Goal: Transaction & Acquisition: Purchase product/service

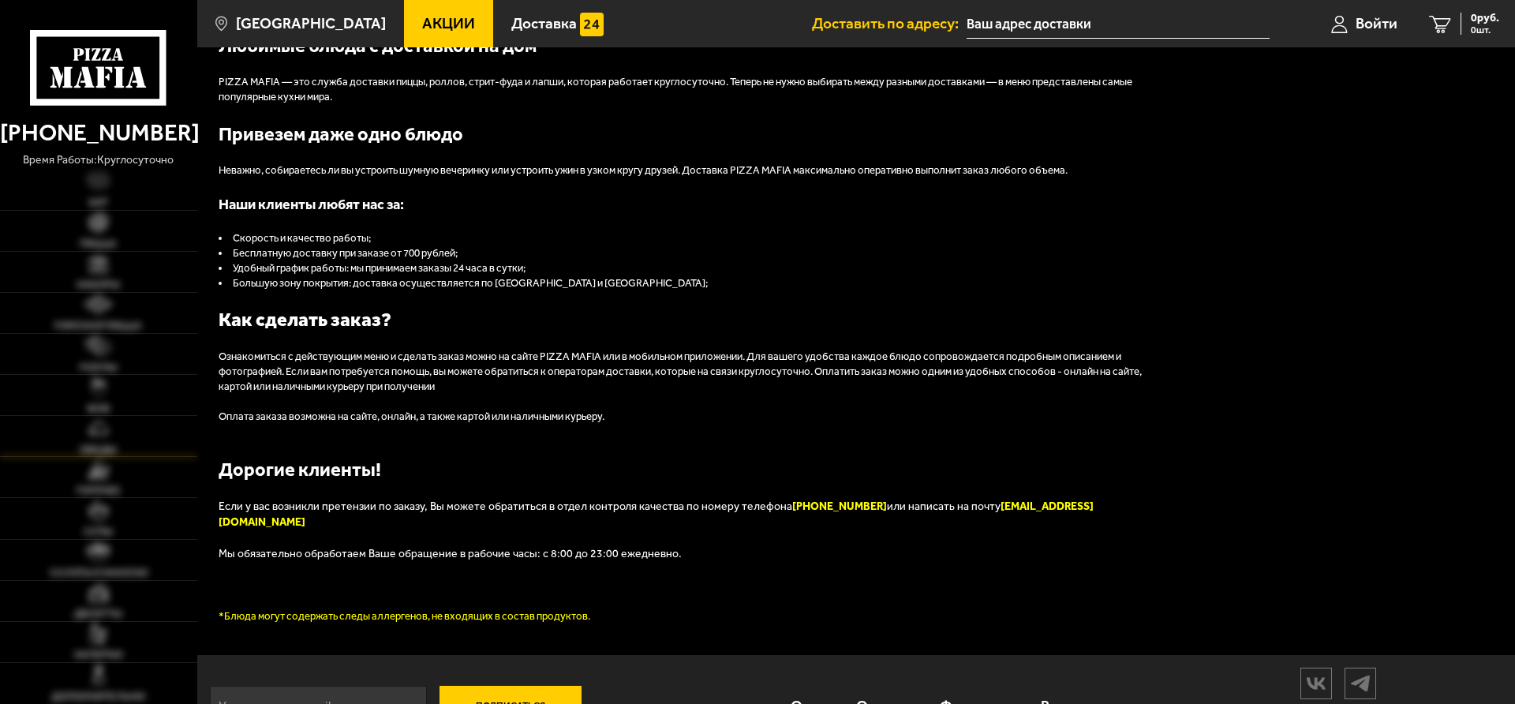
scroll to position [1771, 0]
click at [131, 232] on link "Пицца" at bounding box center [98, 231] width 197 height 40
click at [122, 234] on link "Пицца" at bounding box center [98, 231] width 197 height 40
click at [99, 235] on link "Пицца" at bounding box center [98, 231] width 197 height 40
click at [91, 238] on link "Пицца" at bounding box center [98, 231] width 197 height 40
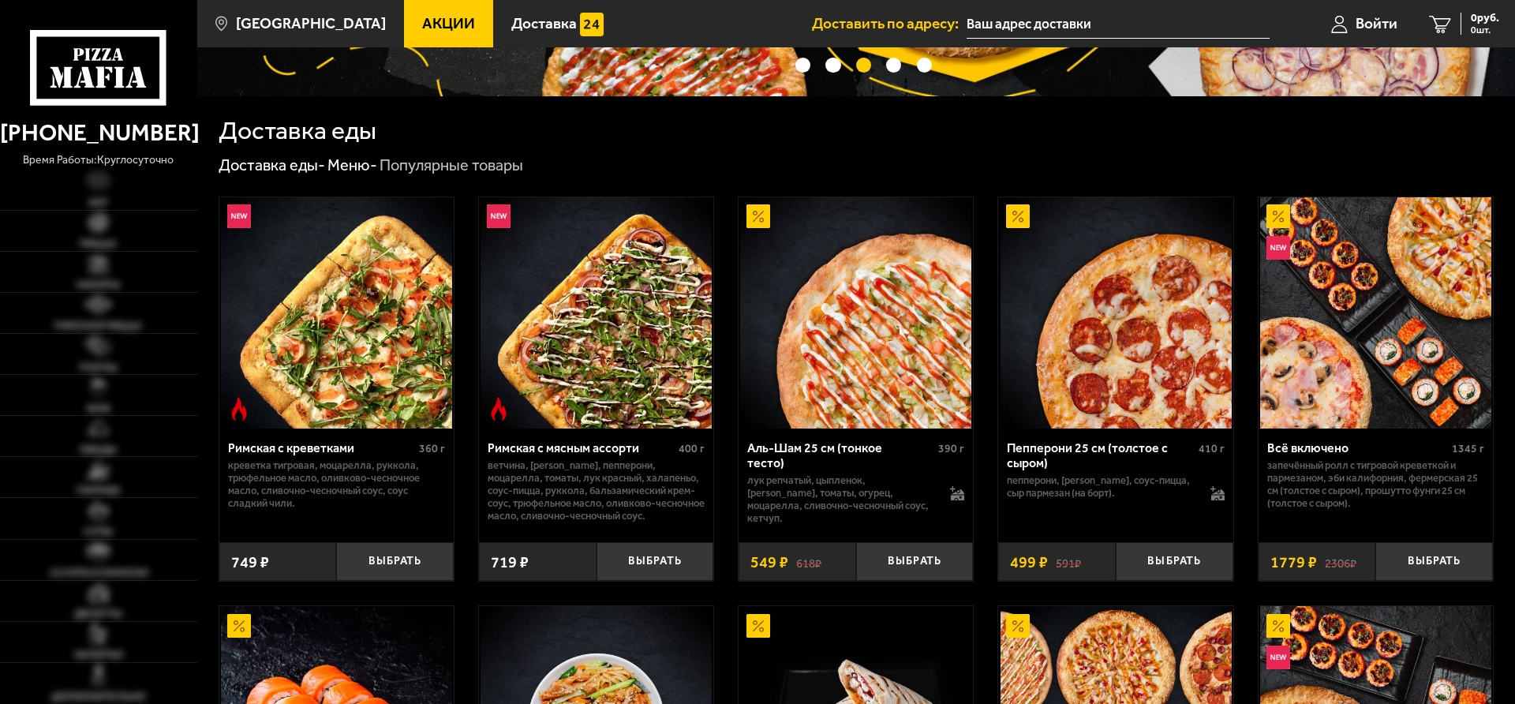
scroll to position [0, 0]
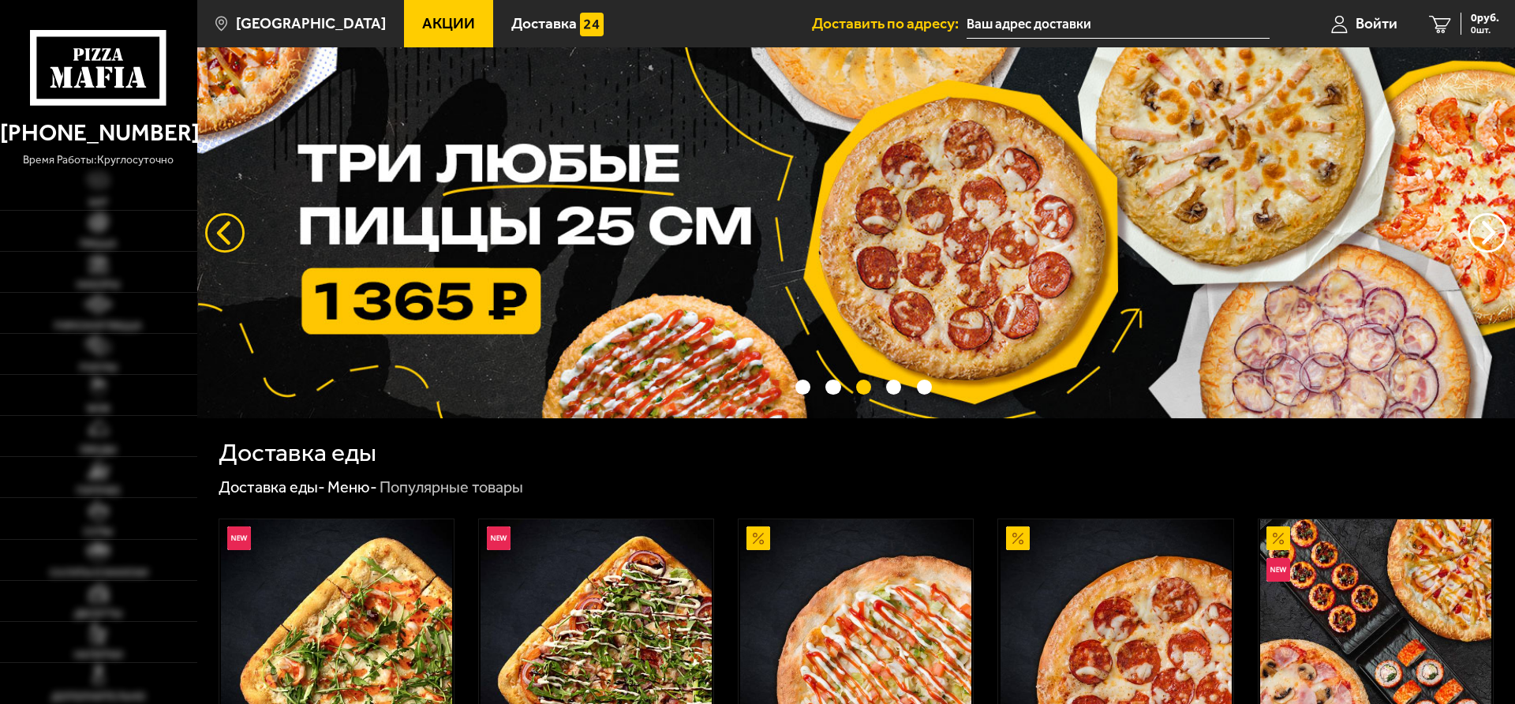
click at [241, 225] on button "следующий" at bounding box center [224, 232] width 39 height 39
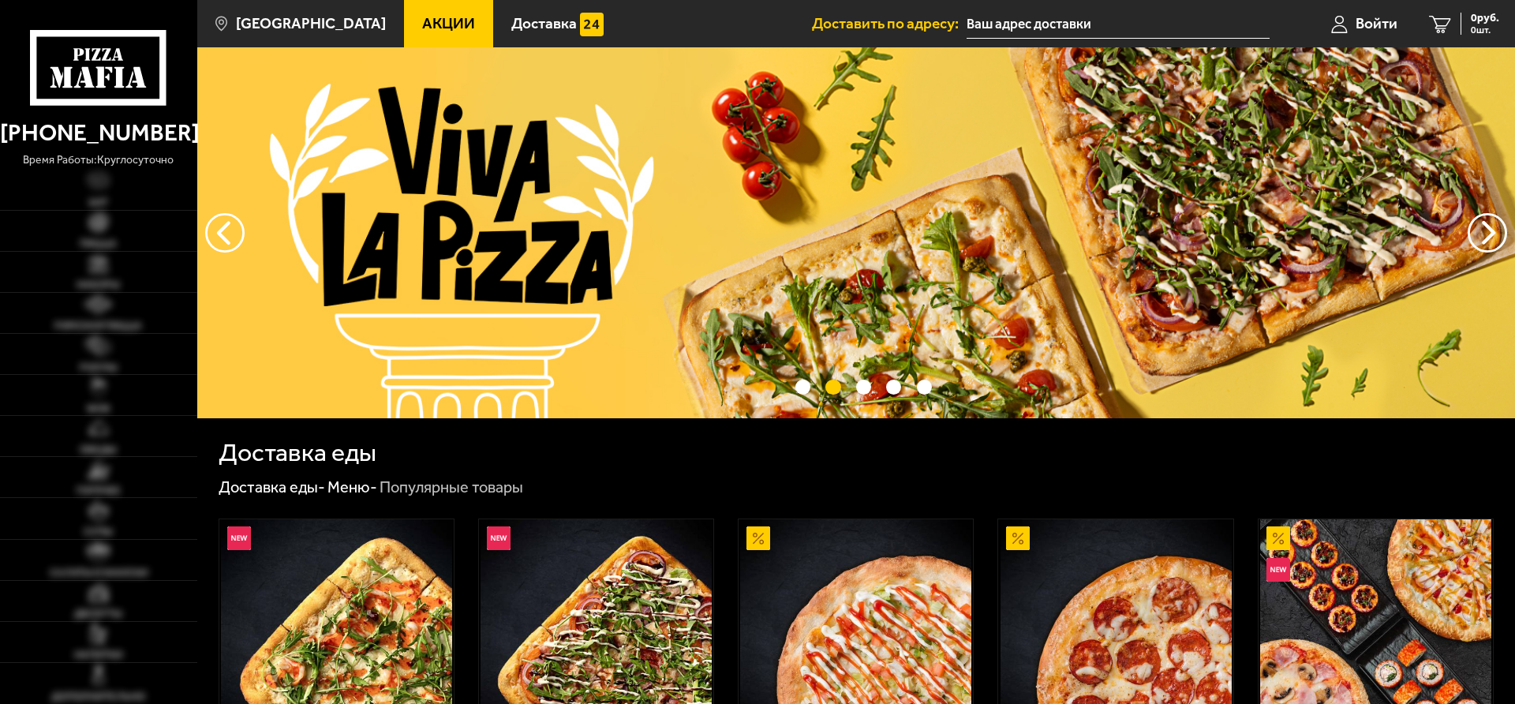
click at [107, 87] on icon at bounding box center [98, 68] width 137 height 76
click at [100, 70] on use at bounding box center [101, 77] width 10 height 21
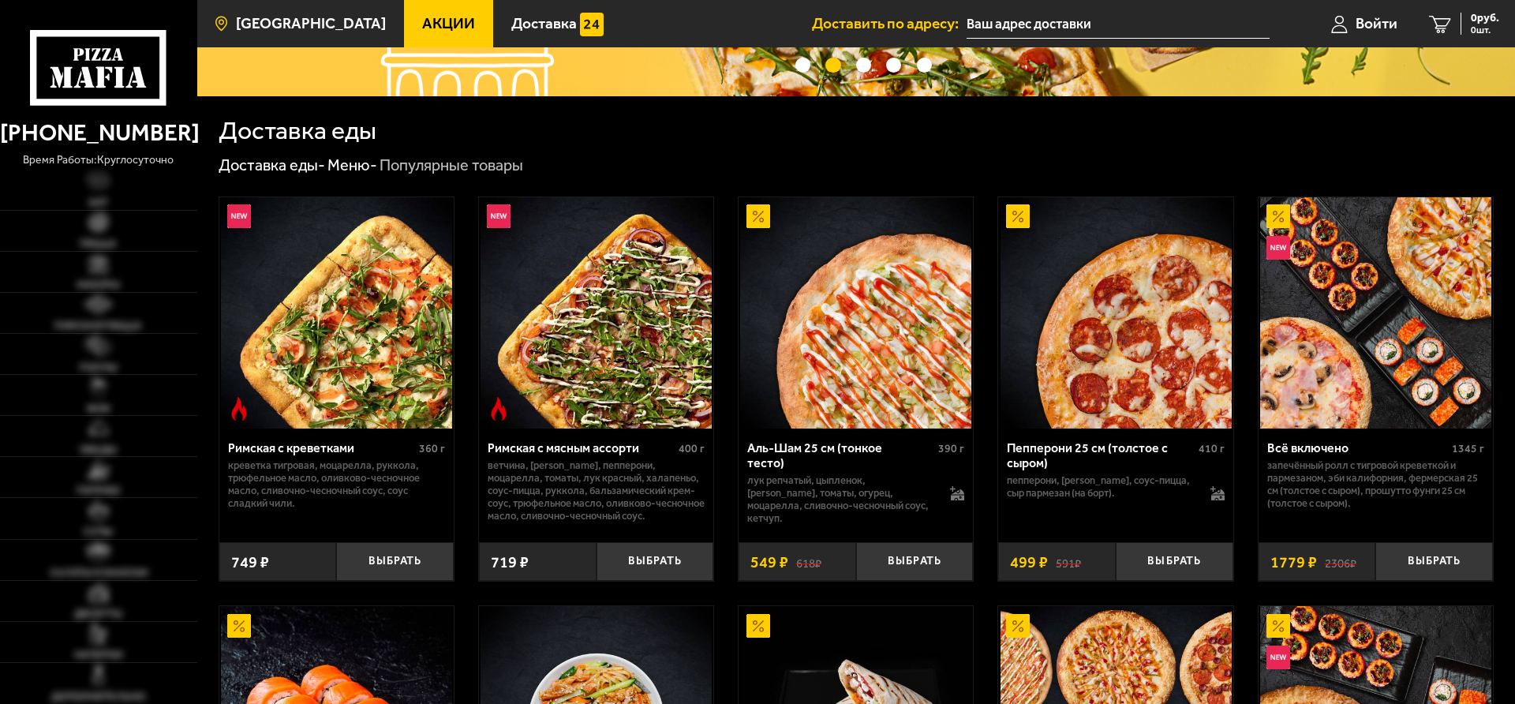
click at [276, 27] on span "[GEOGRAPHIC_DATA]" at bounding box center [311, 23] width 150 height 15
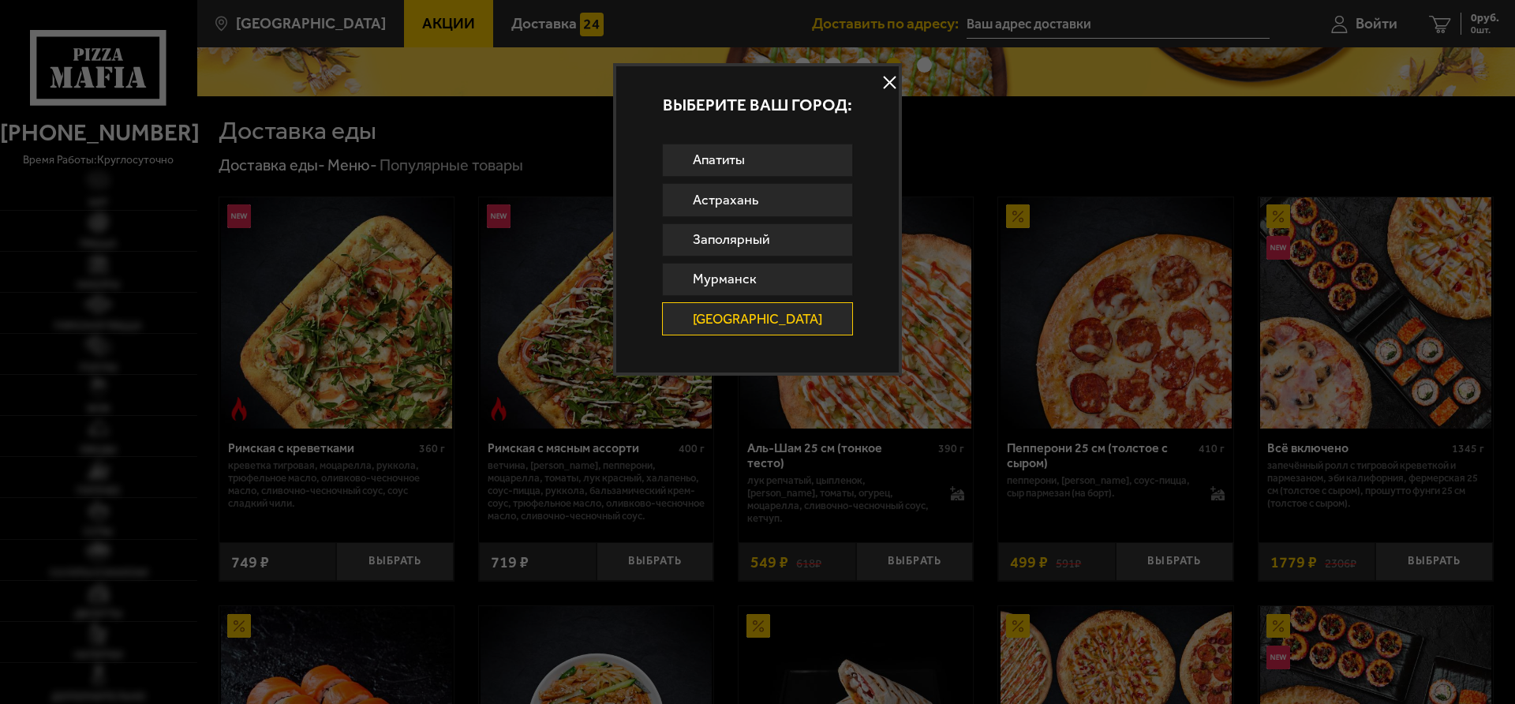
click at [878, 86] on button at bounding box center [890, 83] width 24 height 24
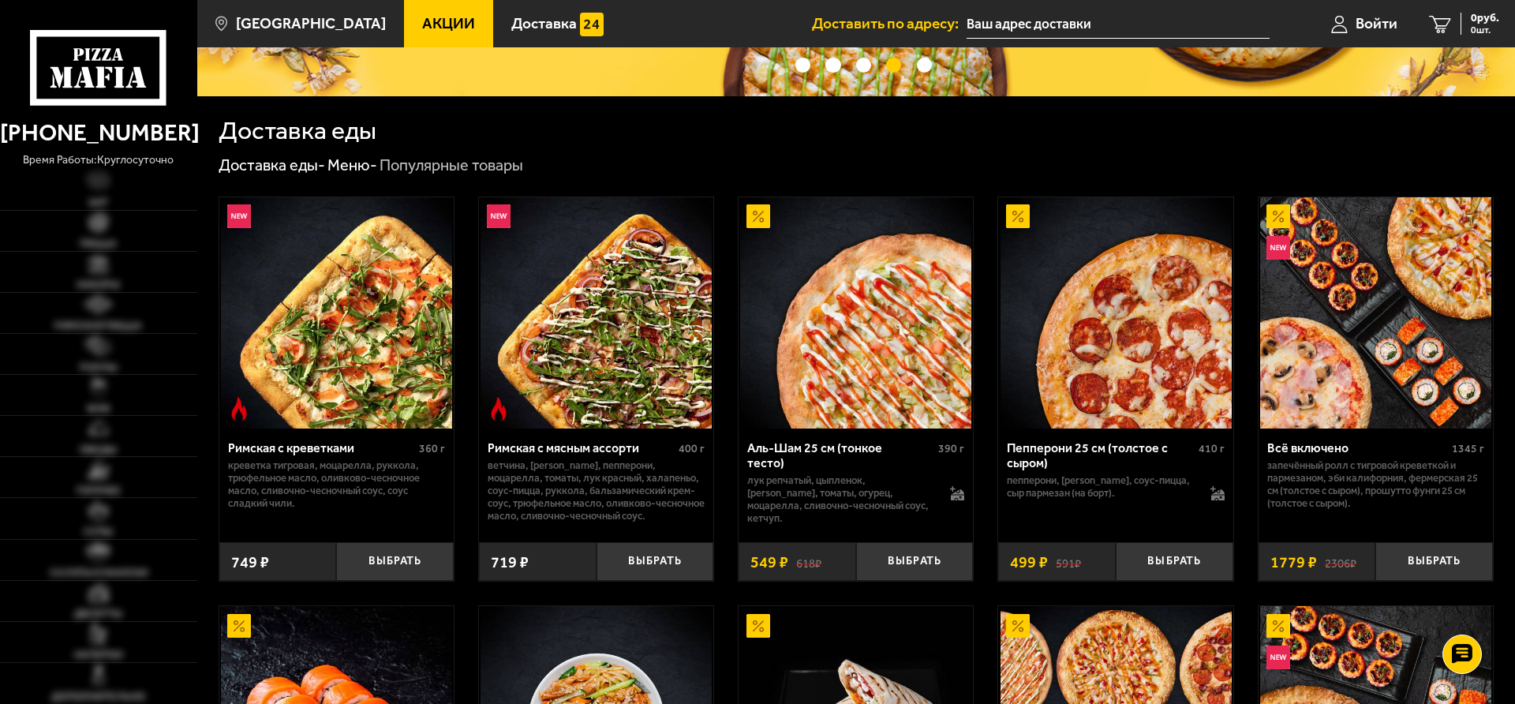
scroll to position [322, 0]
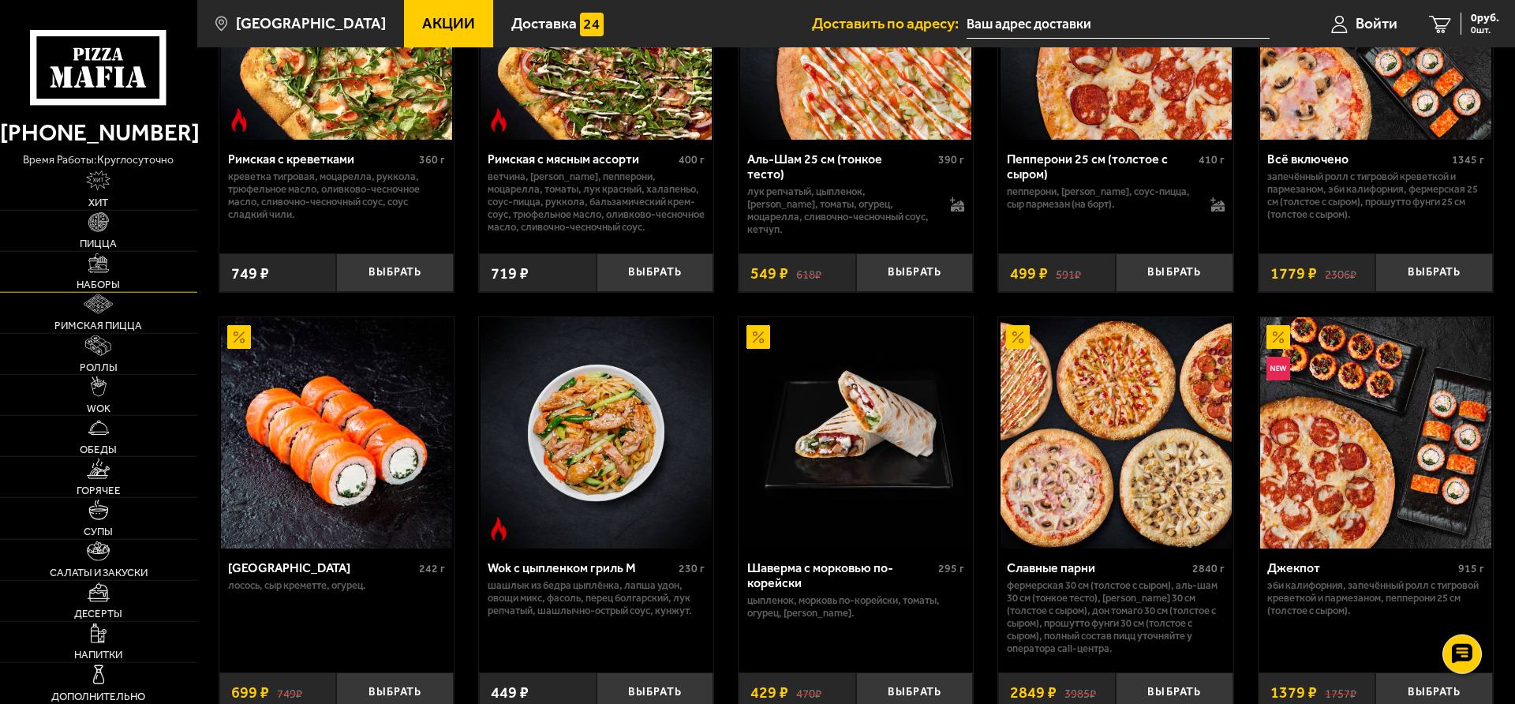
scroll to position [563, 0]
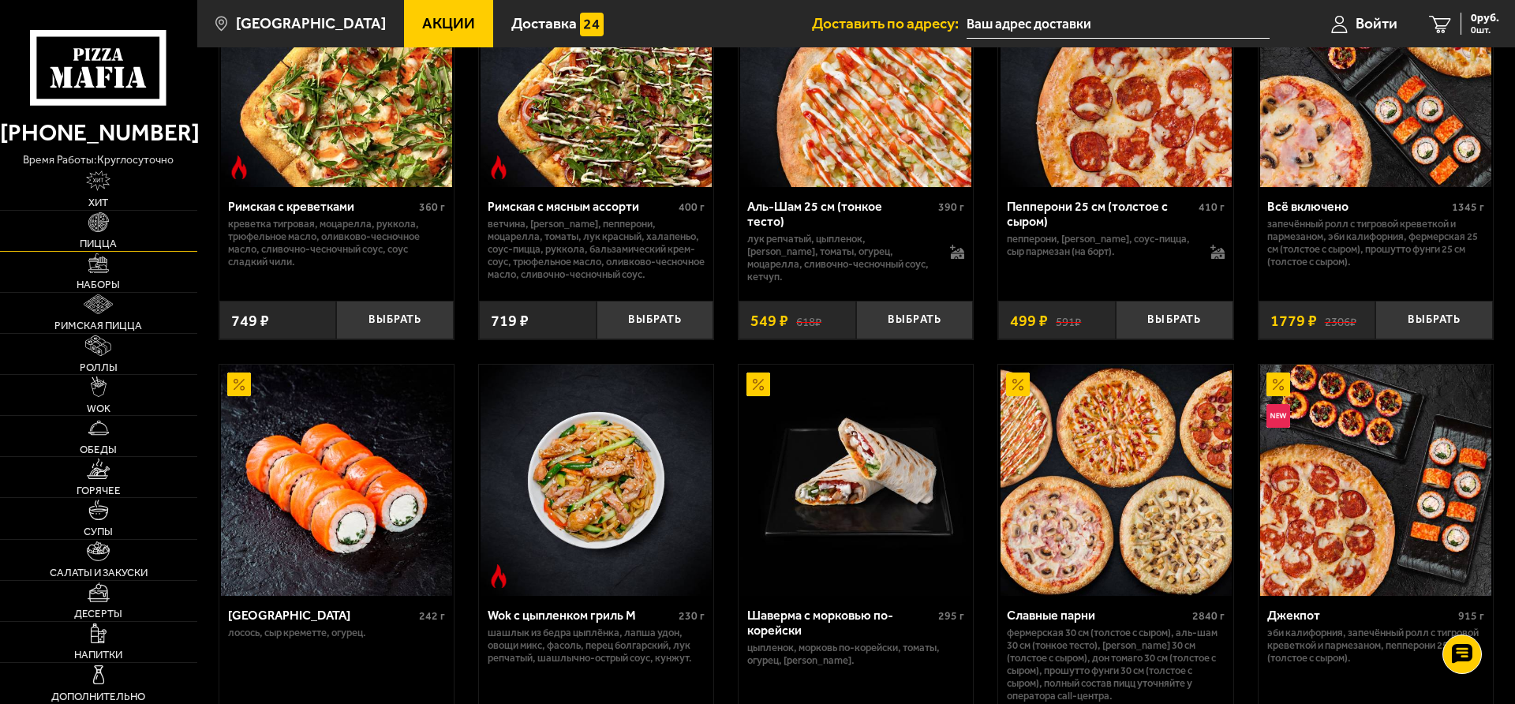
click at [127, 227] on link "Пицца" at bounding box center [98, 231] width 197 height 40
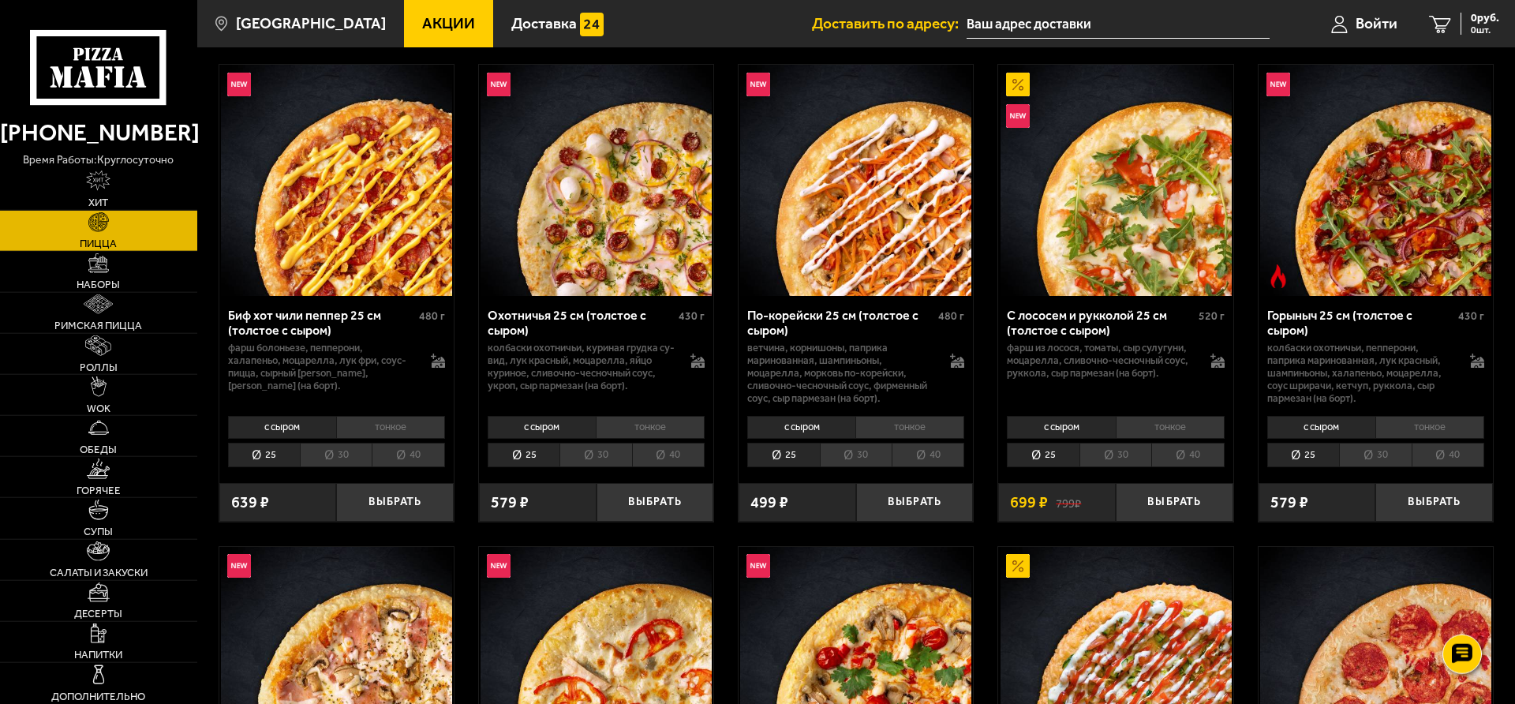
scroll to position [80, 0]
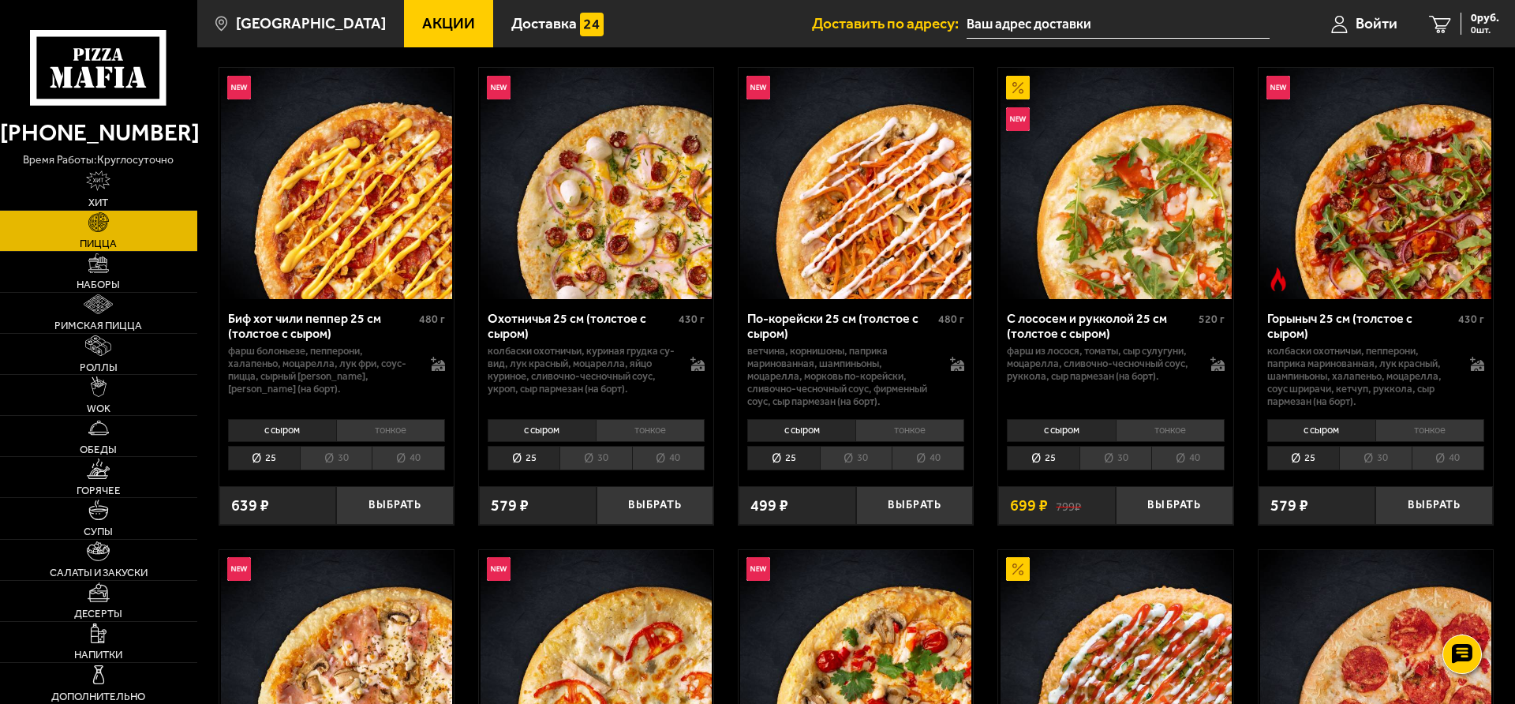
click at [1427, 453] on li "40" at bounding box center [1448, 458] width 73 height 24
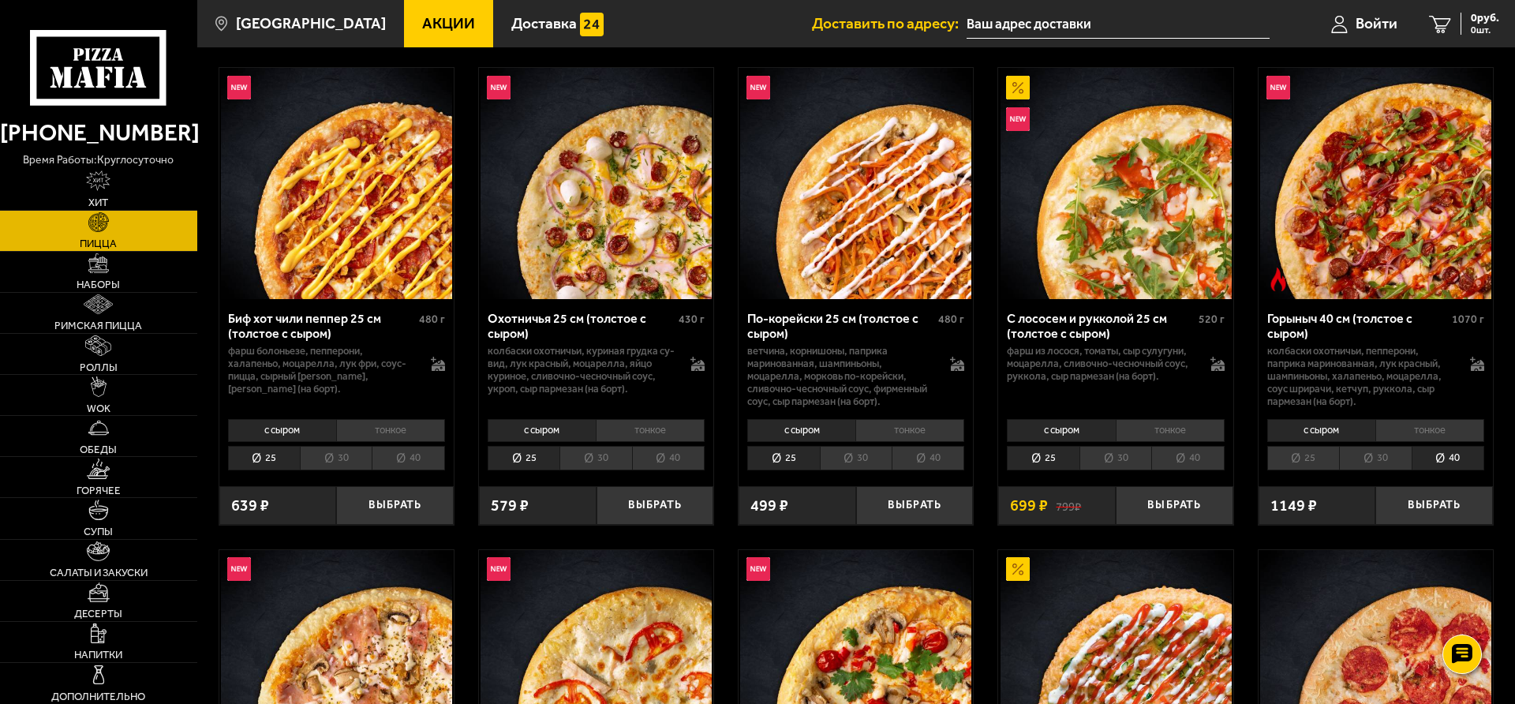
click at [1208, 459] on li "40" at bounding box center [1187, 458] width 73 height 24
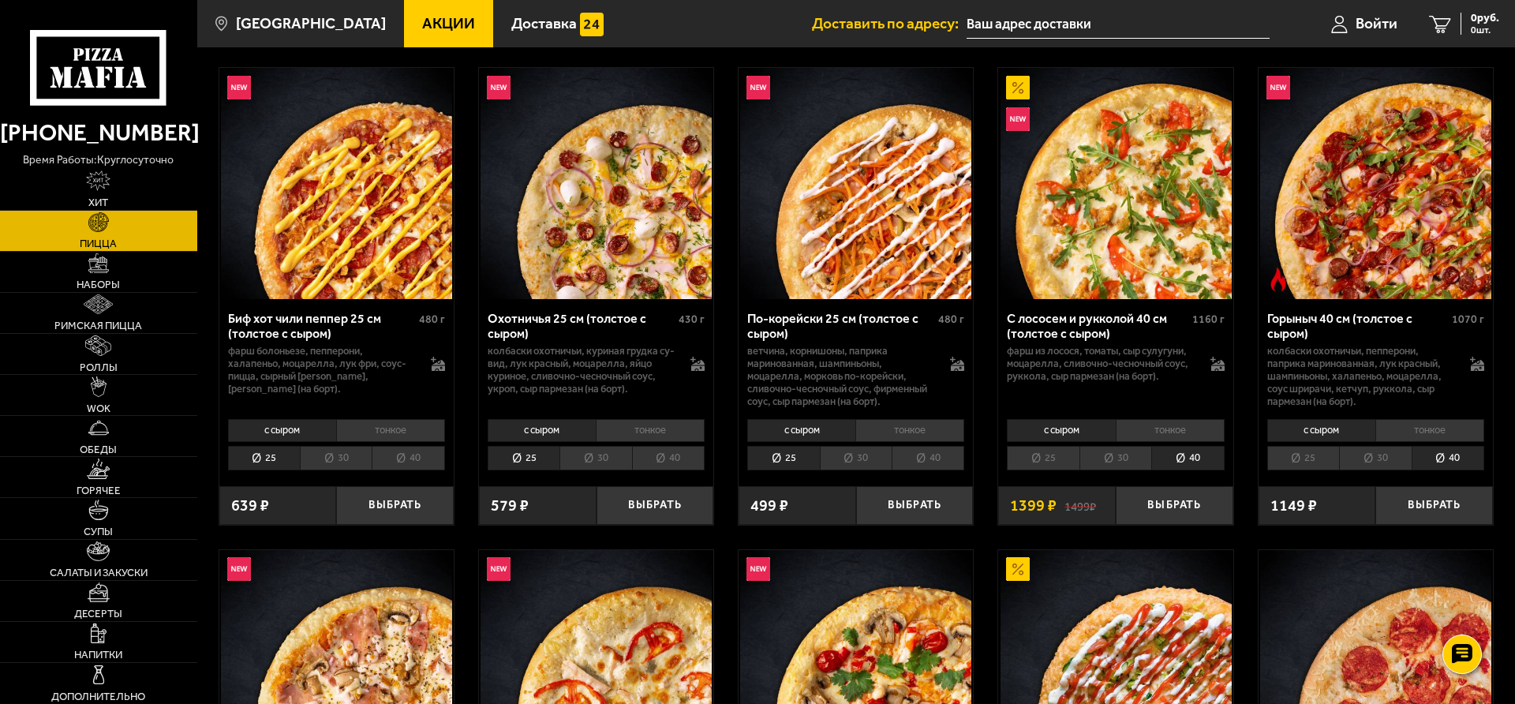
click at [930, 457] on li "40" at bounding box center [928, 458] width 73 height 24
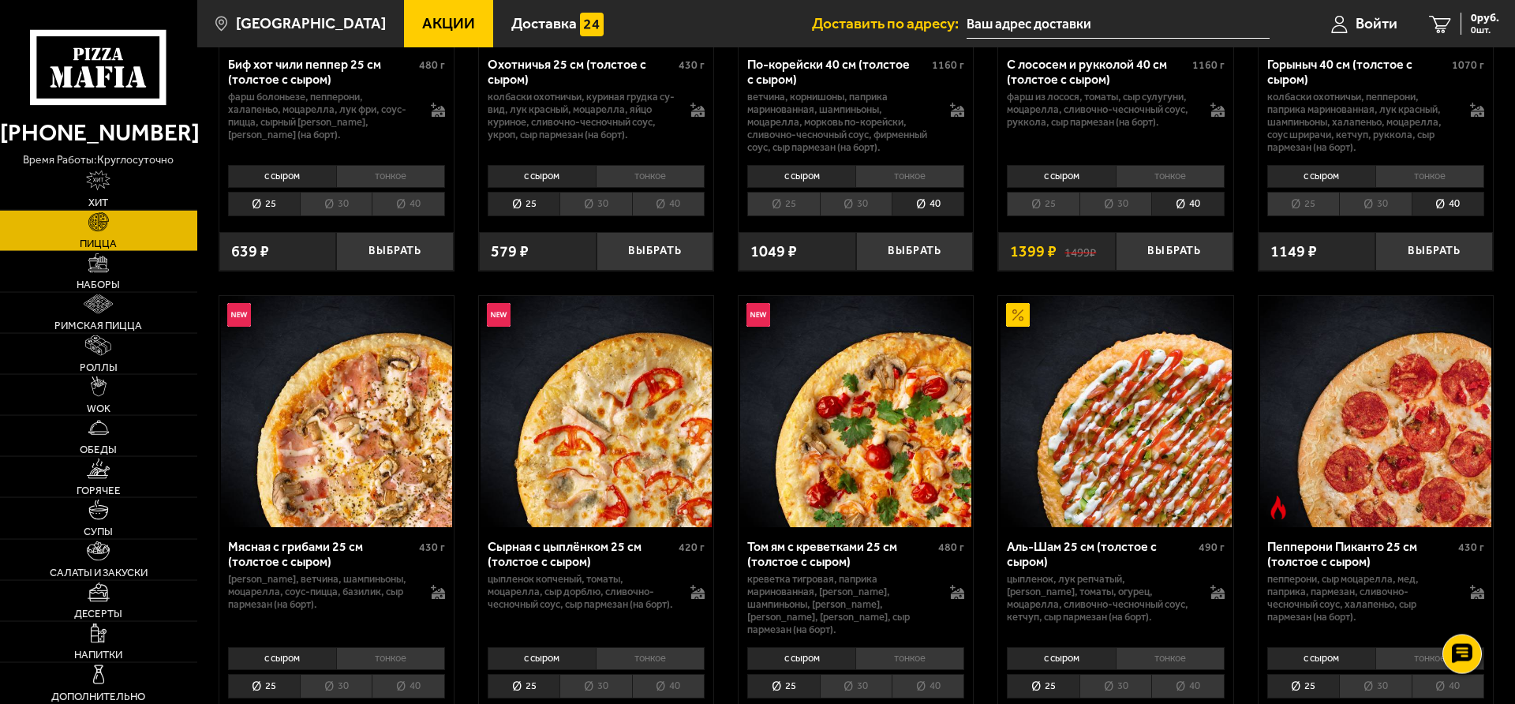
scroll to position [402, 0]
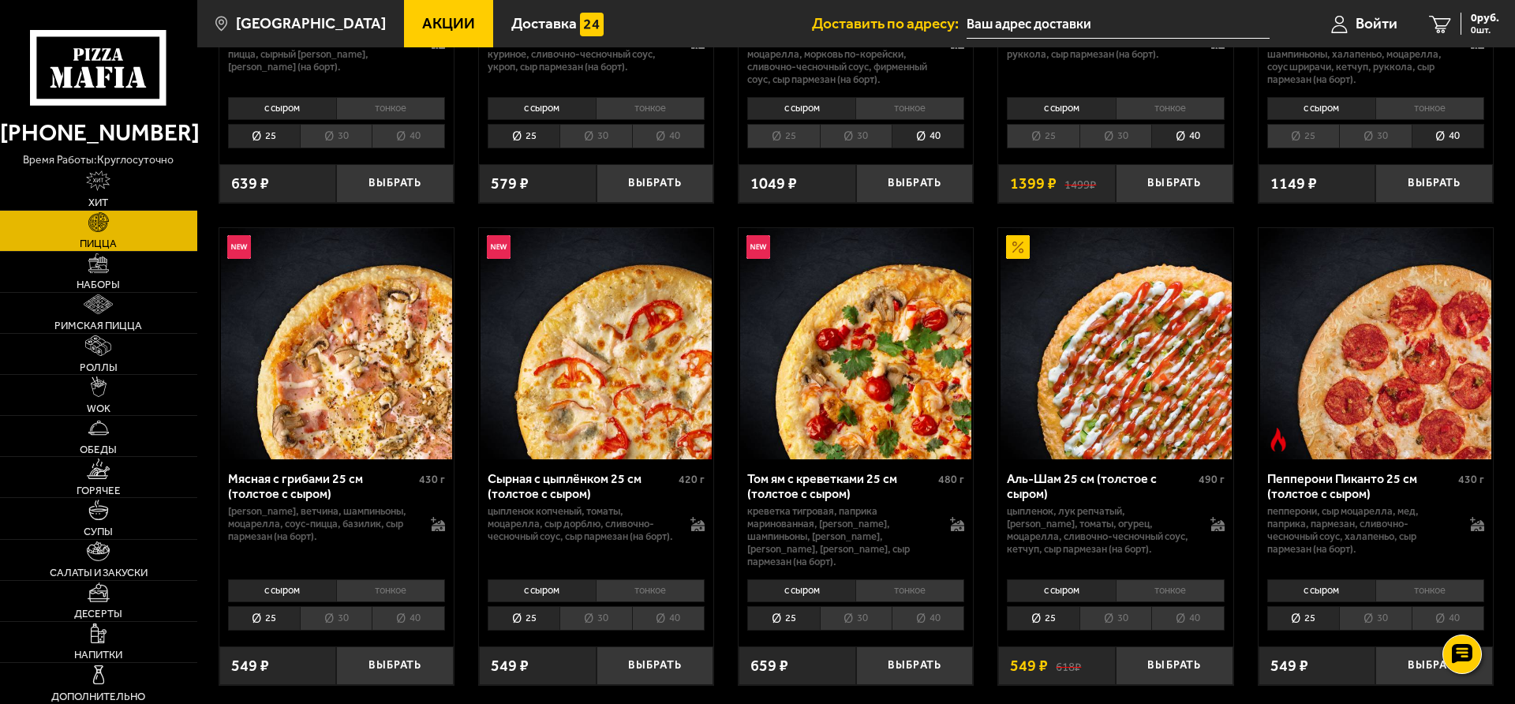
click at [1208, 609] on li "40" at bounding box center [1187, 618] width 73 height 24
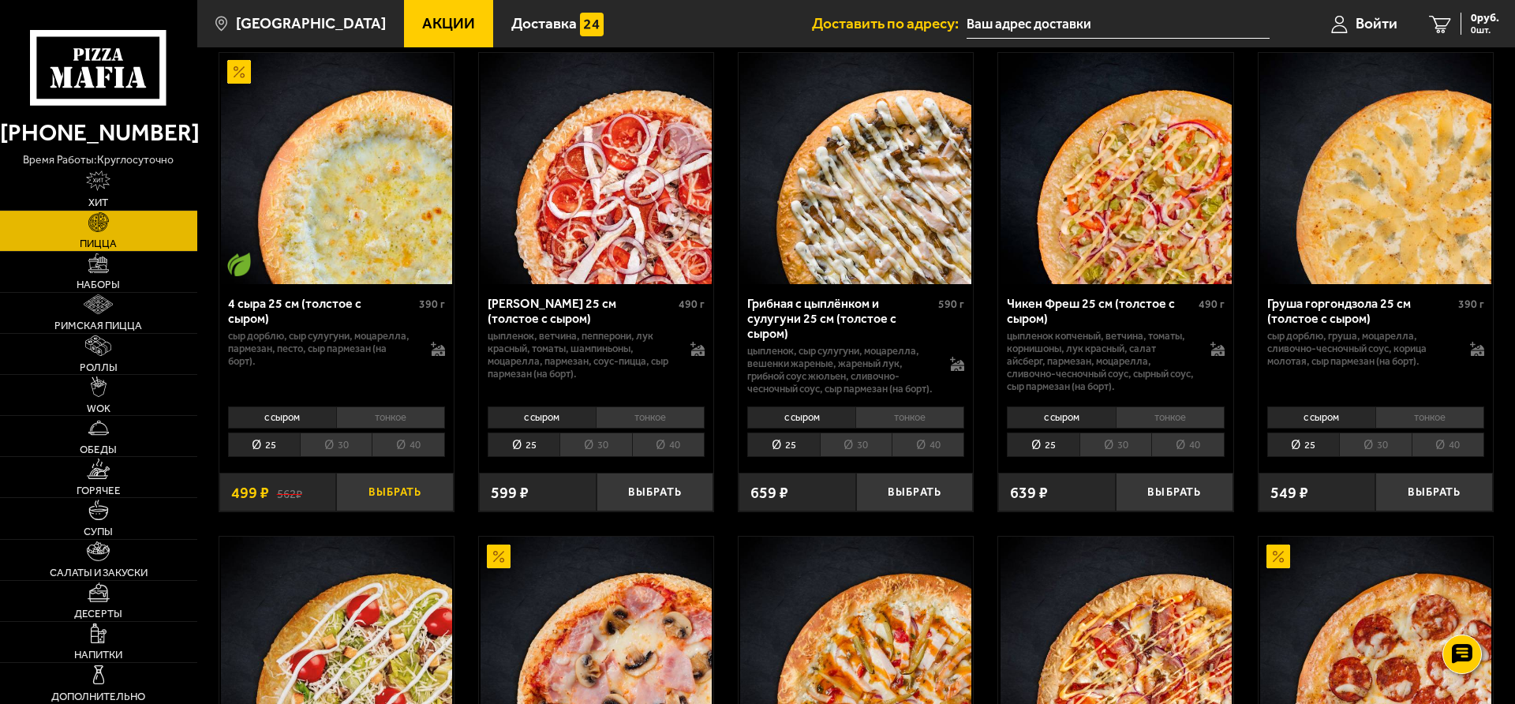
scroll to position [966, 0]
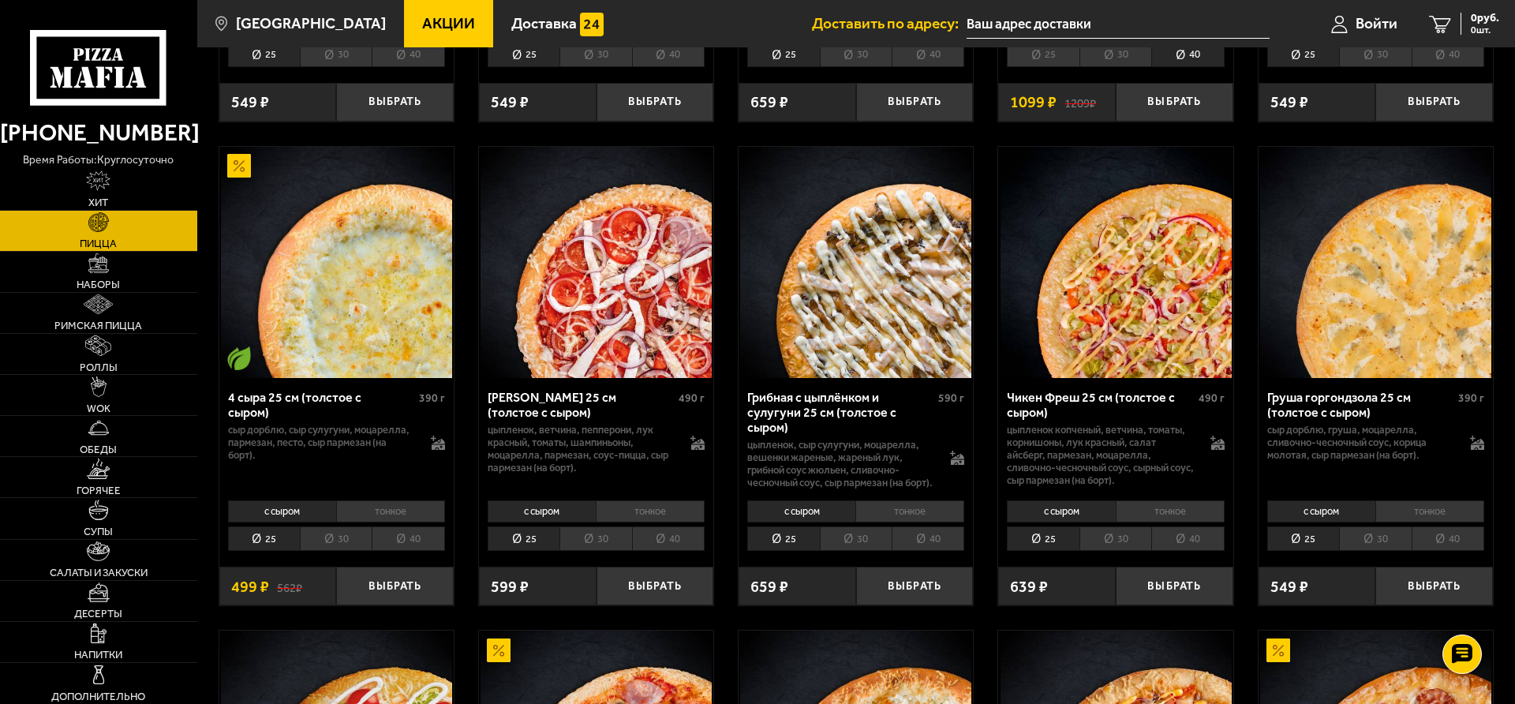
click at [411, 537] on li "40" at bounding box center [408, 538] width 73 height 24
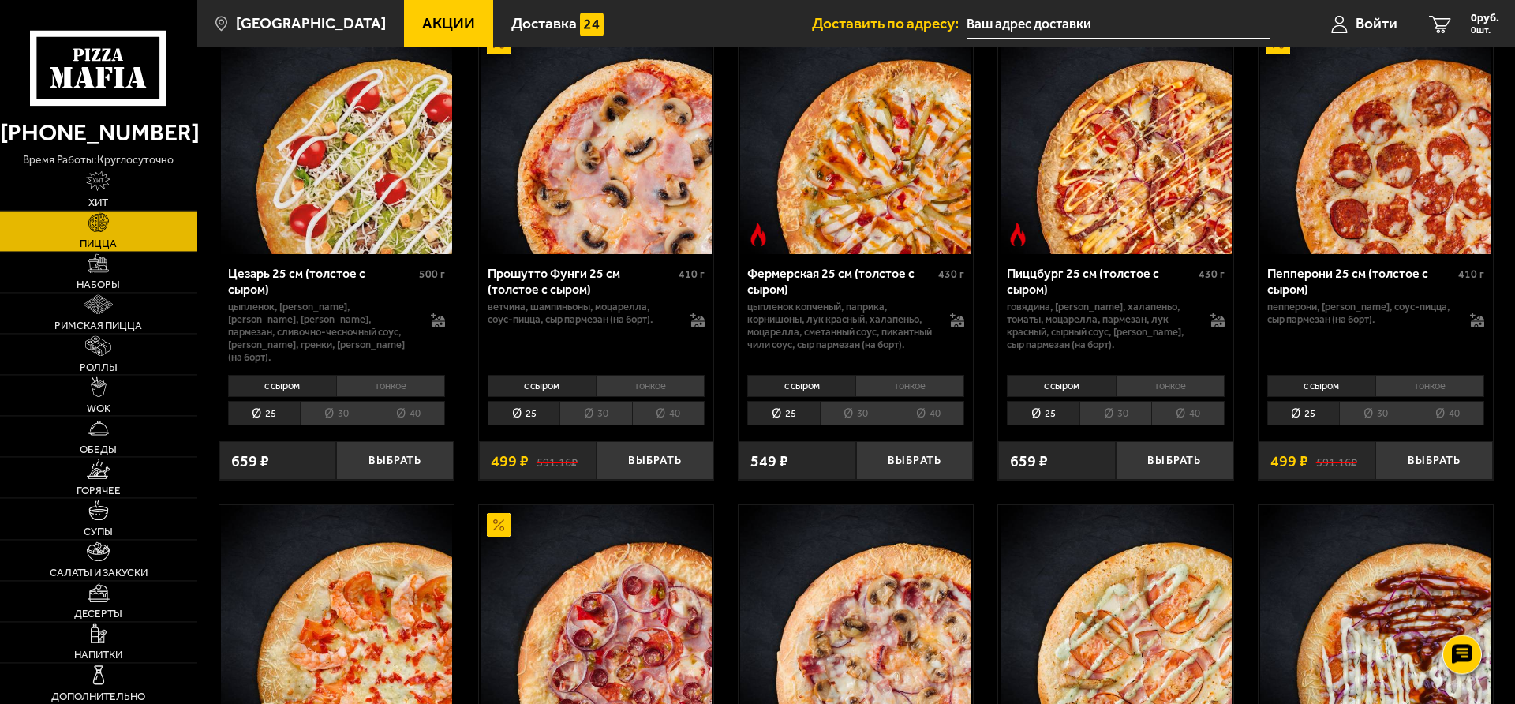
scroll to position [1690, 0]
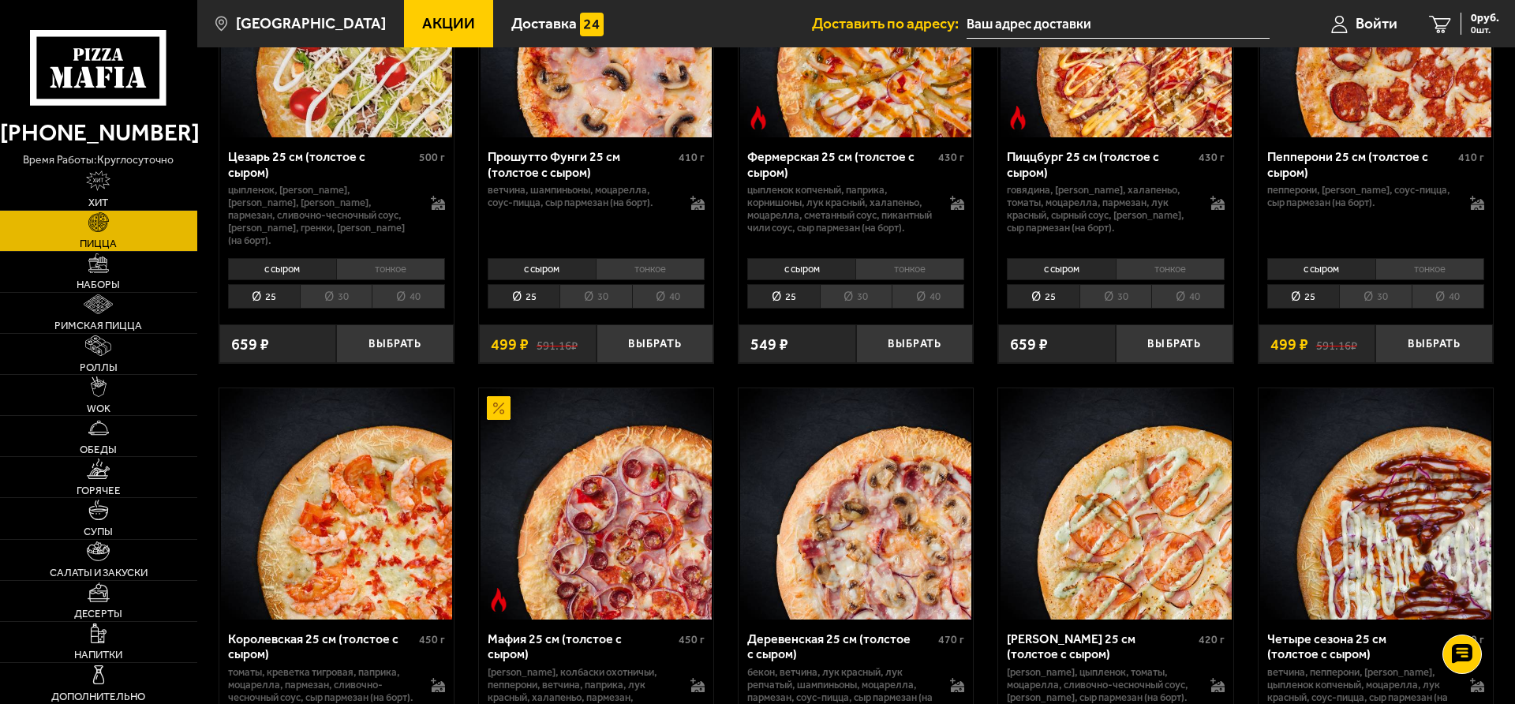
click at [1440, 284] on li "40" at bounding box center [1448, 296] width 73 height 24
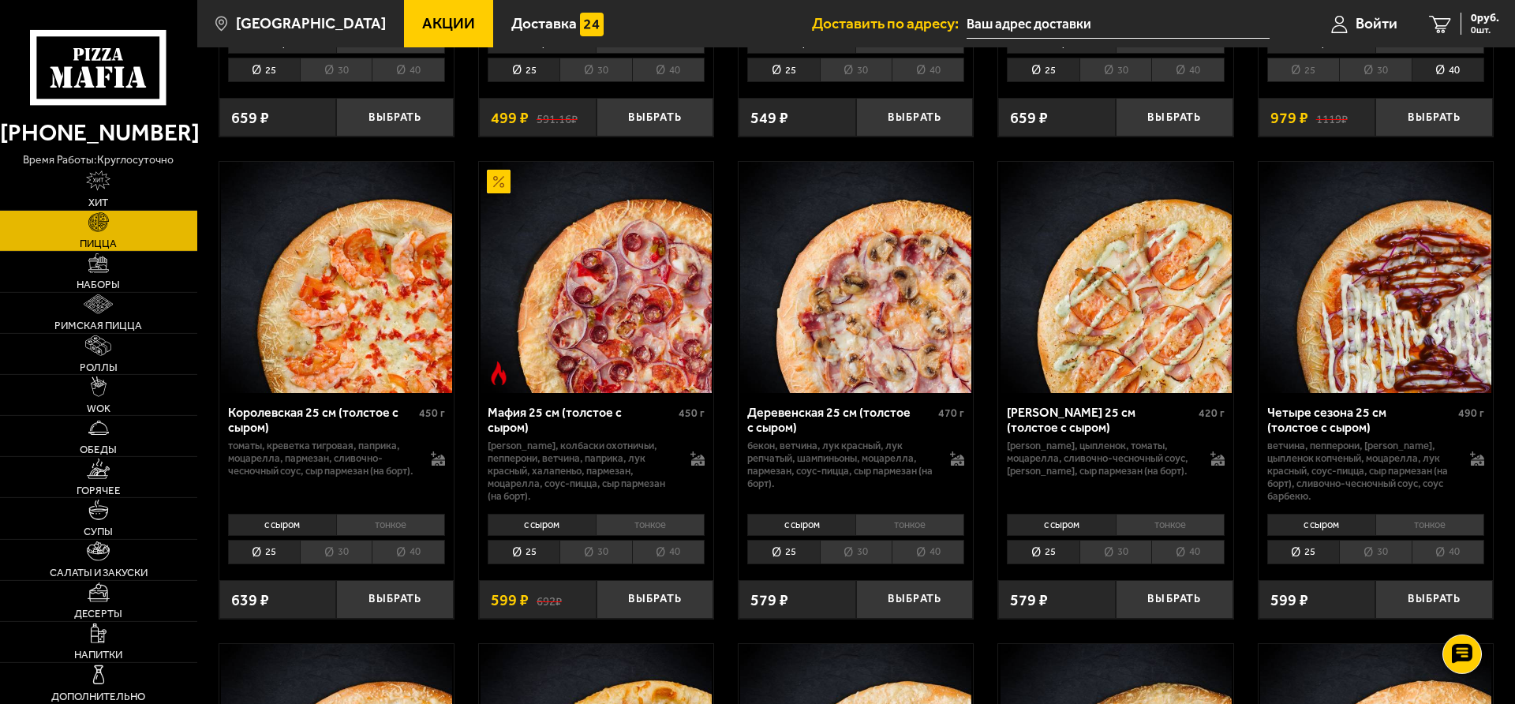
scroll to position [1932, 0]
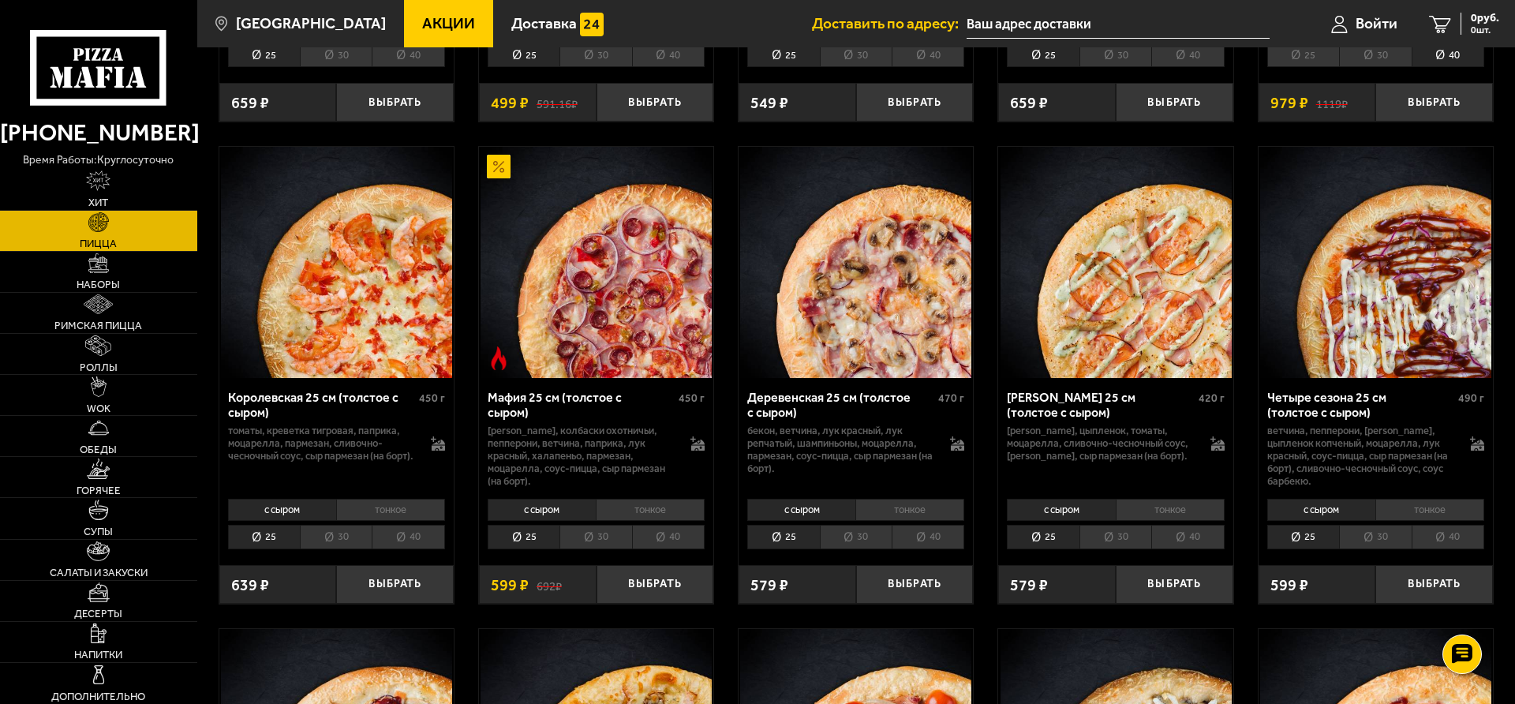
click at [686, 527] on li "40" at bounding box center [668, 537] width 73 height 24
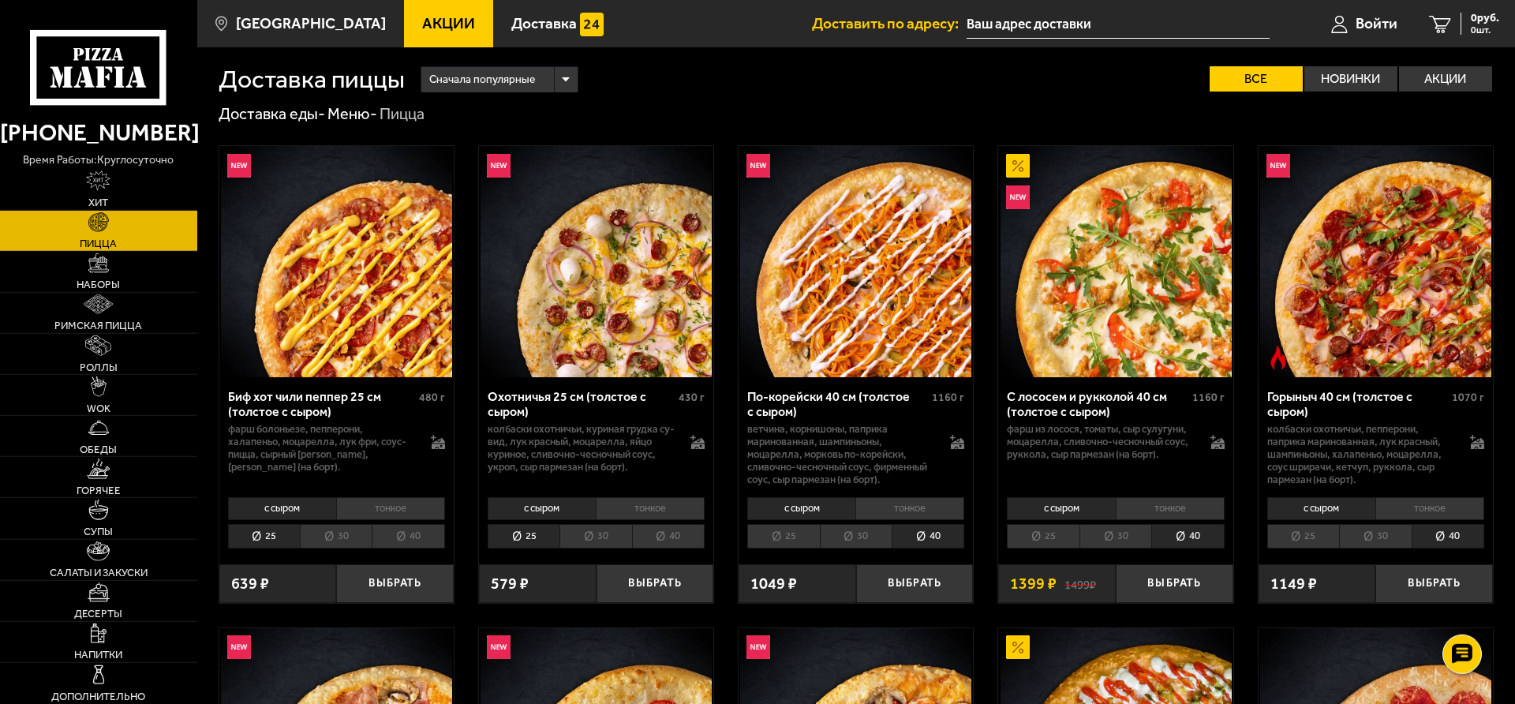
scroll to position [0, 0]
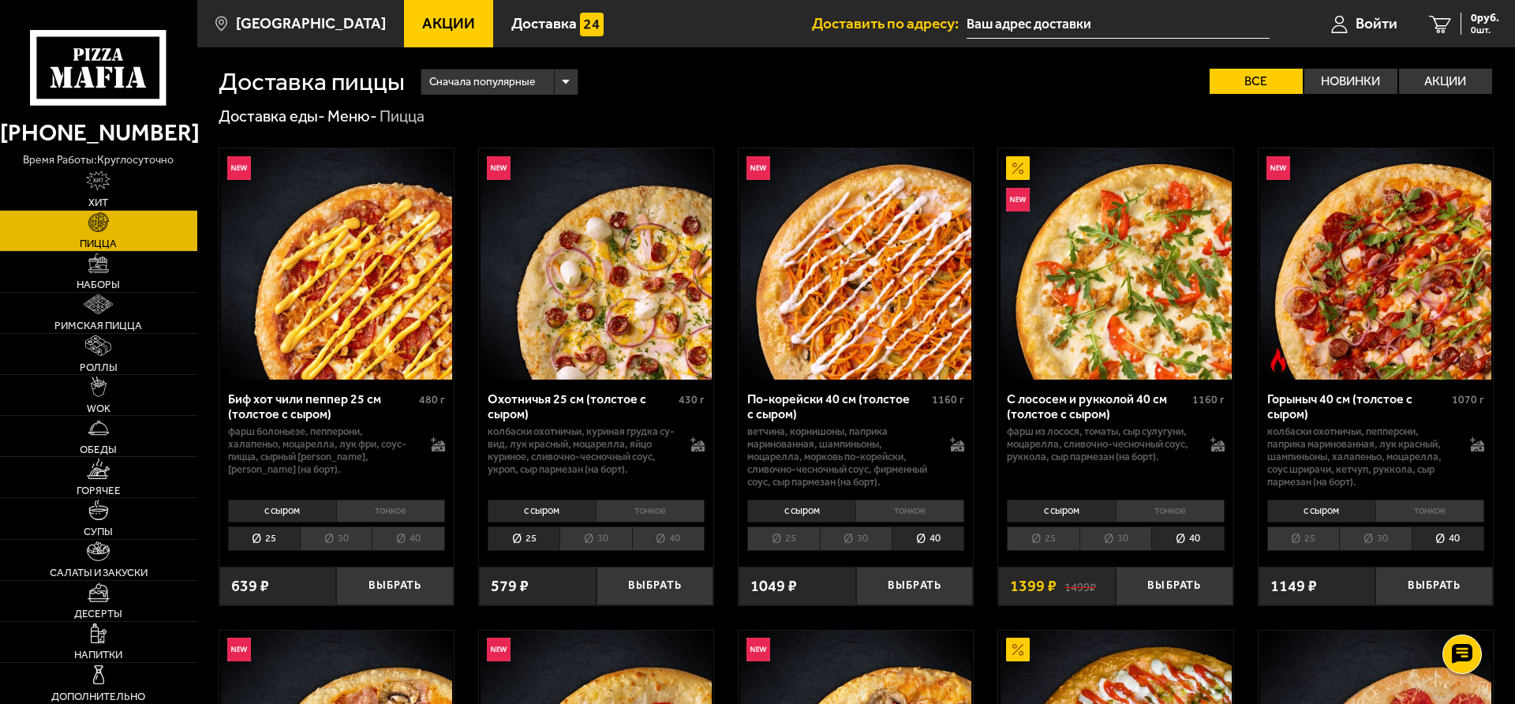
click at [689, 541] on li "40" at bounding box center [668, 538] width 73 height 24
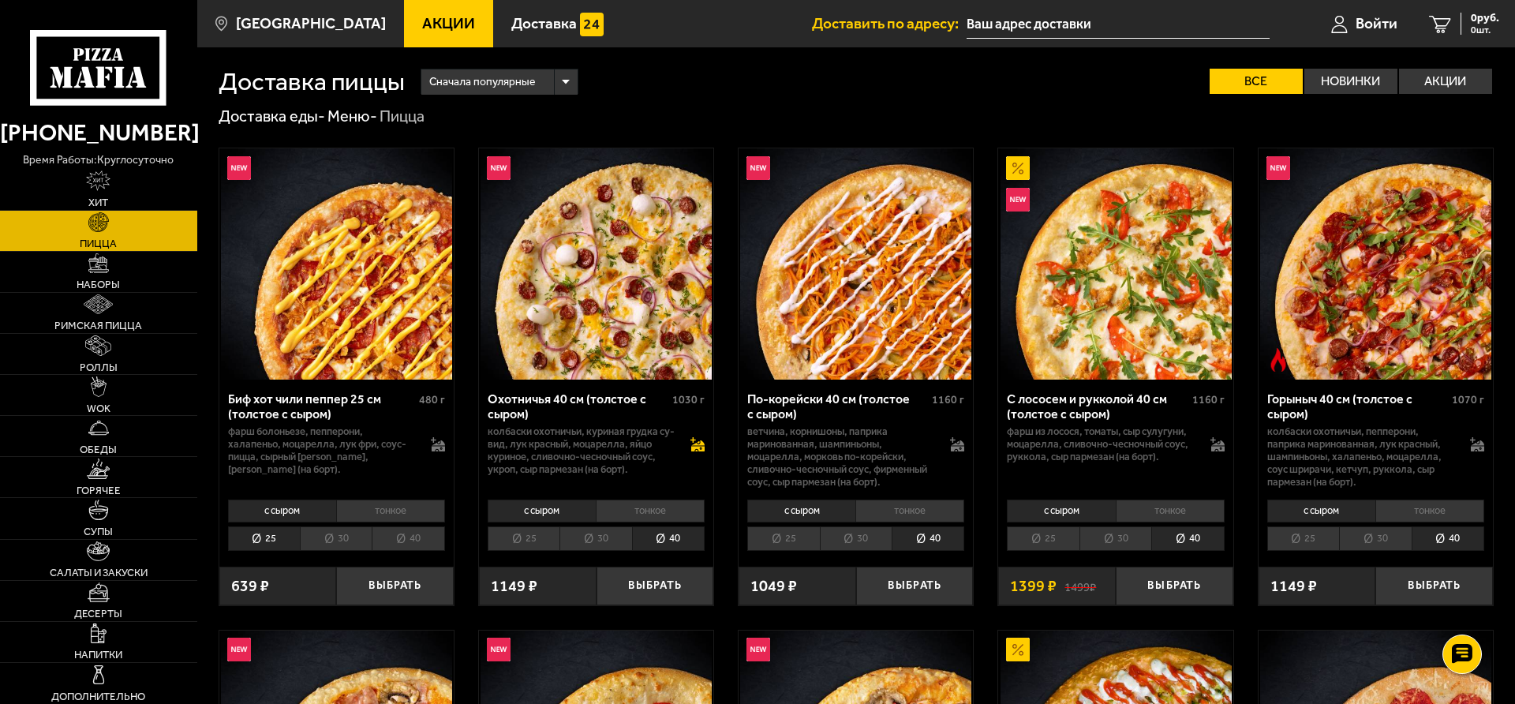
click at [697, 447] on icon at bounding box center [697, 450] width 13 height 6
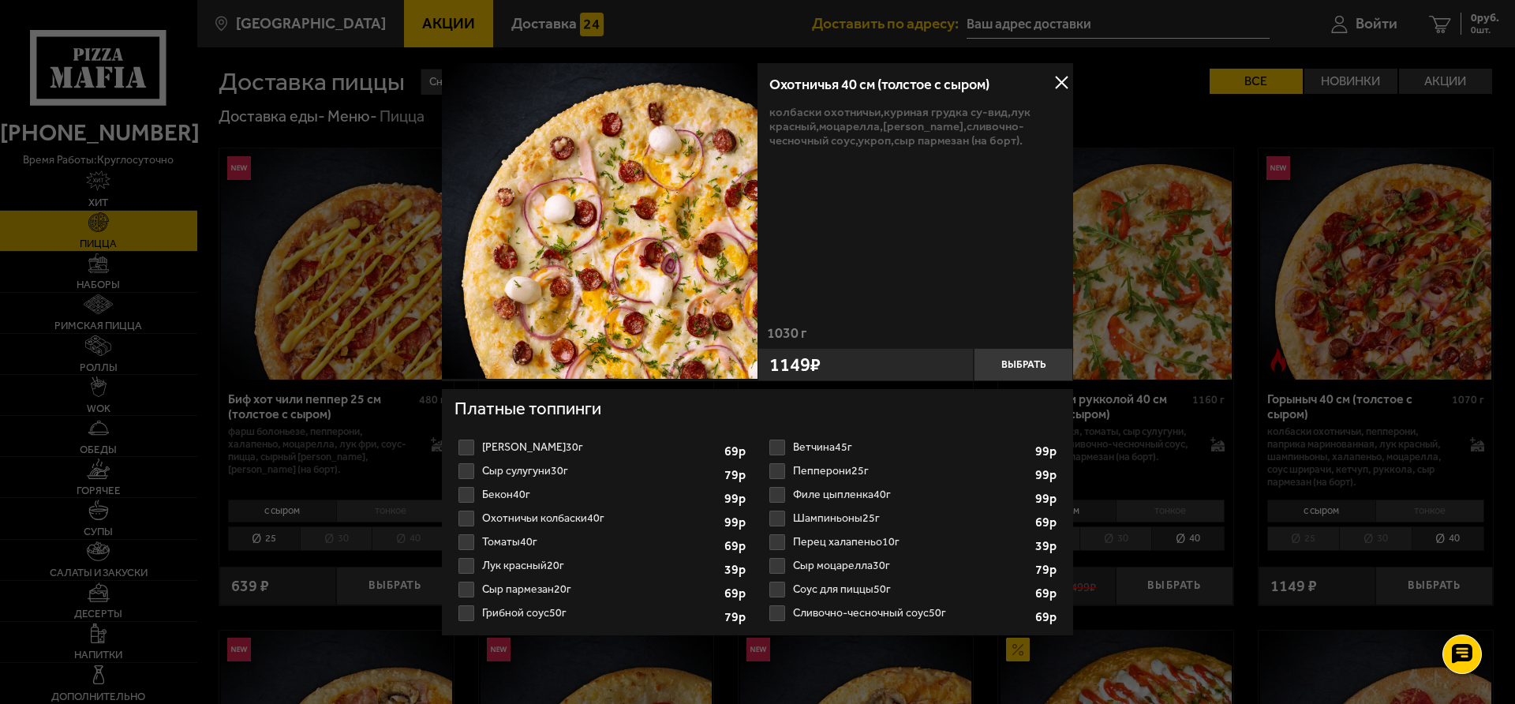
click at [1060, 86] on button at bounding box center [1062, 83] width 24 height 24
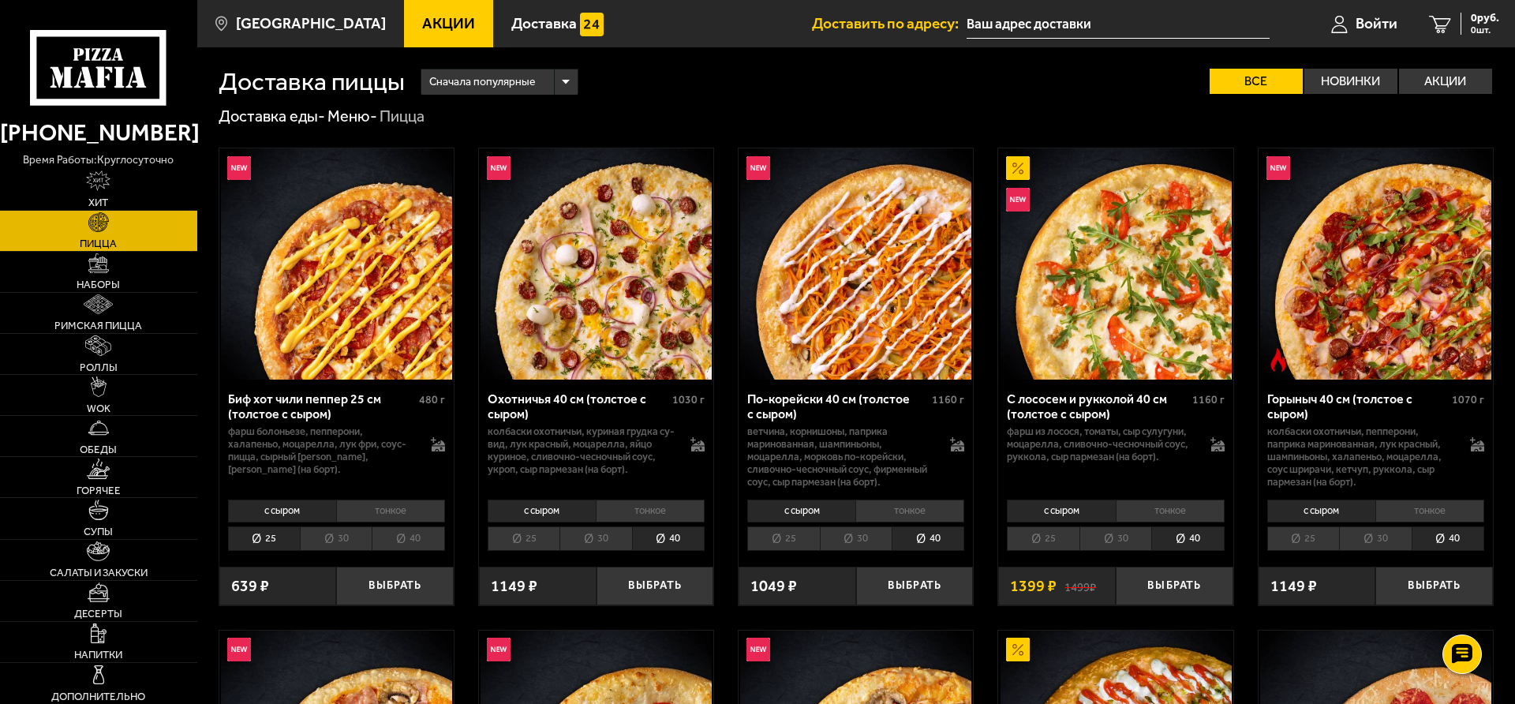
click at [841, 275] on img at bounding box center [855, 263] width 231 height 231
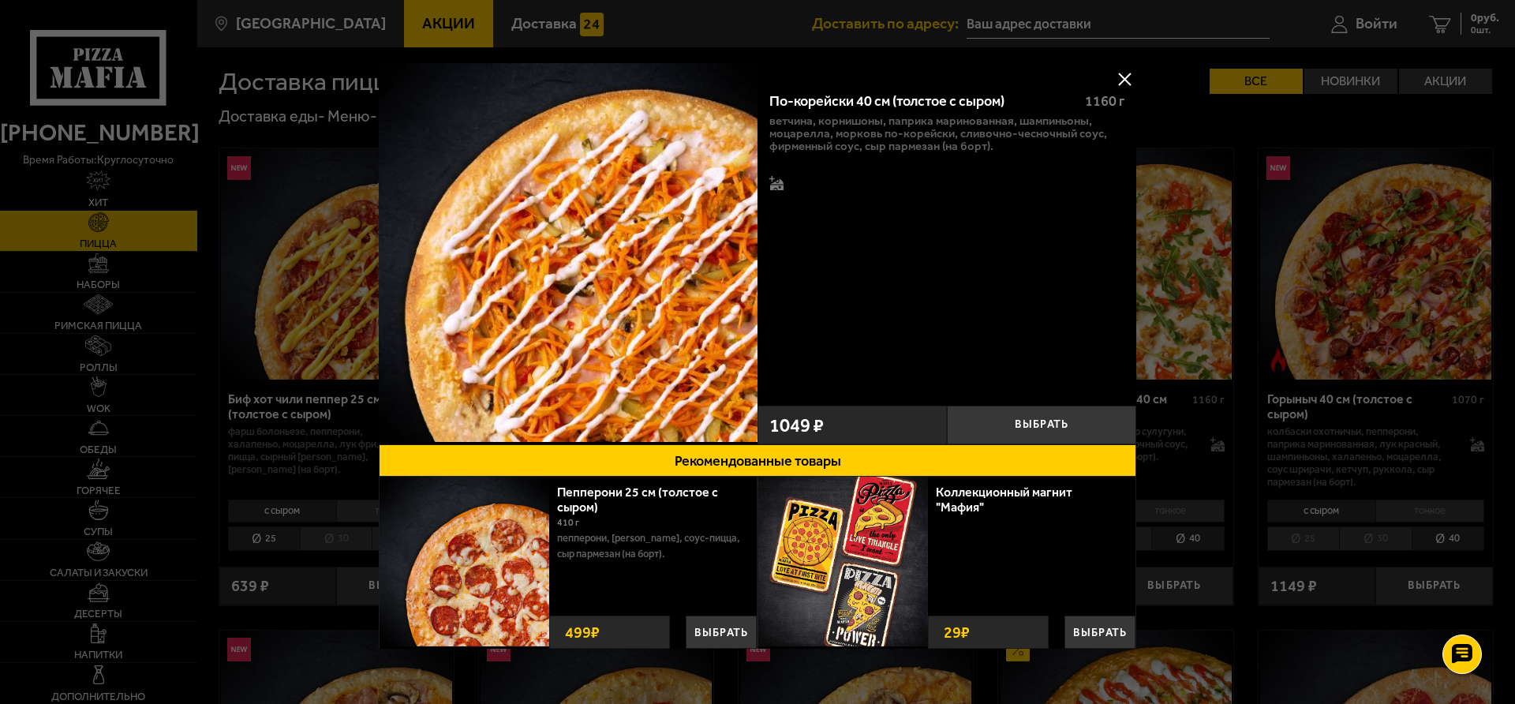
scroll to position [1, 0]
click at [1119, 77] on button at bounding box center [1125, 78] width 24 height 24
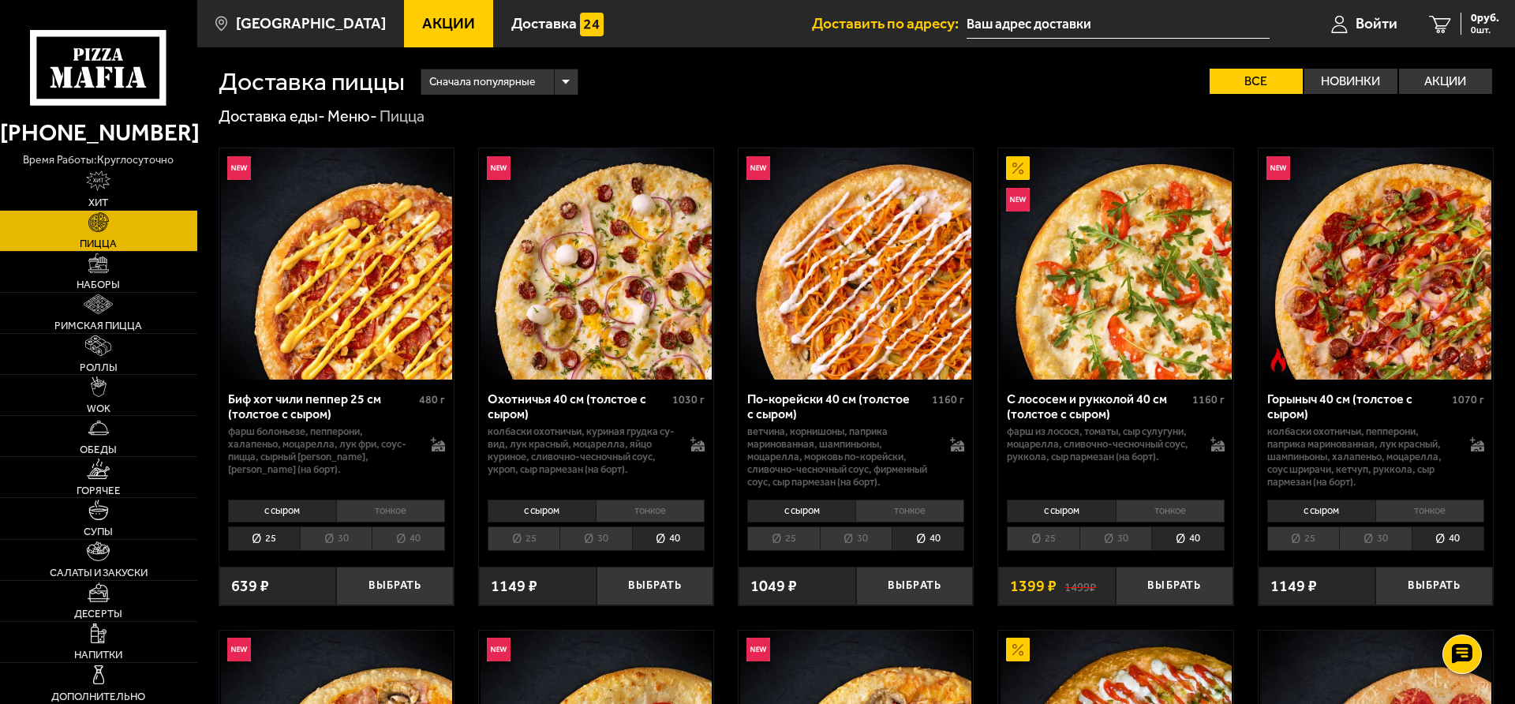
click at [942, 540] on li "40" at bounding box center [928, 538] width 73 height 24
click at [775, 546] on li "25" at bounding box center [783, 538] width 72 height 24
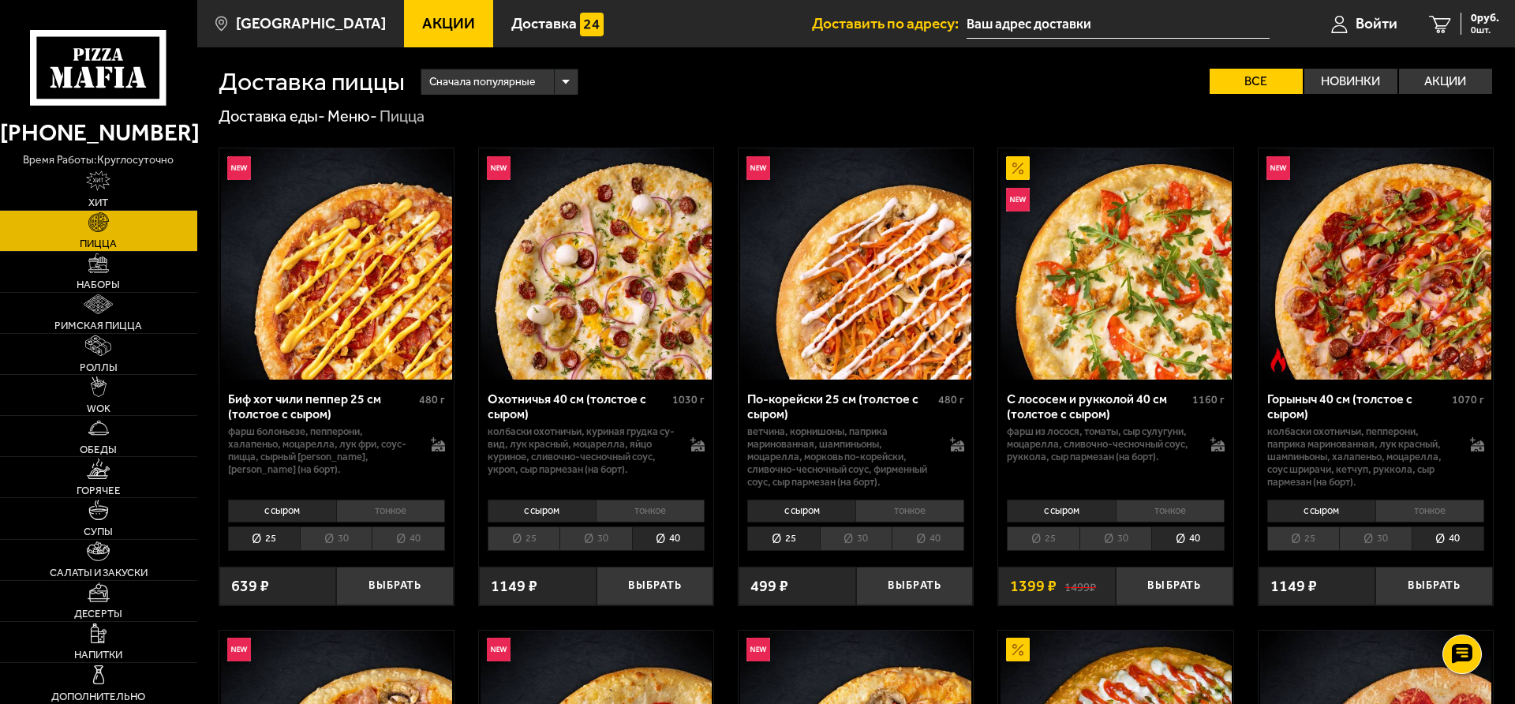
click at [928, 545] on li "40" at bounding box center [928, 538] width 73 height 24
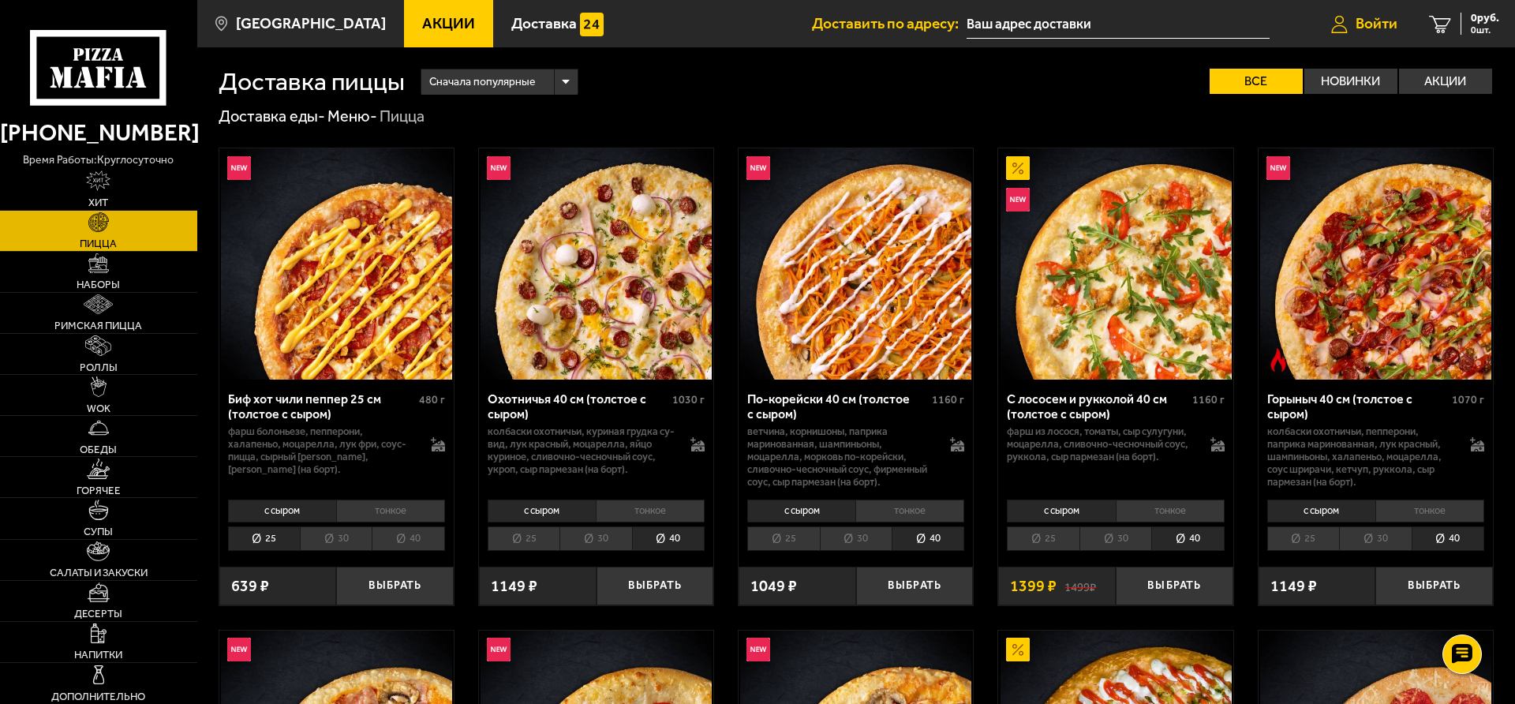
click at [1358, 27] on span "Войти" at bounding box center [1377, 23] width 42 height 15
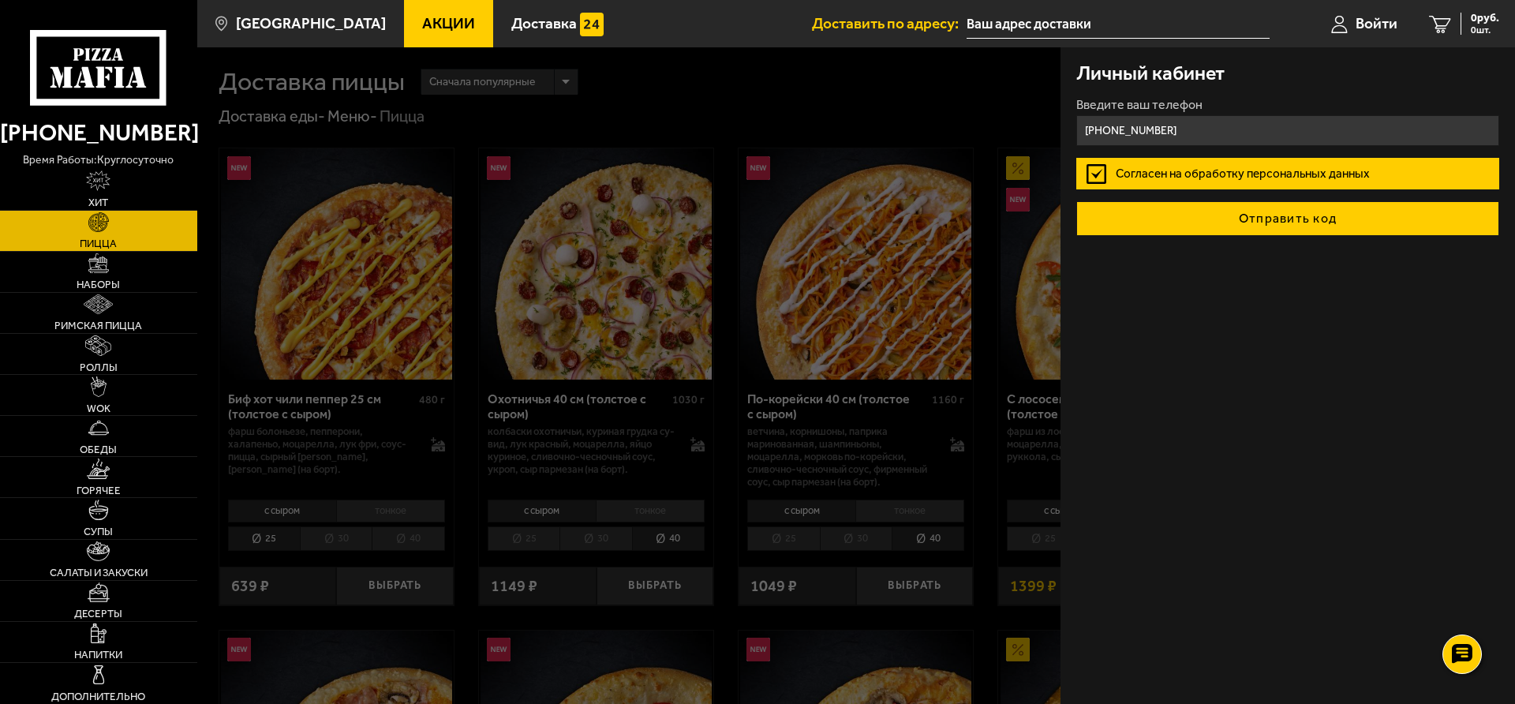
type input "+7 (958) 858-10-37"
click at [1200, 214] on button "Отправить код" at bounding box center [1287, 218] width 423 height 35
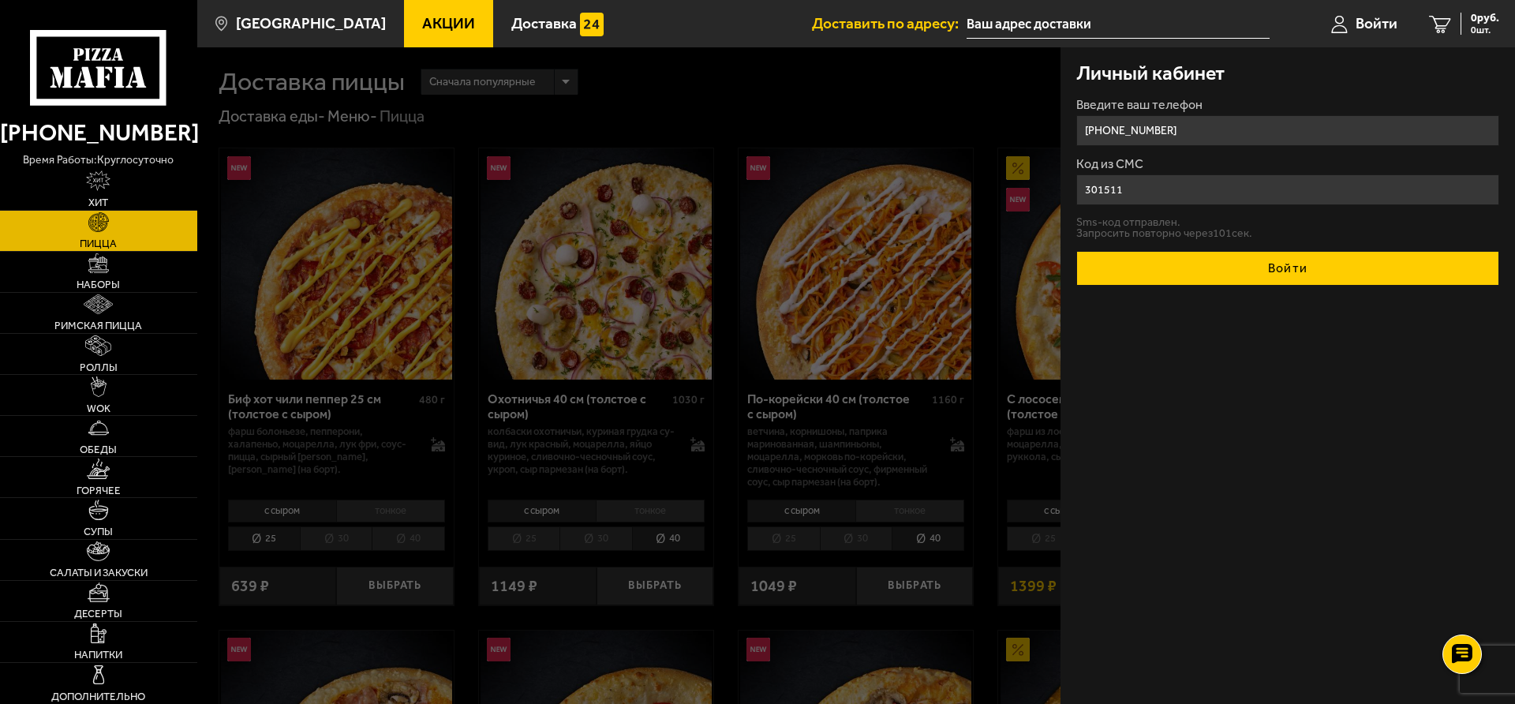
type input "301511"
click at [1258, 271] on button "Войти" at bounding box center [1287, 268] width 423 height 35
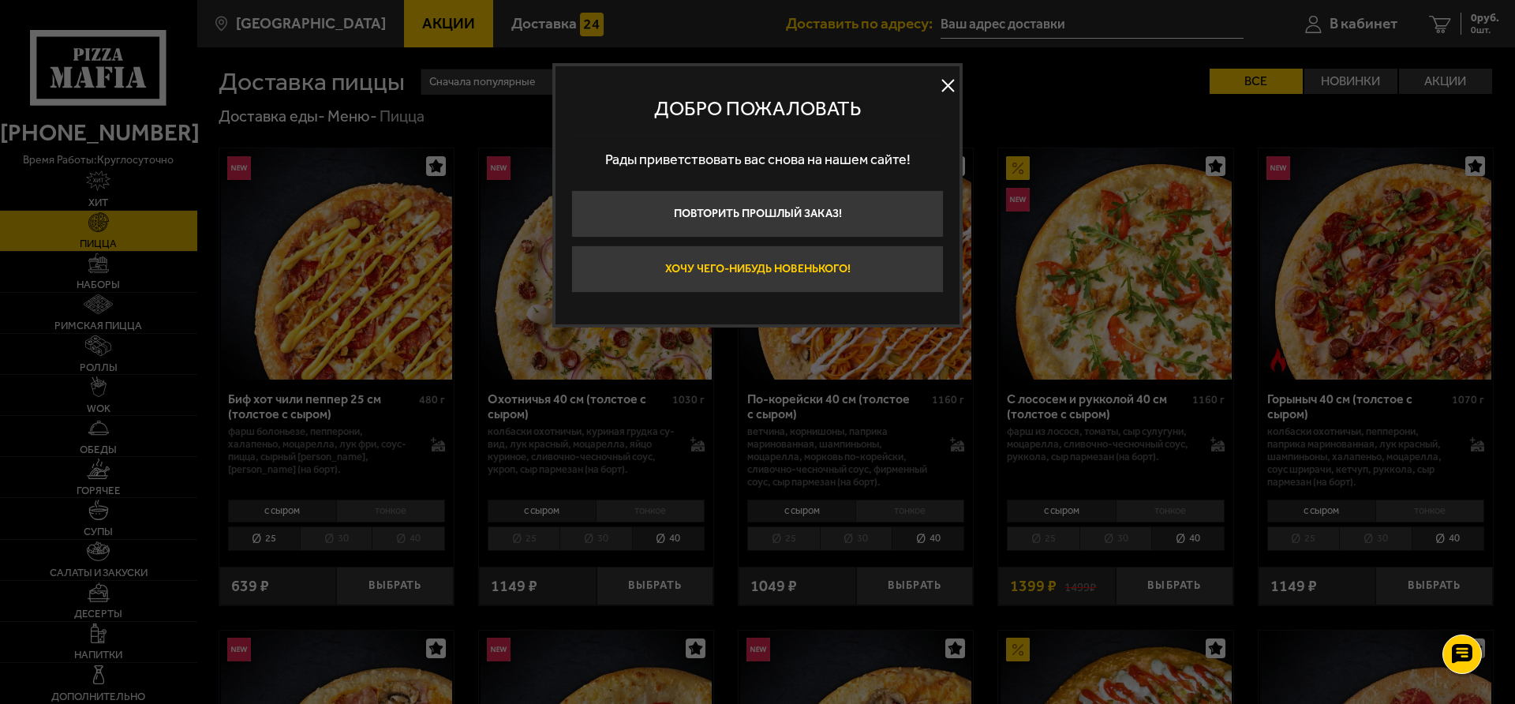
click at [804, 274] on button "Хочу чего-нибудь новенького!" at bounding box center [757, 268] width 373 height 47
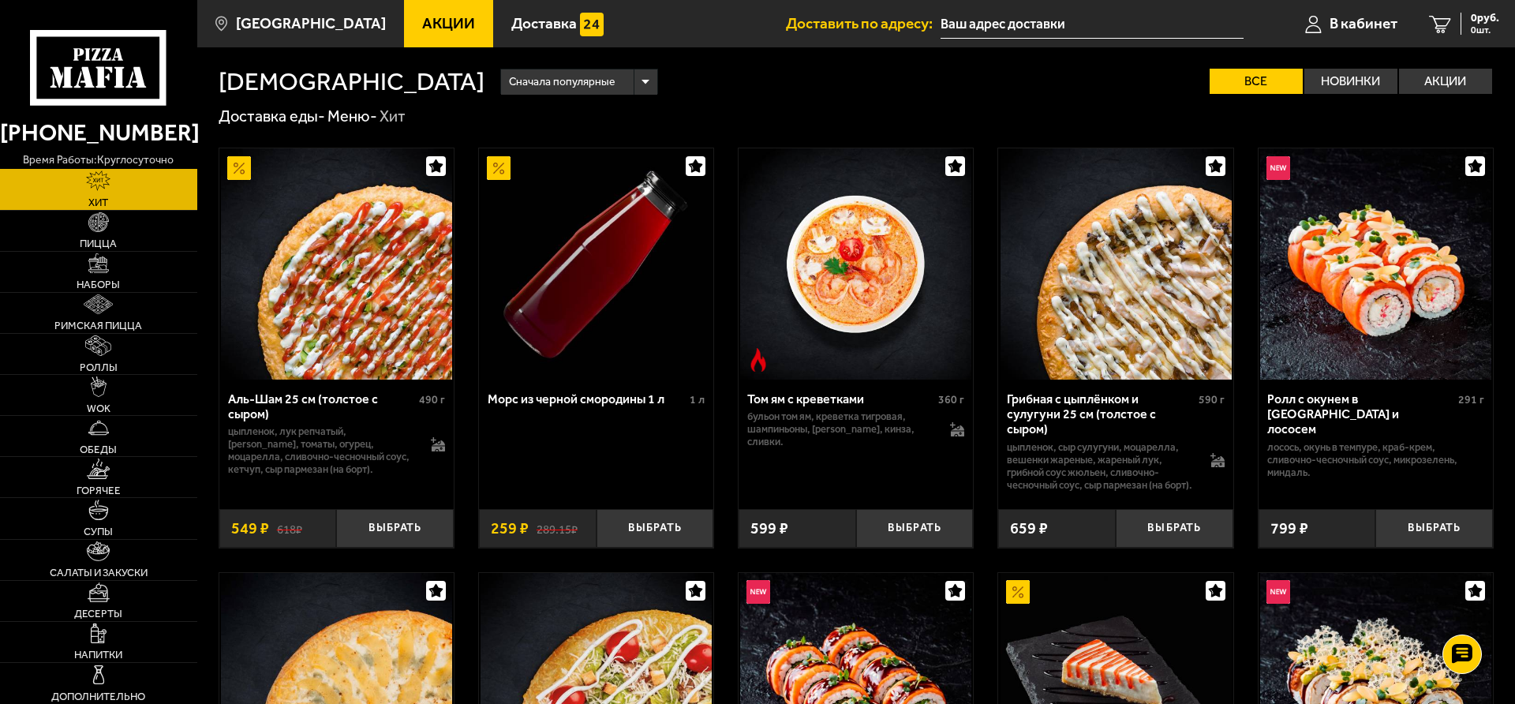
click at [1064, 23] on input "text" at bounding box center [1092, 23] width 303 height 29
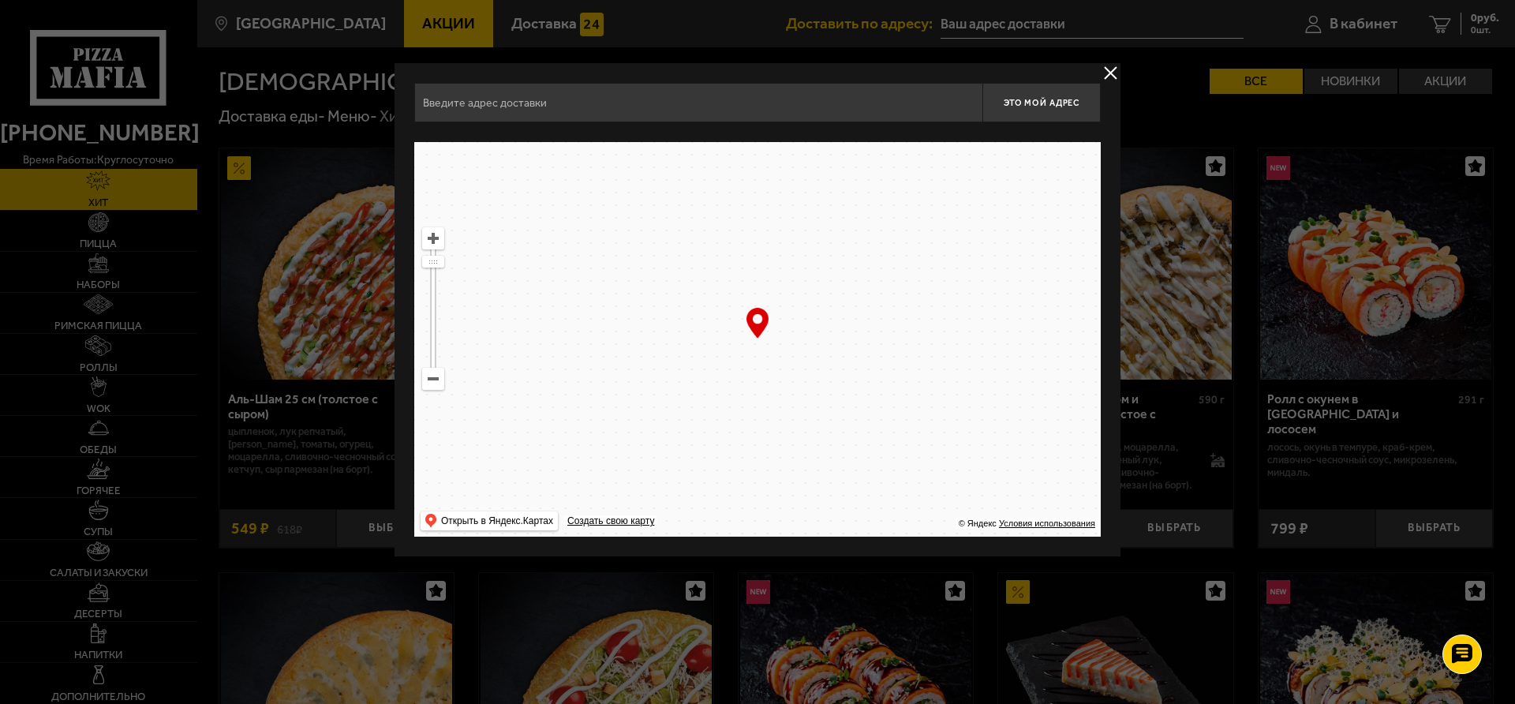
click at [1113, 73] on button "delivery type" at bounding box center [1111, 73] width 20 height 20
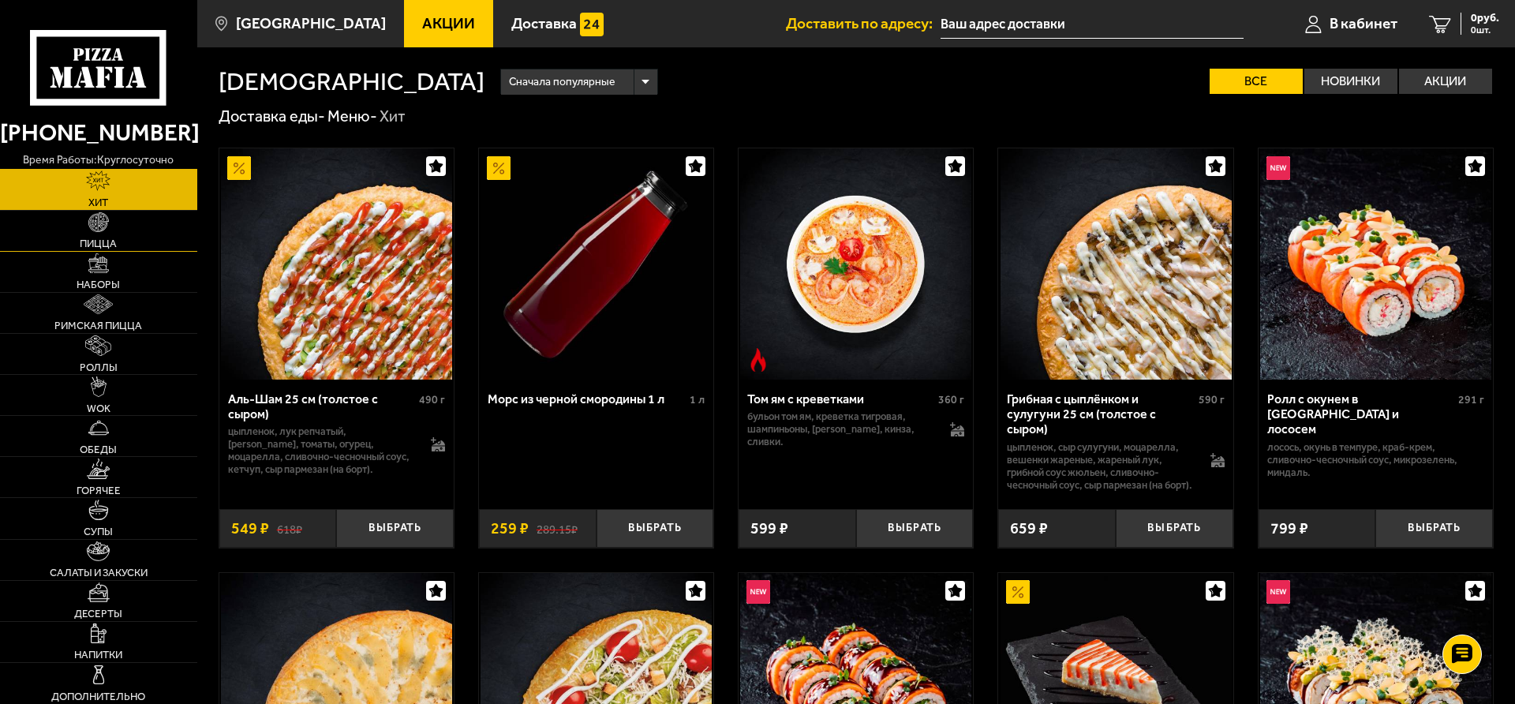
click at [110, 240] on span "Пицца" at bounding box center [98, 243] width 37 height 10
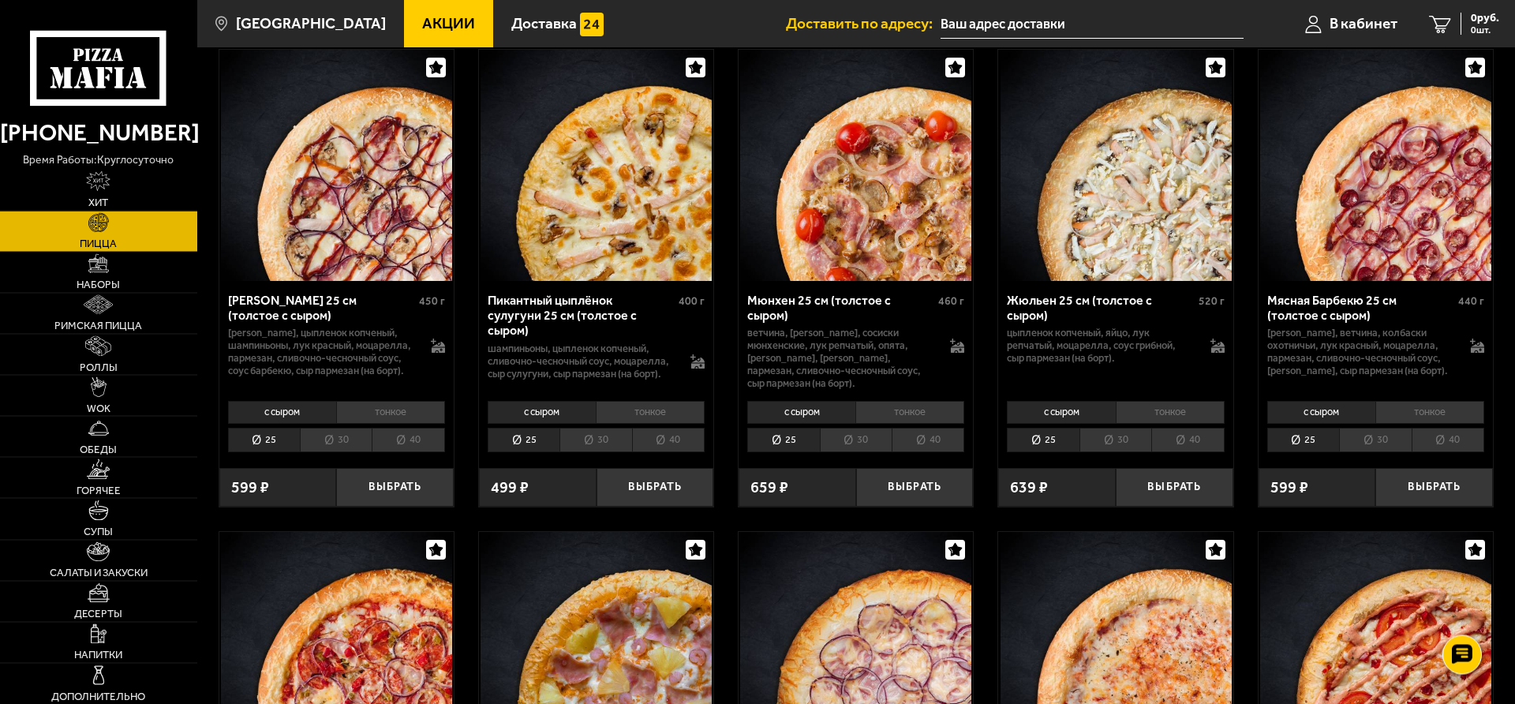
scroll to position [2495, 0]
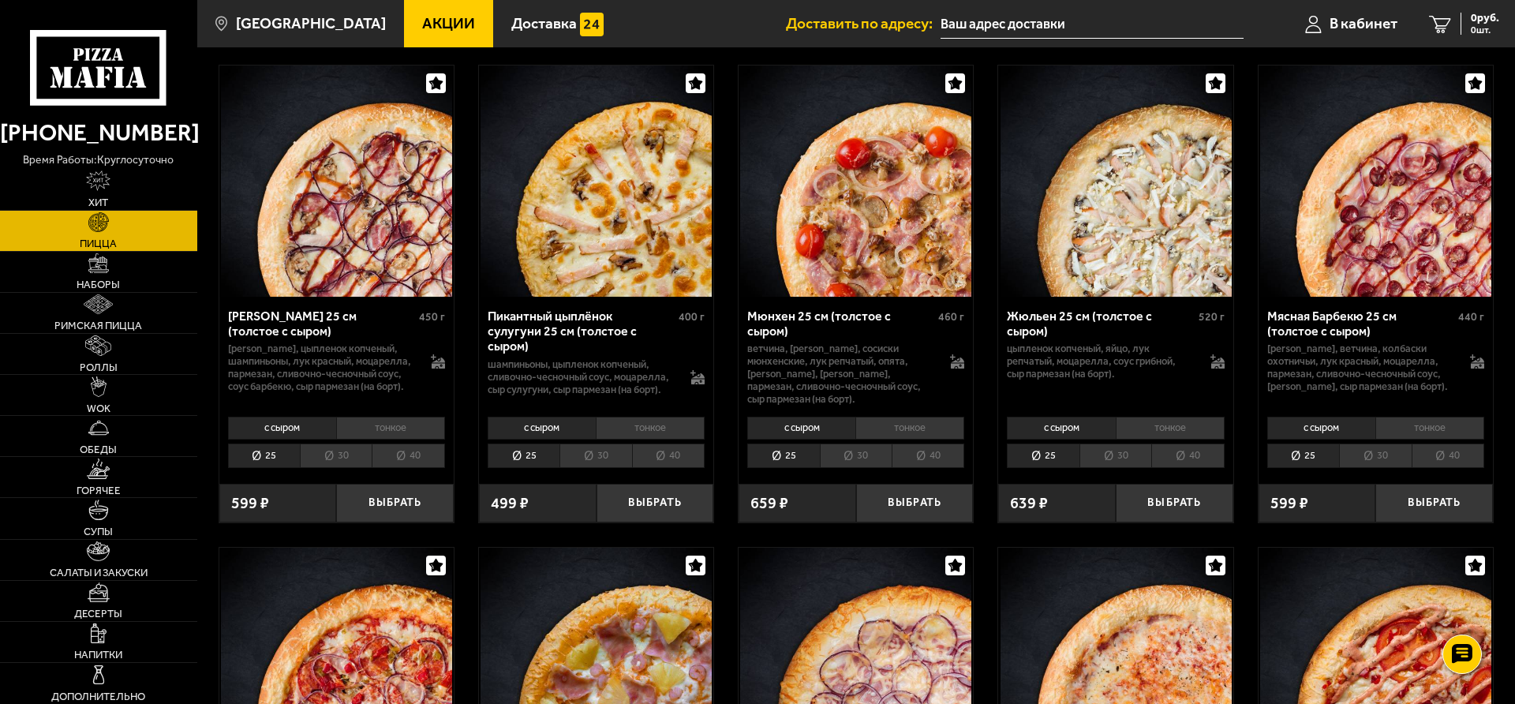
click at [1443, 444] on li "40" at bounding box center [1448, 456] width 73 height 24
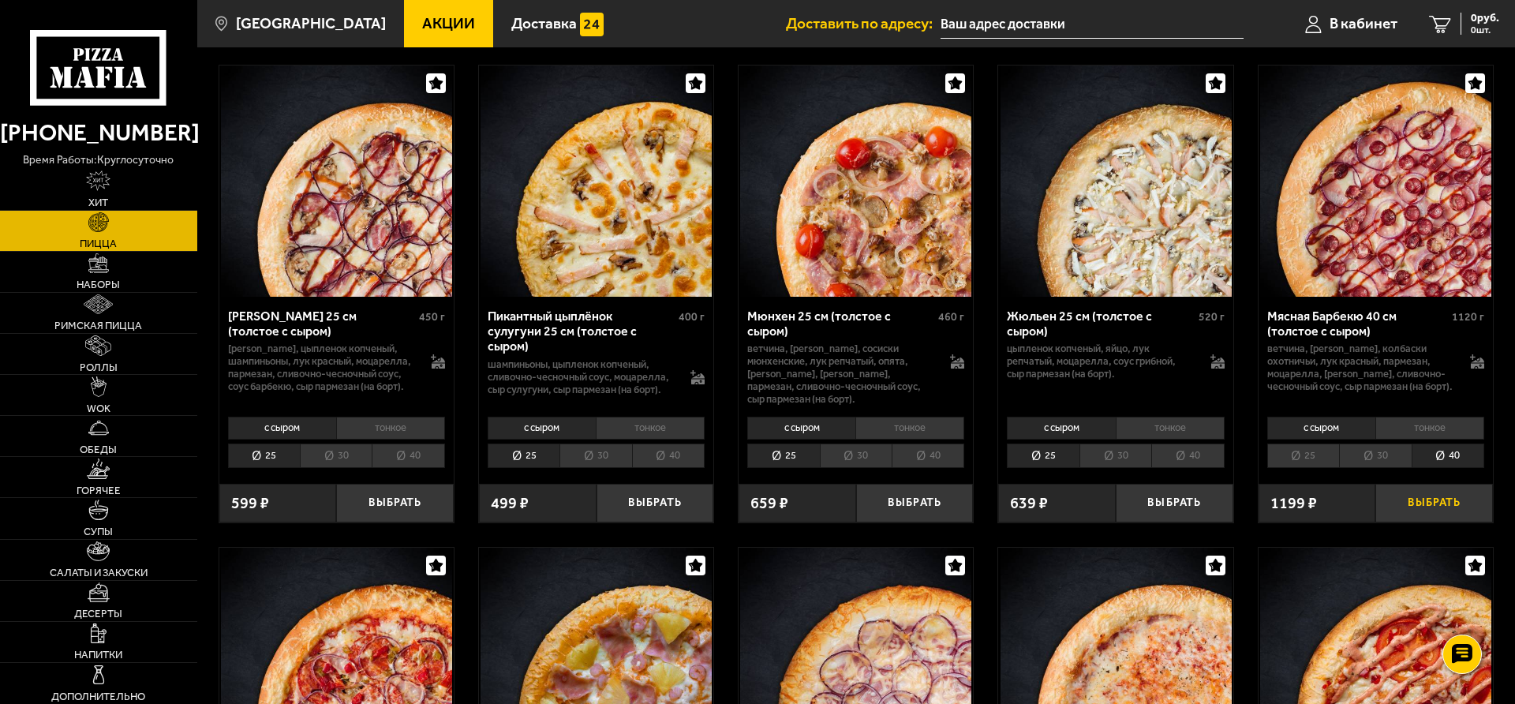
click at [1442, 492] on button "Выбрать" at bounding box center [1435, 503] width 118 height 39
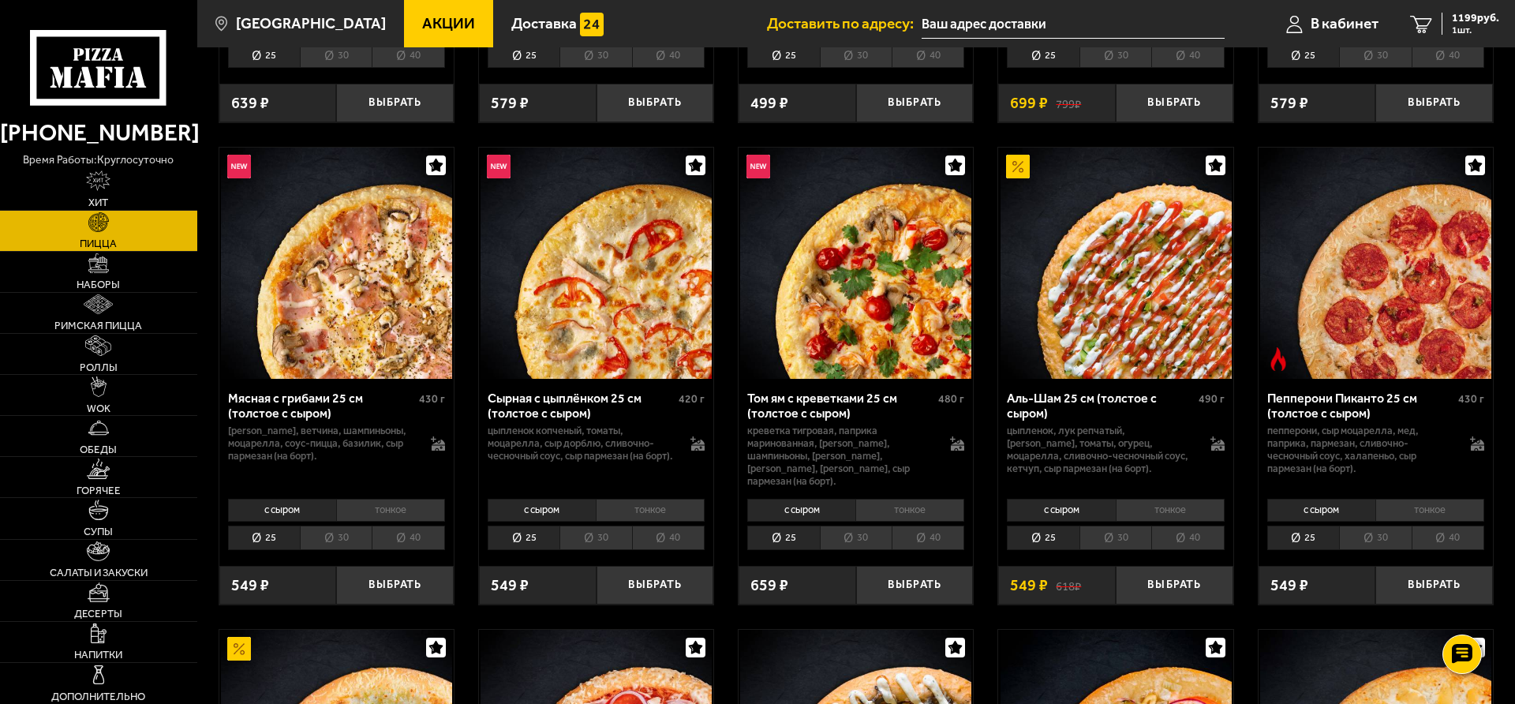
scroll to position [0, 0]
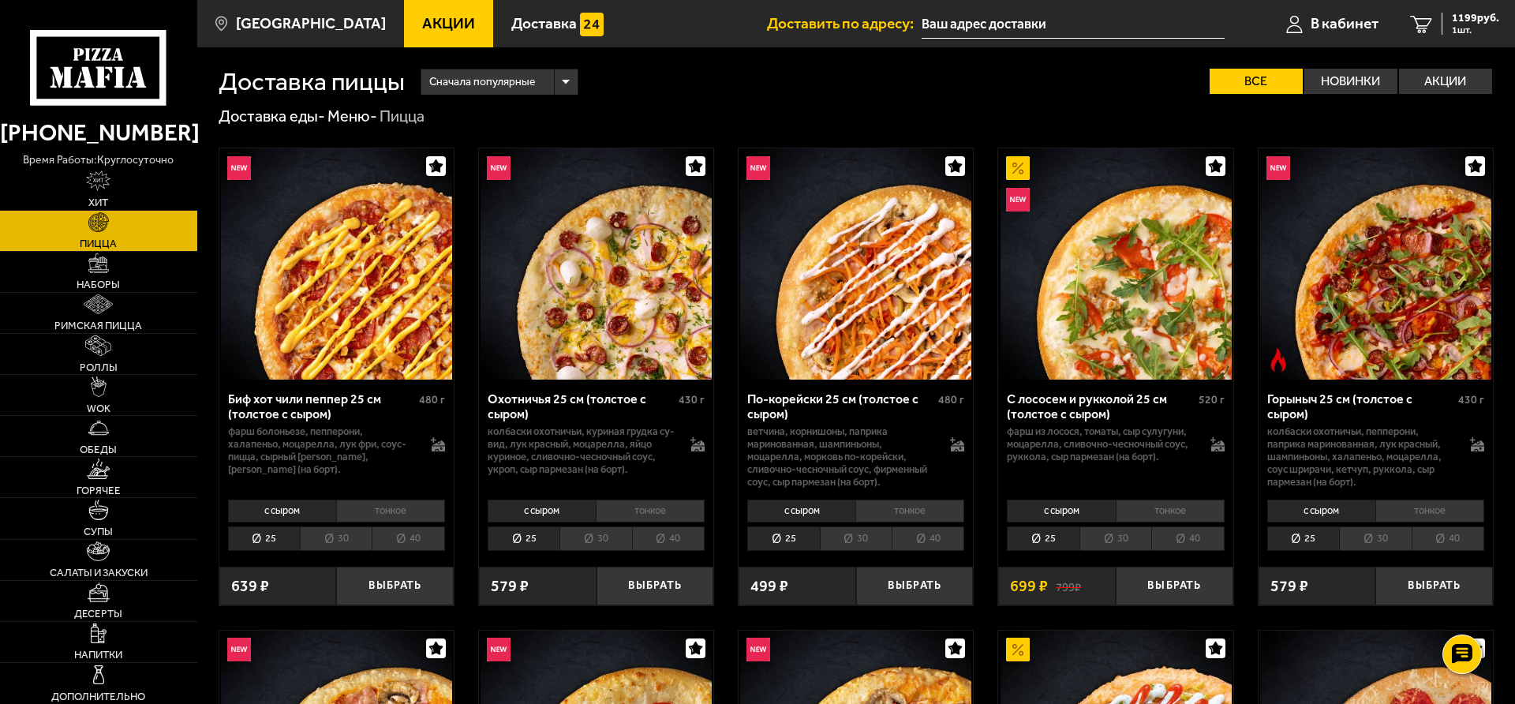
click at [946, 538] on li "40" at bounding box center [928, 538] width 73 height 24
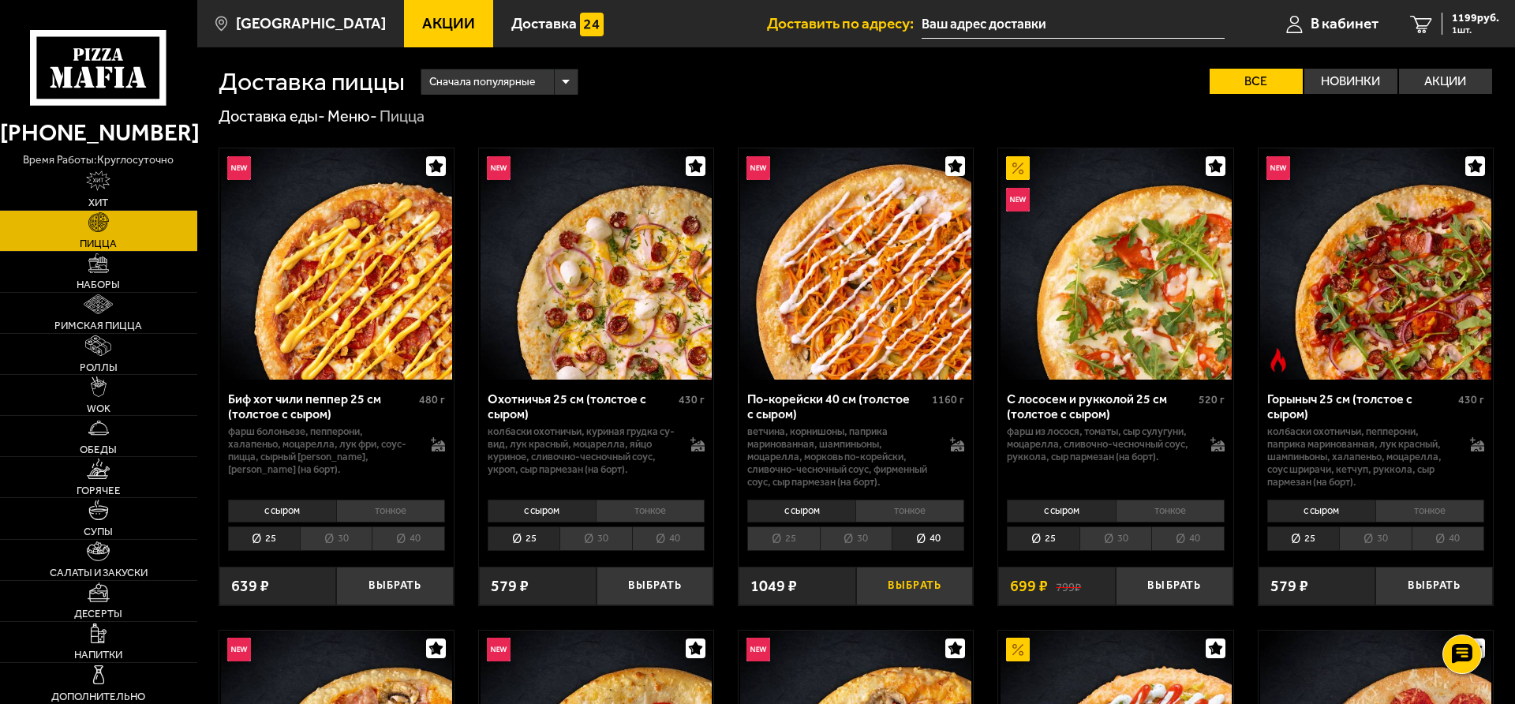
click at [932, 587] on button "Выбрать" at bounding box center [915, 586] width 118 height 39
click at [1462, 21] on span "2248 руб." at bounding box center [1475, 18] width 47 height 11
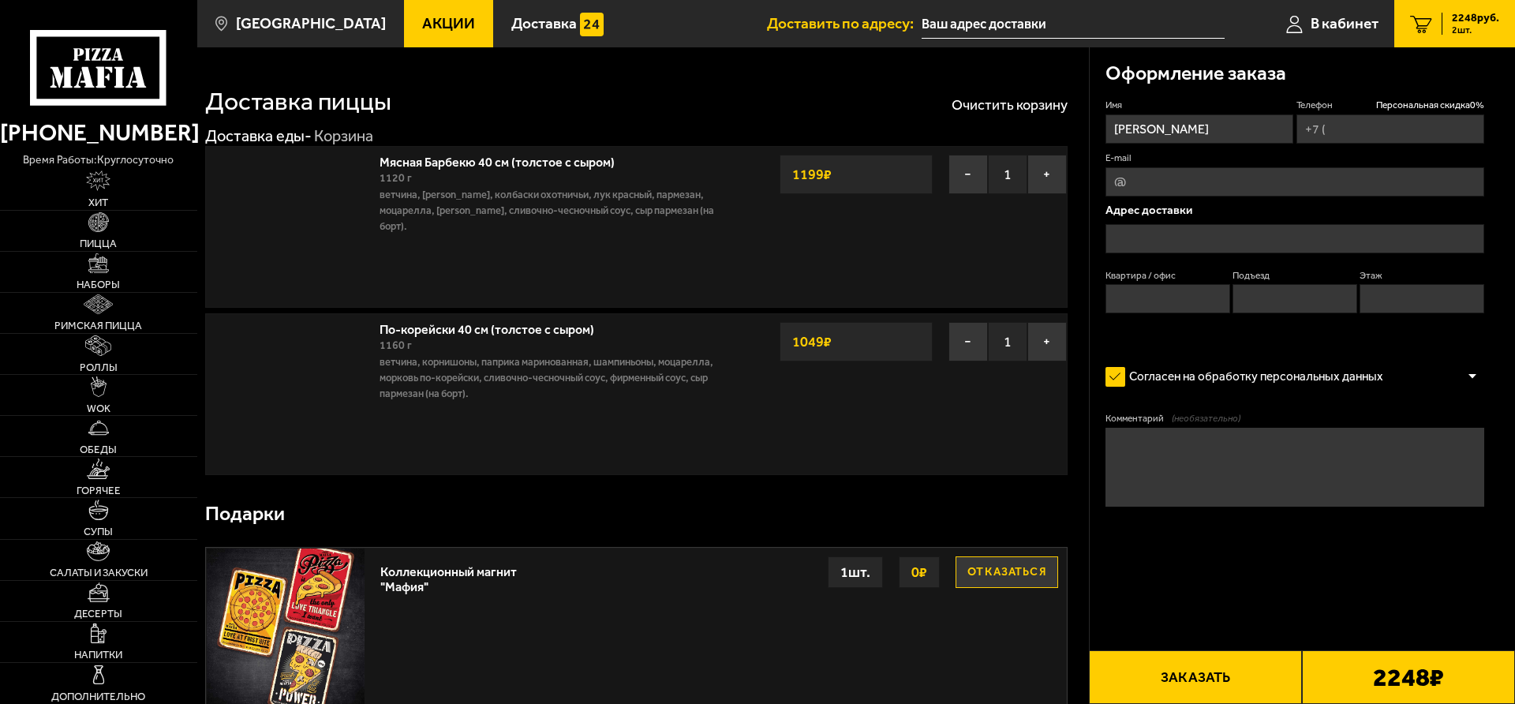
type input "+7 (958) 858-10-37"
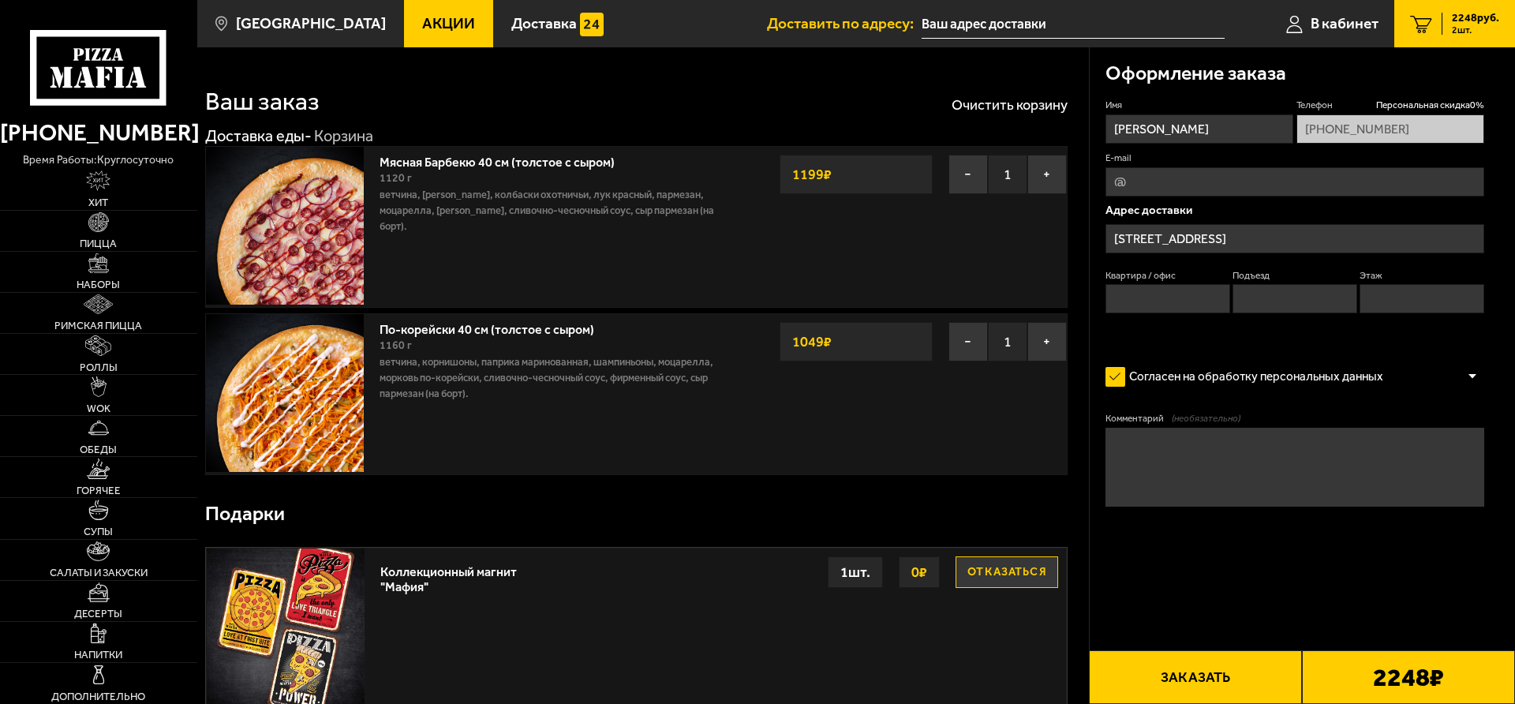
type input "[STREET_ADDRESS]"
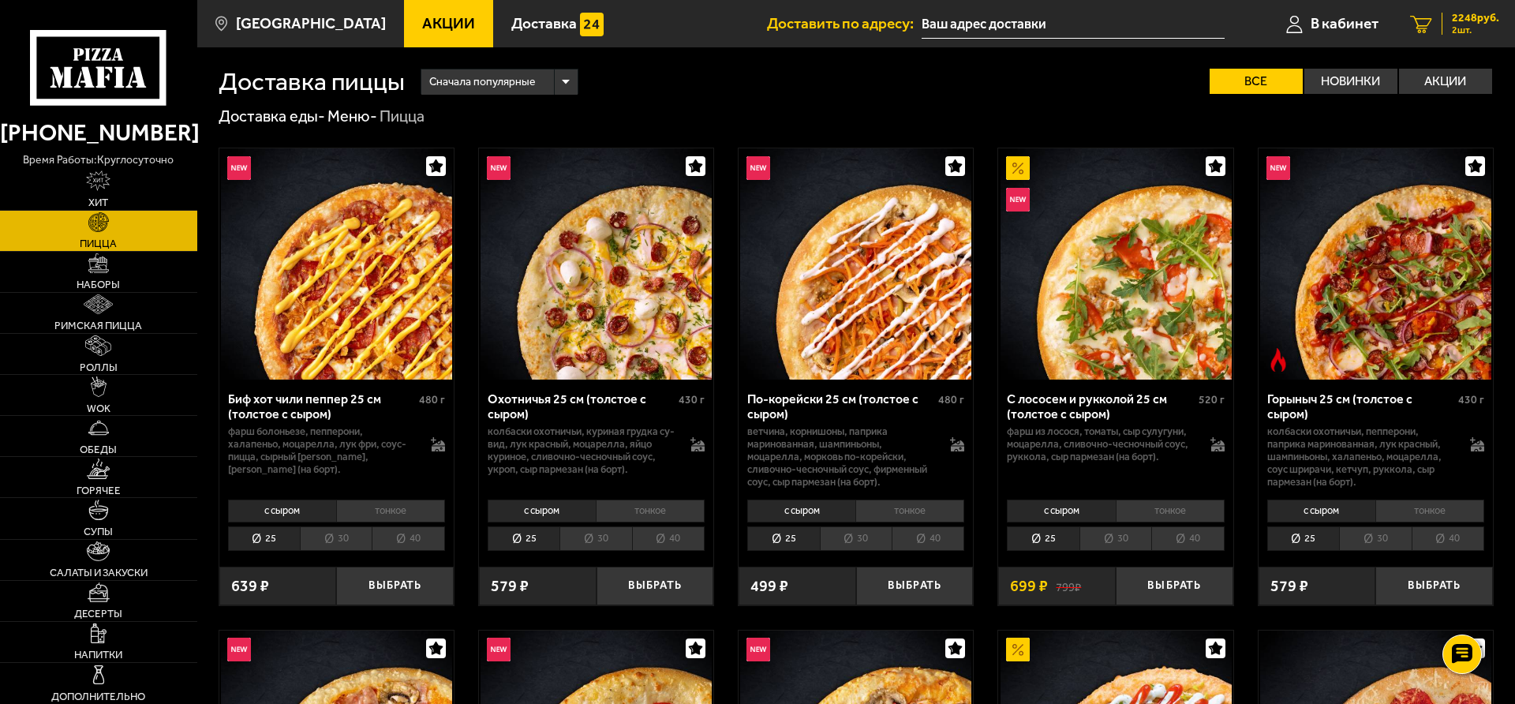
click at [1477, 33] on span "2 шт." at bounding box center [1475, 29] width 47 height 9
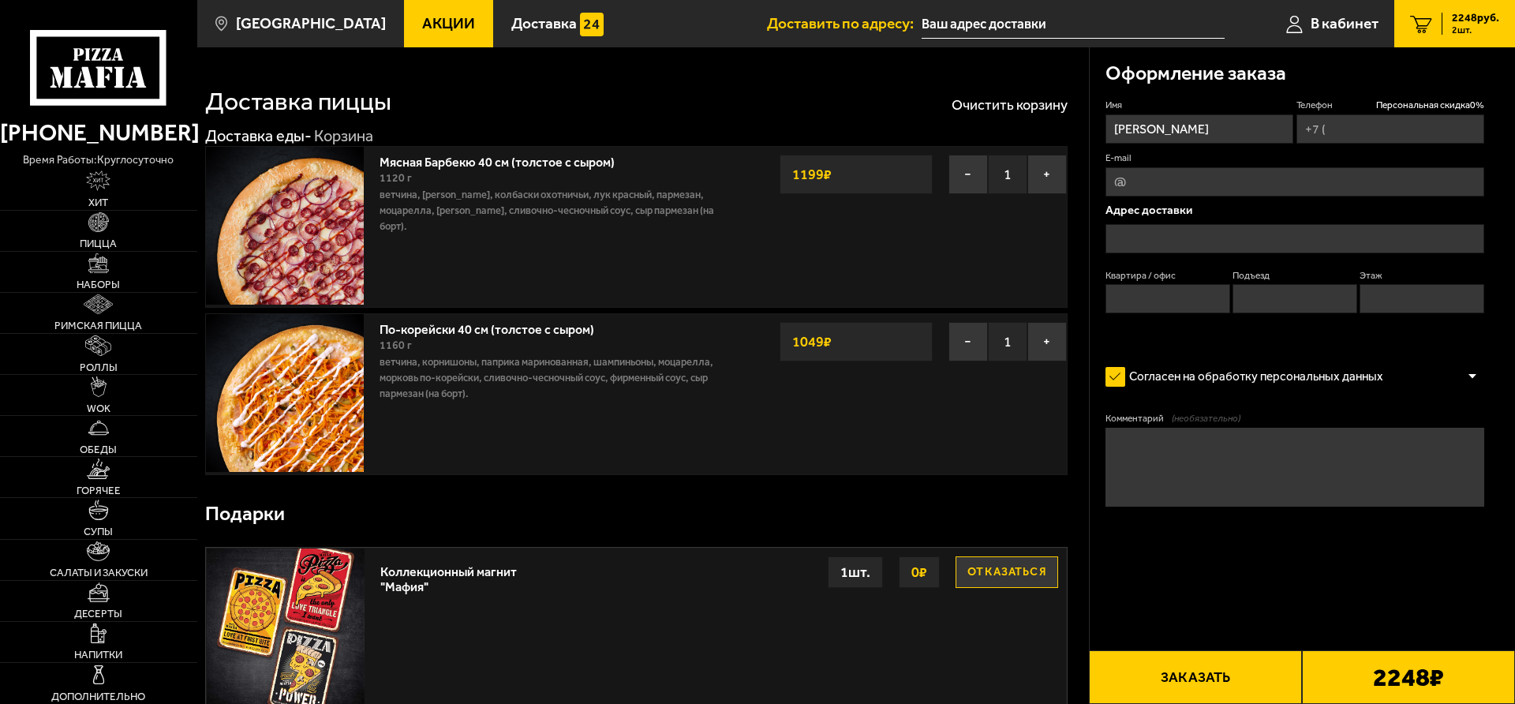
type input "+7 (958) 858-10-37"
type input "[STREET_ADDRESS]"
click at [121, 223] on link "Пицца" at bounding box center [98, 231] width 197 height 40
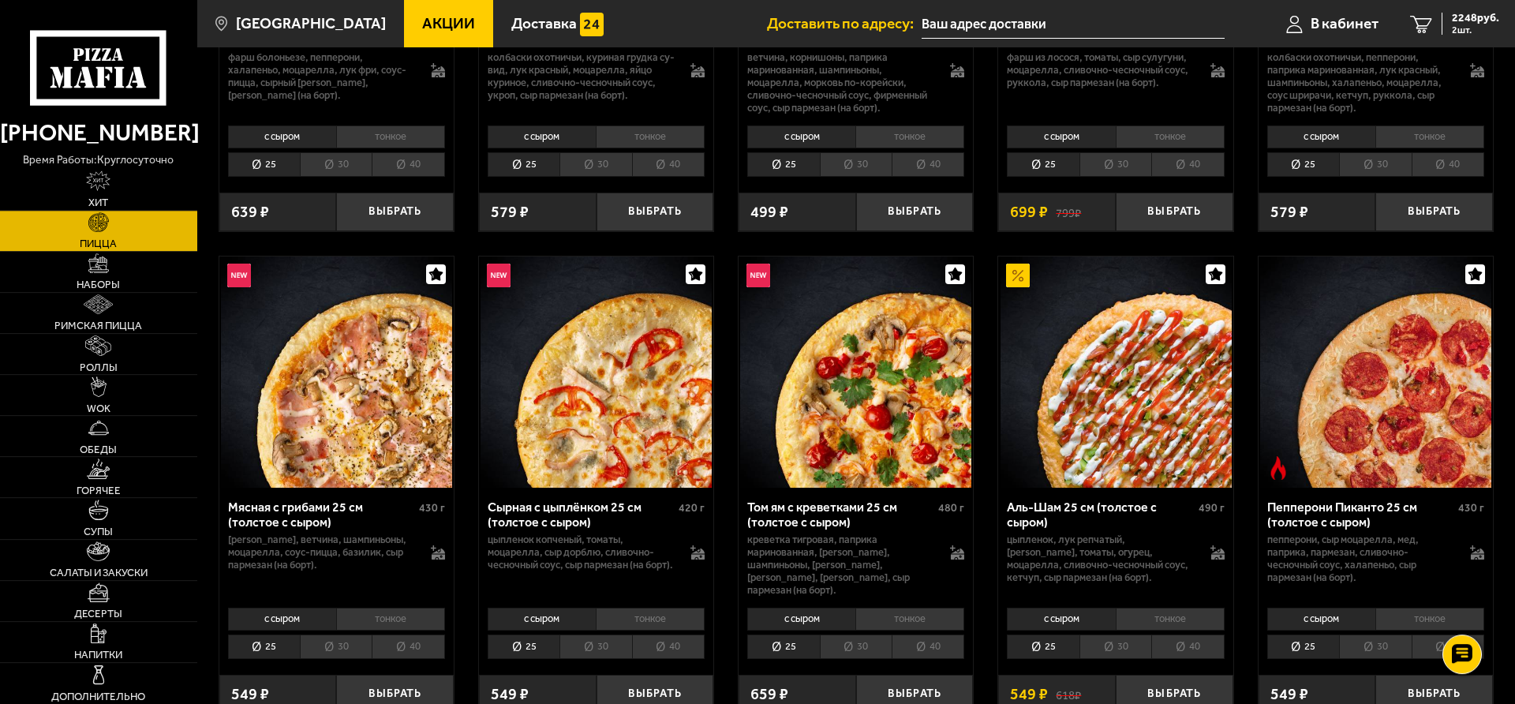
scroll to position [483, 0]
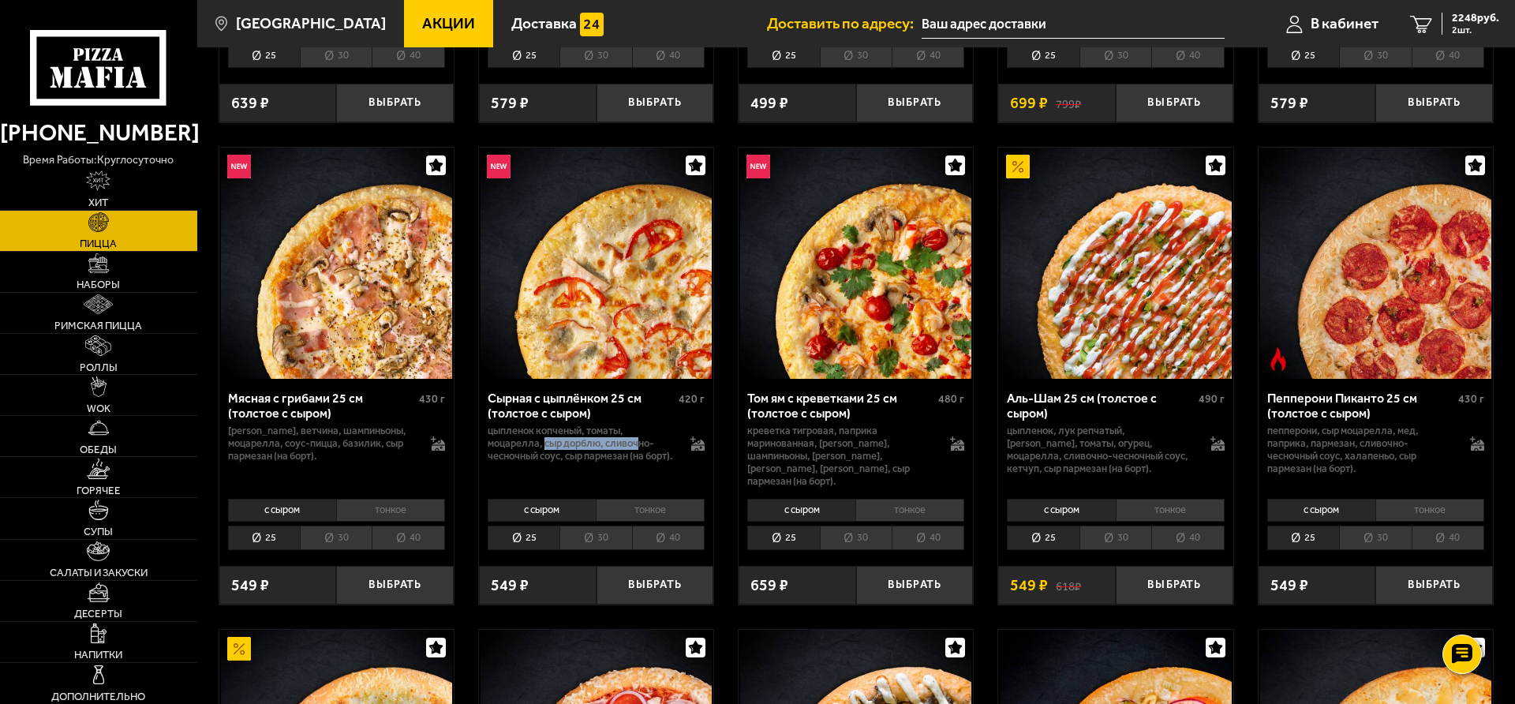
drag, startPoint x: 544, startPoint y: 443, endPoint x: 640, endPoint y: 450, distance: 96.5
click at [641, 448] on p "цыпленок копченый, томаты, моцарелла, сыр дорблю, сливочно-чесночный соус, сыр …" at bounding box center [581, 444] width 187 height 38
click at [640, 445] on p "цыпленок копченый, томаты, моцарелла, сыр дорблю, сливочно-чесночный соус, сыр …" at bounding box center [581, 444] width 187 height 38
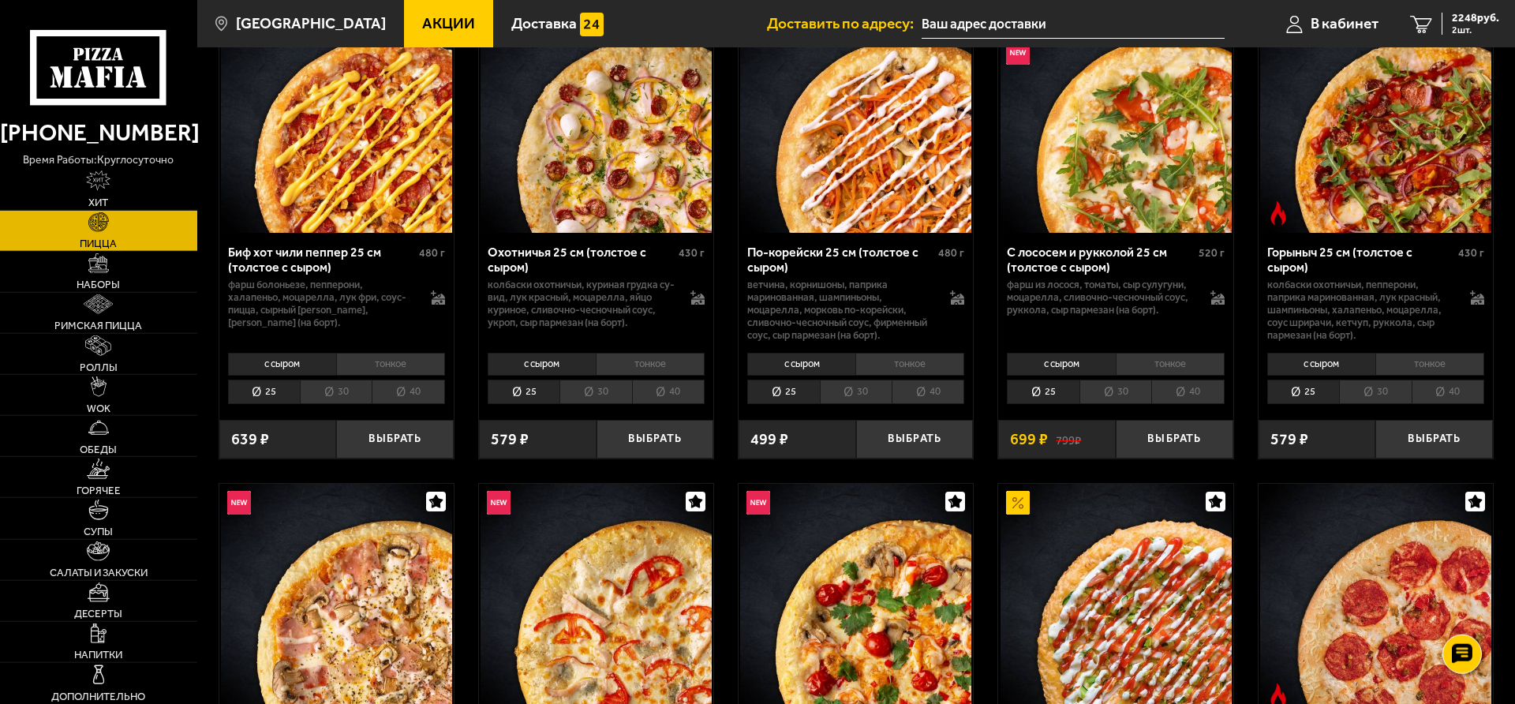
scroll to position [0, 0]
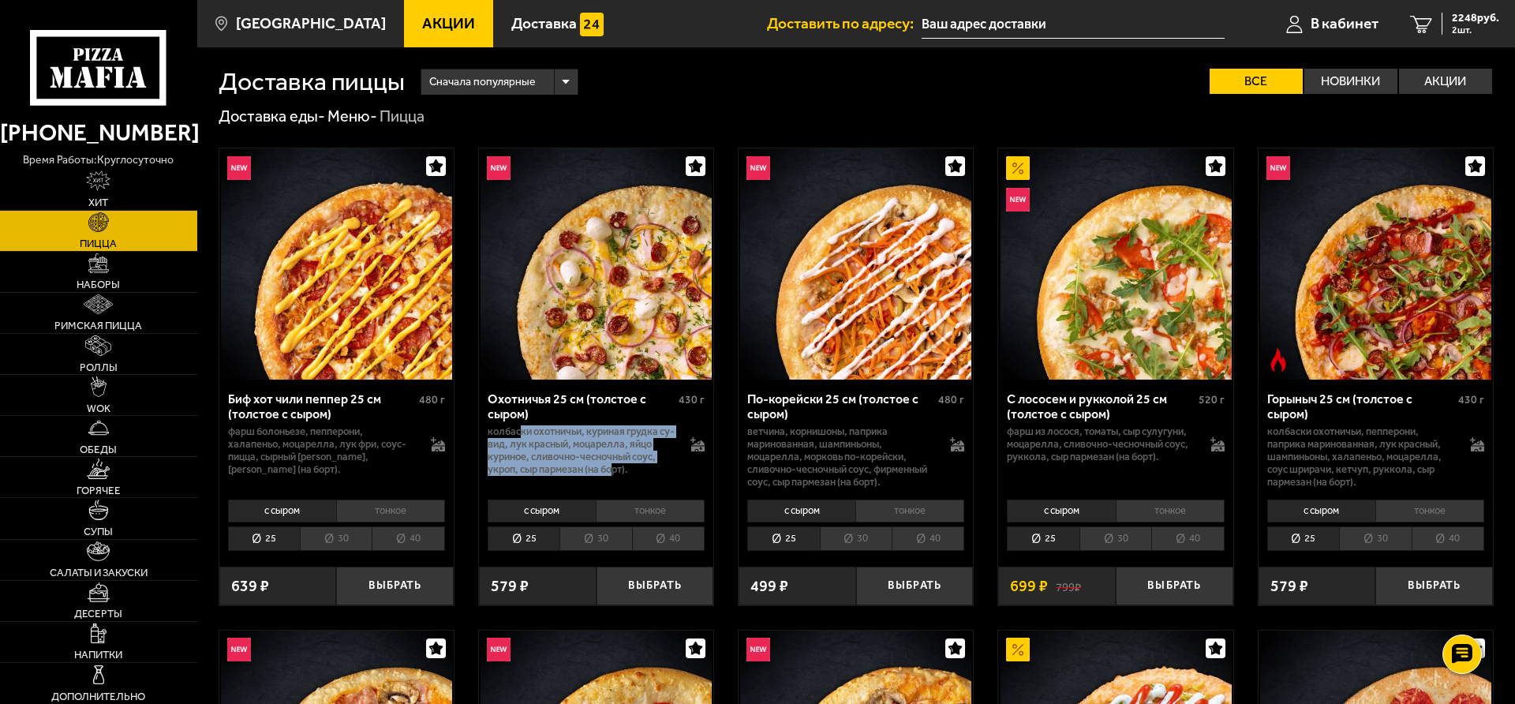
drag, startPoint x: 519, startPoint y: 437, endPoint x: 612, endPoint y: 466, distance: 98.1
click at [612, 466] on p "колбаски охотничьи, куриная грудка су-вид, лук красный, моцарелла, яйцо куриное…" at bounding box center [581, 450] width 187 height 51
click at [613, 466] on p "колбаски охотничьи, куриная грудка су-вид, лук красный, моцарелла, яйцо куриное…" at bounding box center [581, 450] width 187 height 51
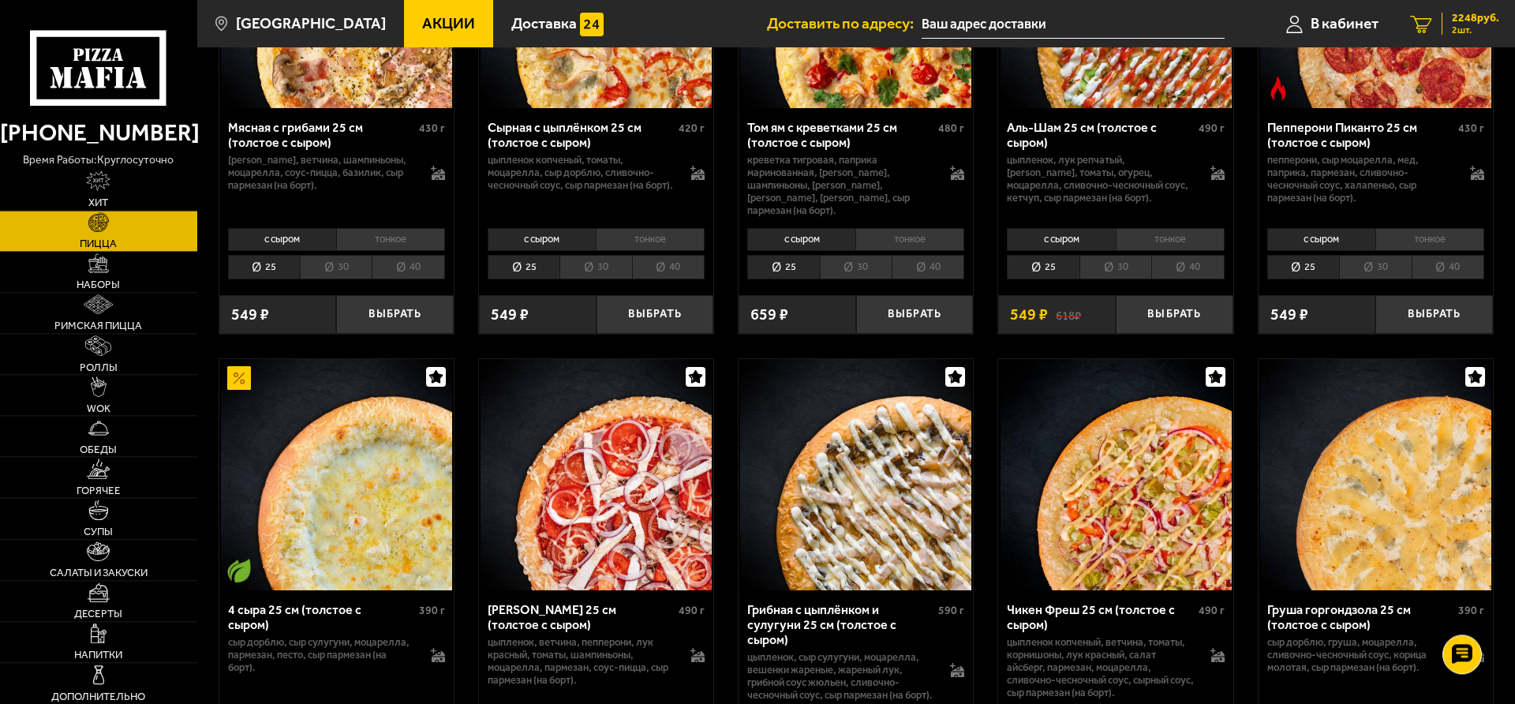
scroll to position [724, 0]
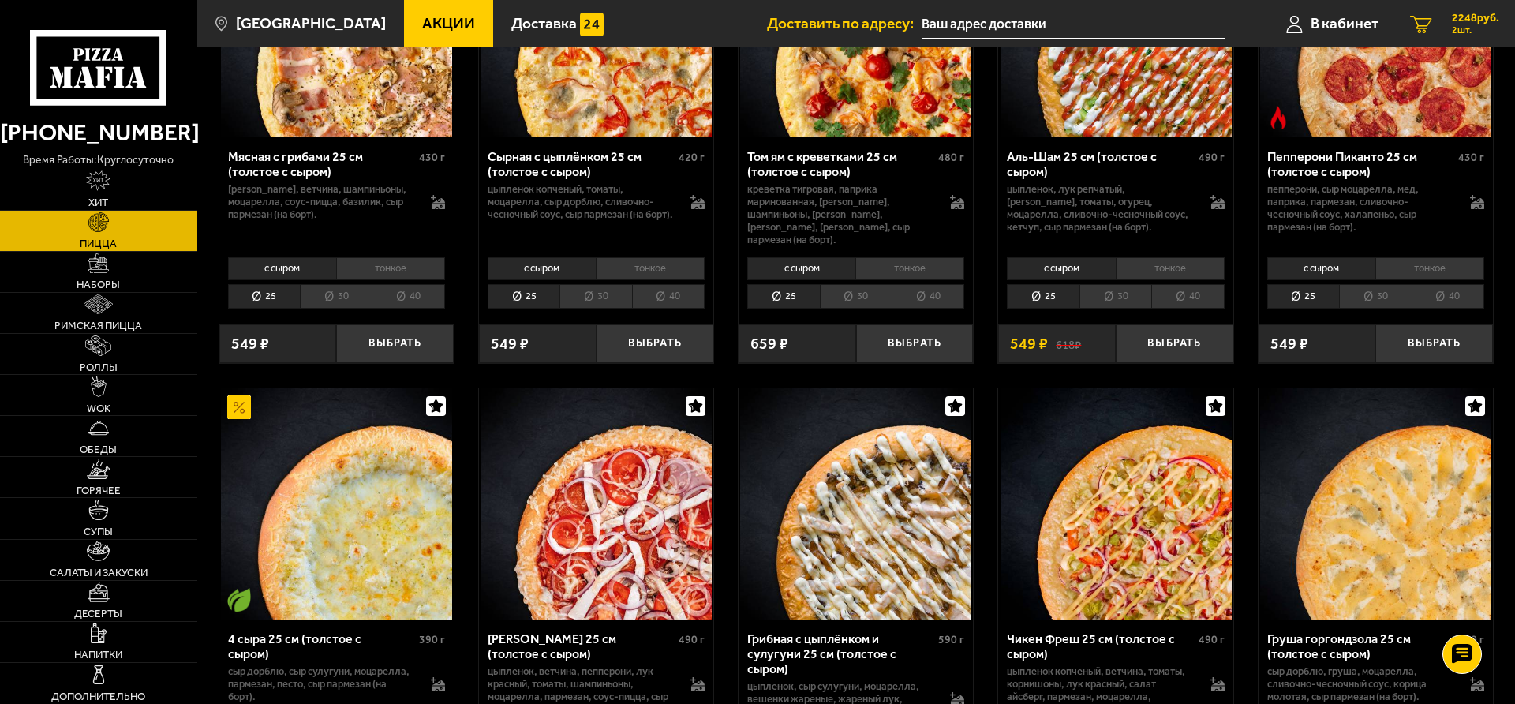
click at [1473, 17] on span "2248 руб." at bounding box center [1475, 18] width 47 height 11
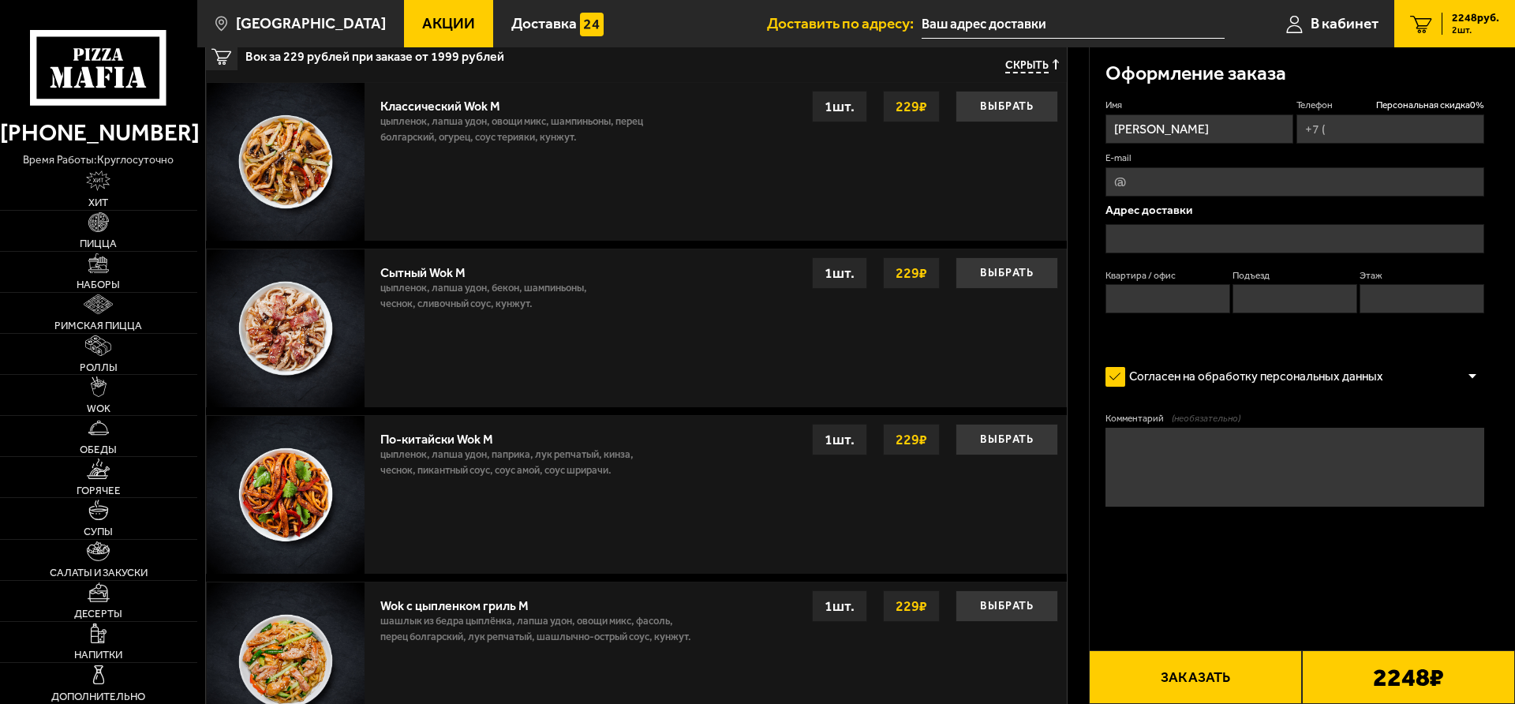
type input "+7 (958) 858-10-37"
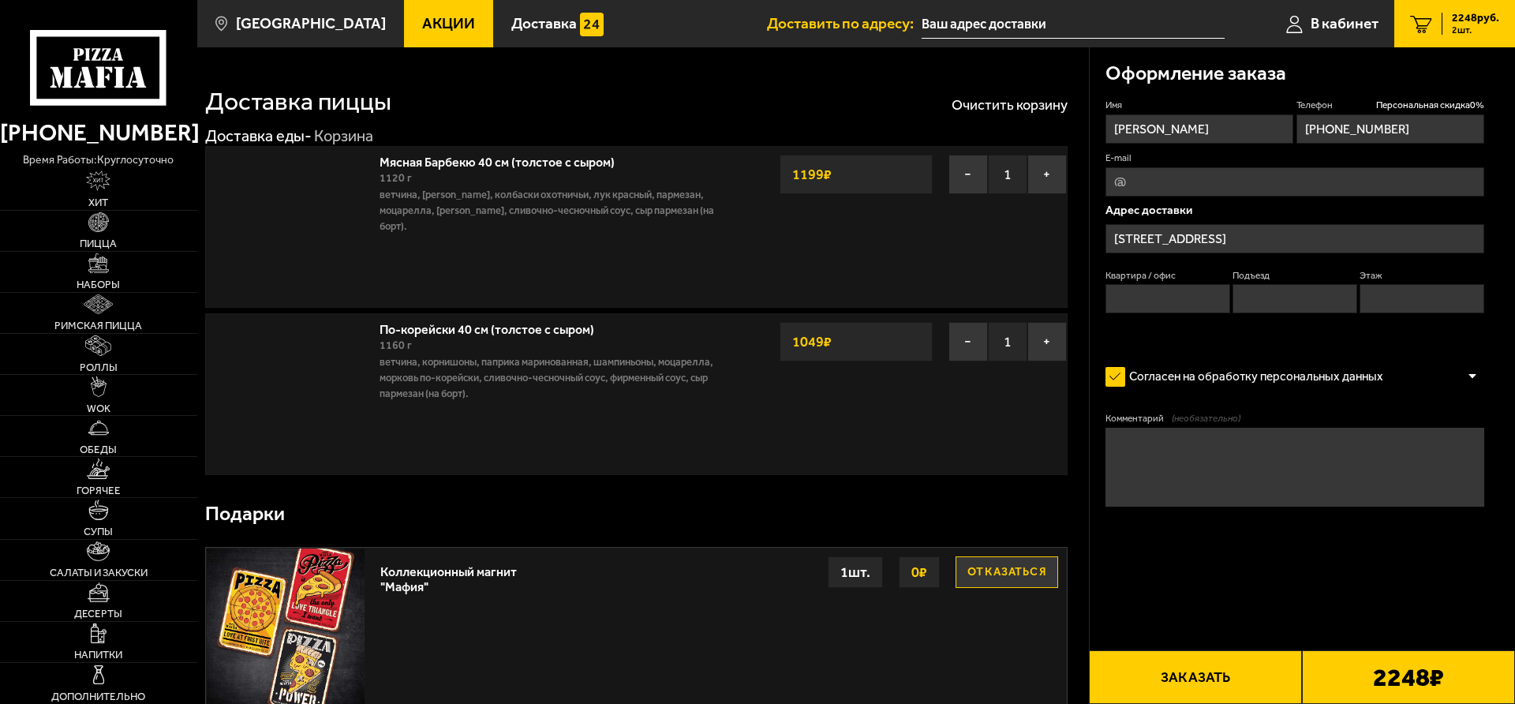
type input "[STREET_ADDRESS]"
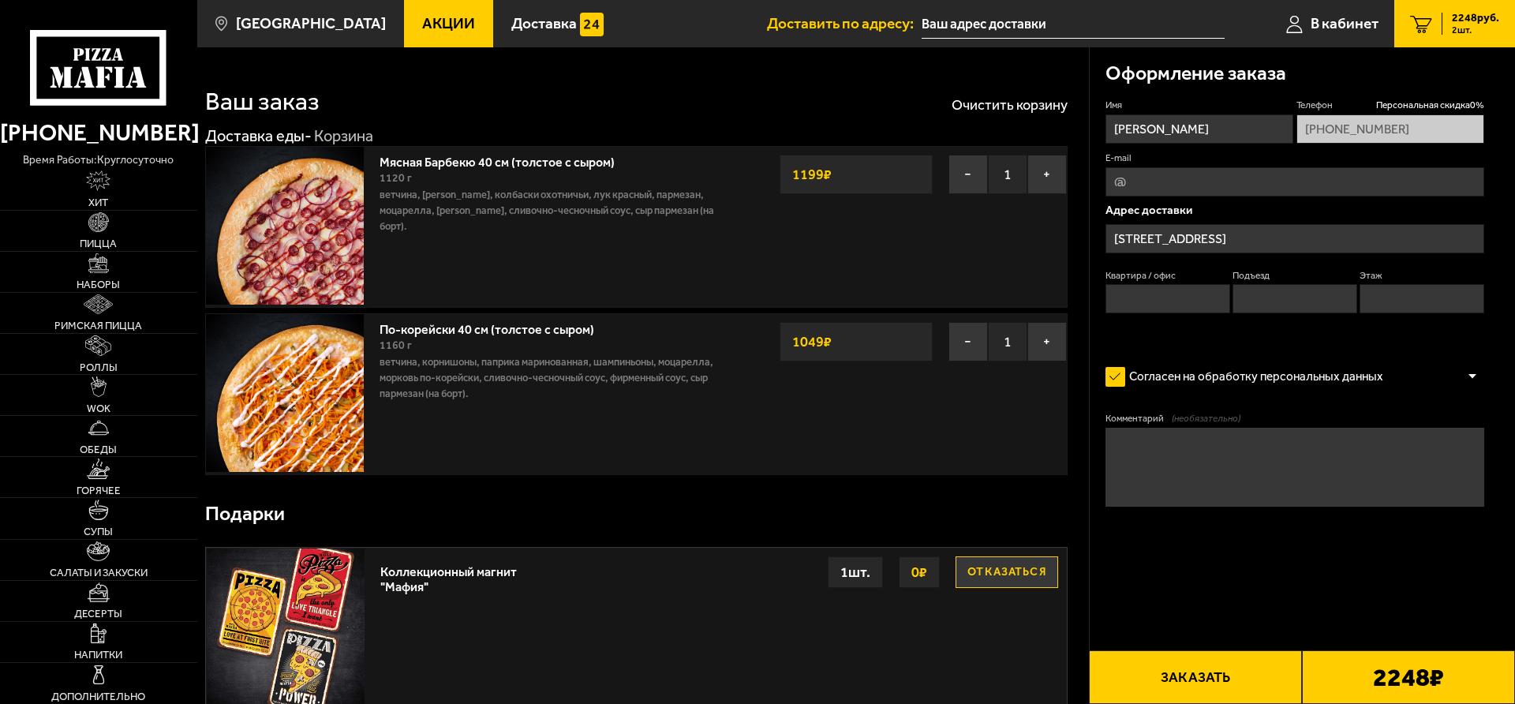
click at [1263, 240] on input "[STREET_ADDRESS]" at bounding box center [1295, 238] width 379 height 29
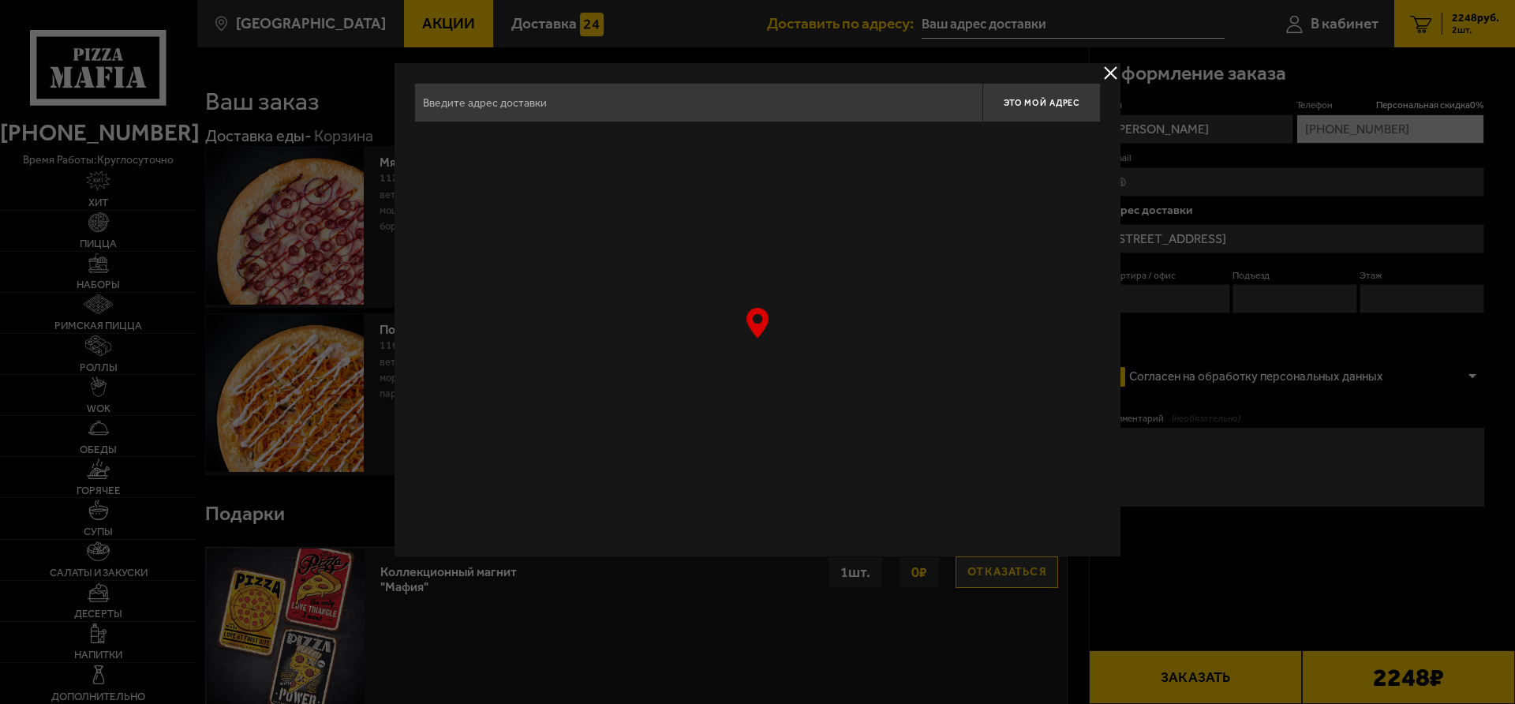
type input "[STREET_ADDRESS]"
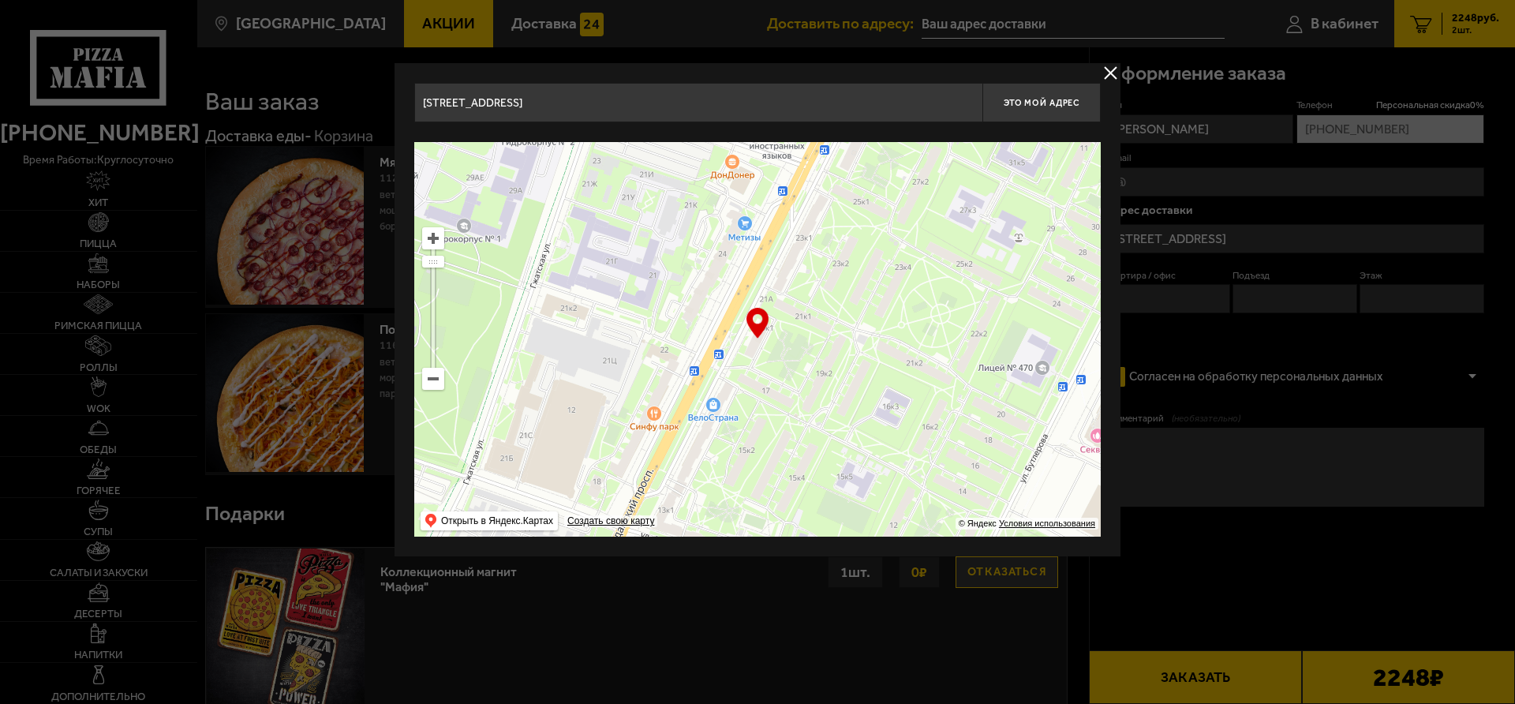
drag, startPoint x: 837, startPoint y: 371, endPoint x: 878, endPoint y: 279, distance: 100.3
click at [880, 278] on ymaps at bounding box center [757, 339] width 687 height 395
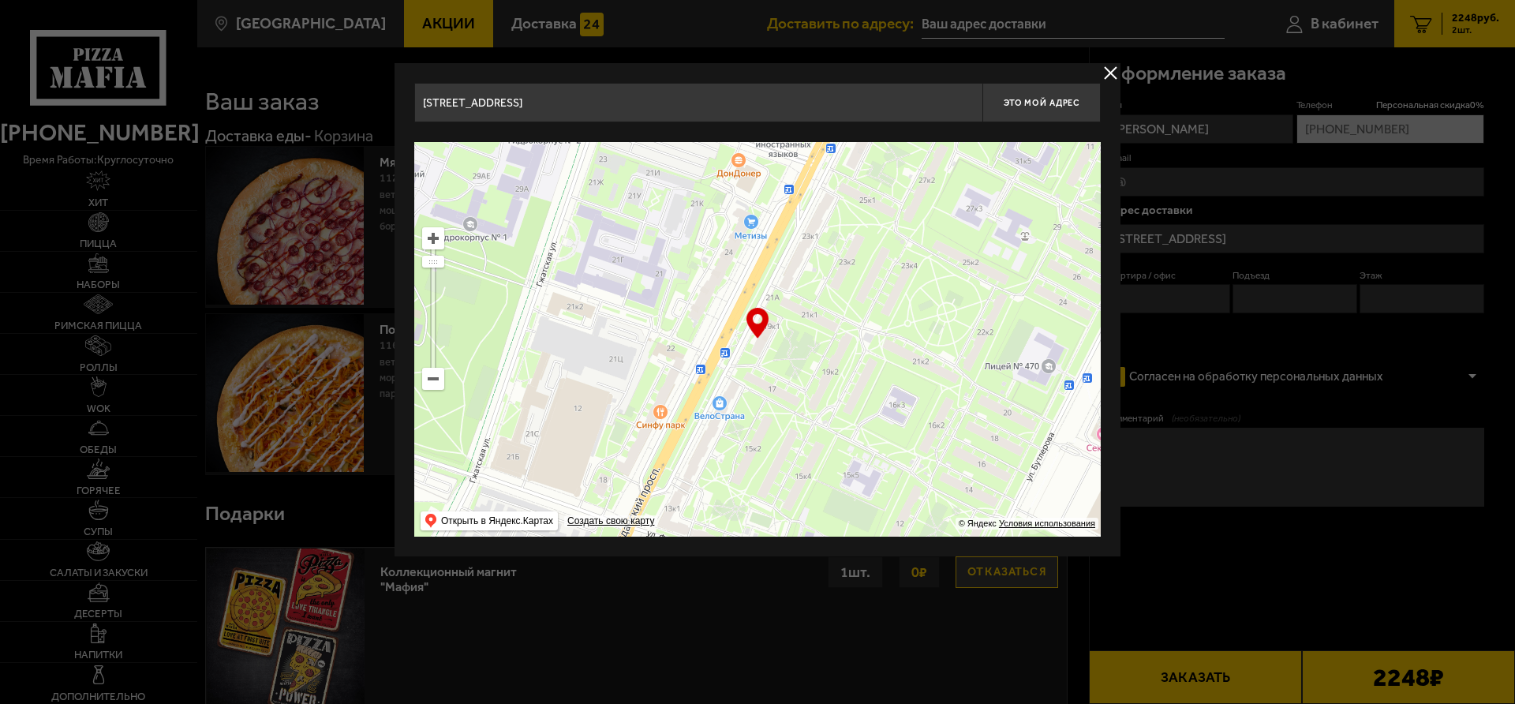
drag, startPoint x: 890, startPoint y: 284, endPoint x: 878, endPoint y: 277, distance: 14.5
click at [878, 277] on ymaps at bounding box center [757, 339] width 687 height 395
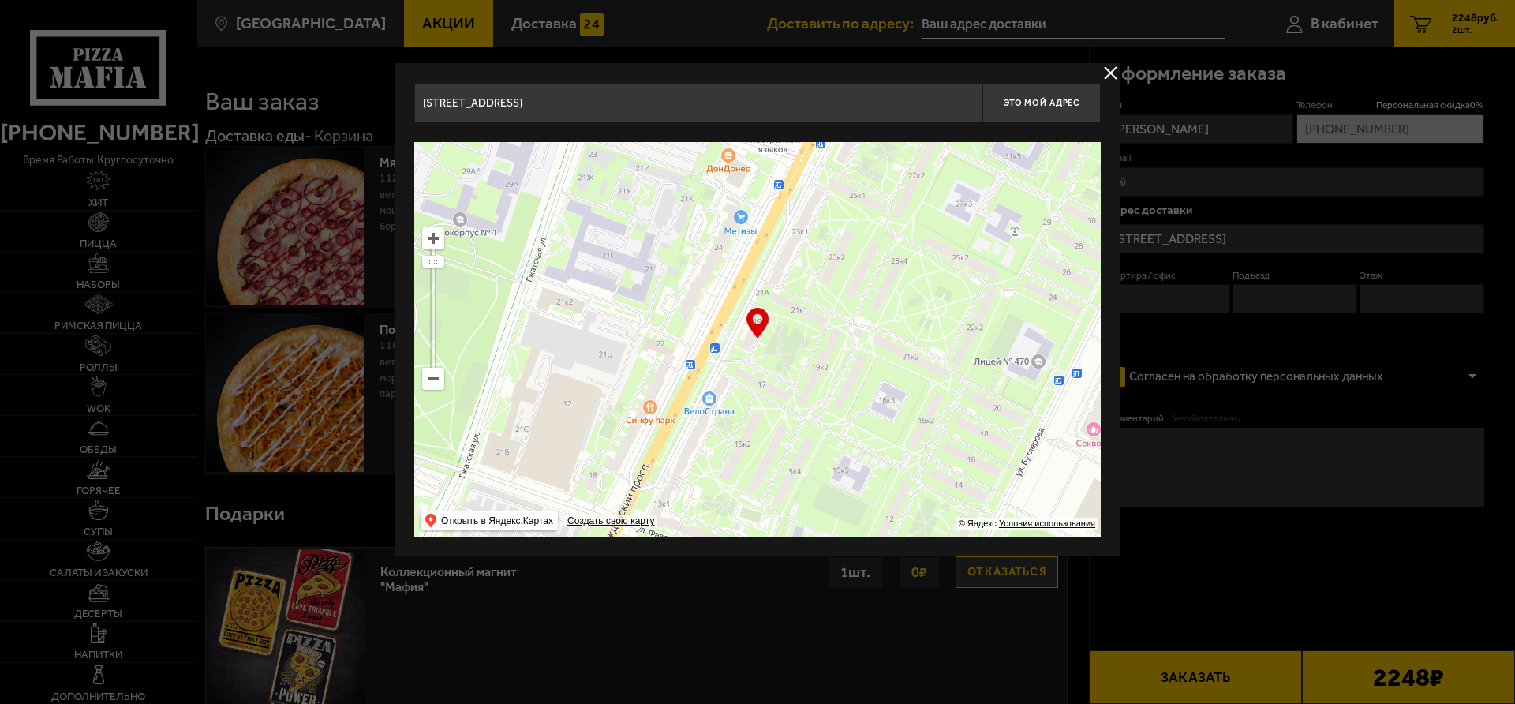
click at [978, 216] on ymaps at bounding box center [757, 339] width 687 height 395
type input "Гражданский проспект, 19к1"
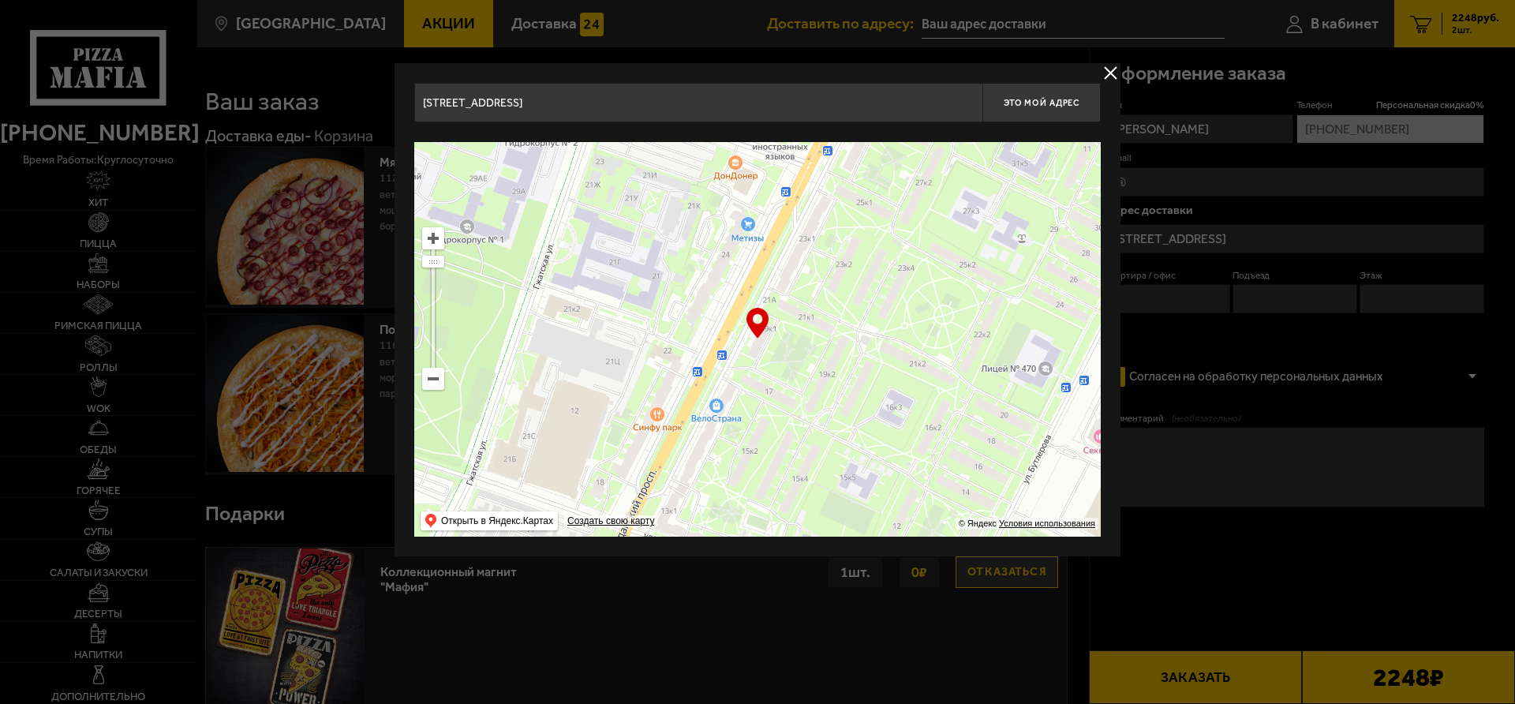
click at [975, 270] on ymaps at bounding box center [757, 339] width 687 height 395
click at [1033, 102] on span "Это мой адрес" at bounding box center [1042, 103] width 76 height 10
type input "Гражданский проспект, 19к1"
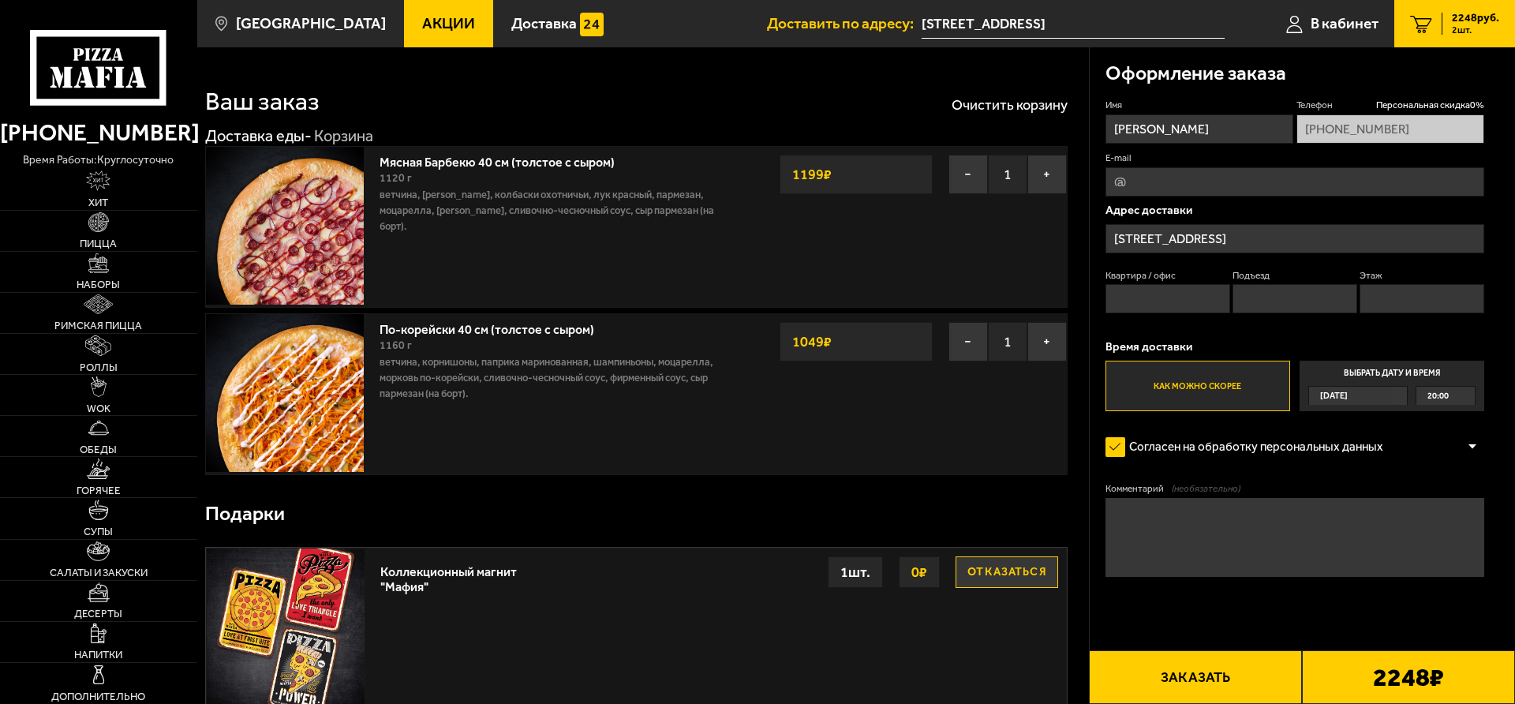
click at [1199, 305] on input "Квартира / офис" at bounding box center [1168, 298] width 125 height 29
type input "3"
type input "71"
click at [1241, 294] on input "Подъезд" at bounding box center [1295, 298] width 125 height 29
type input "1"
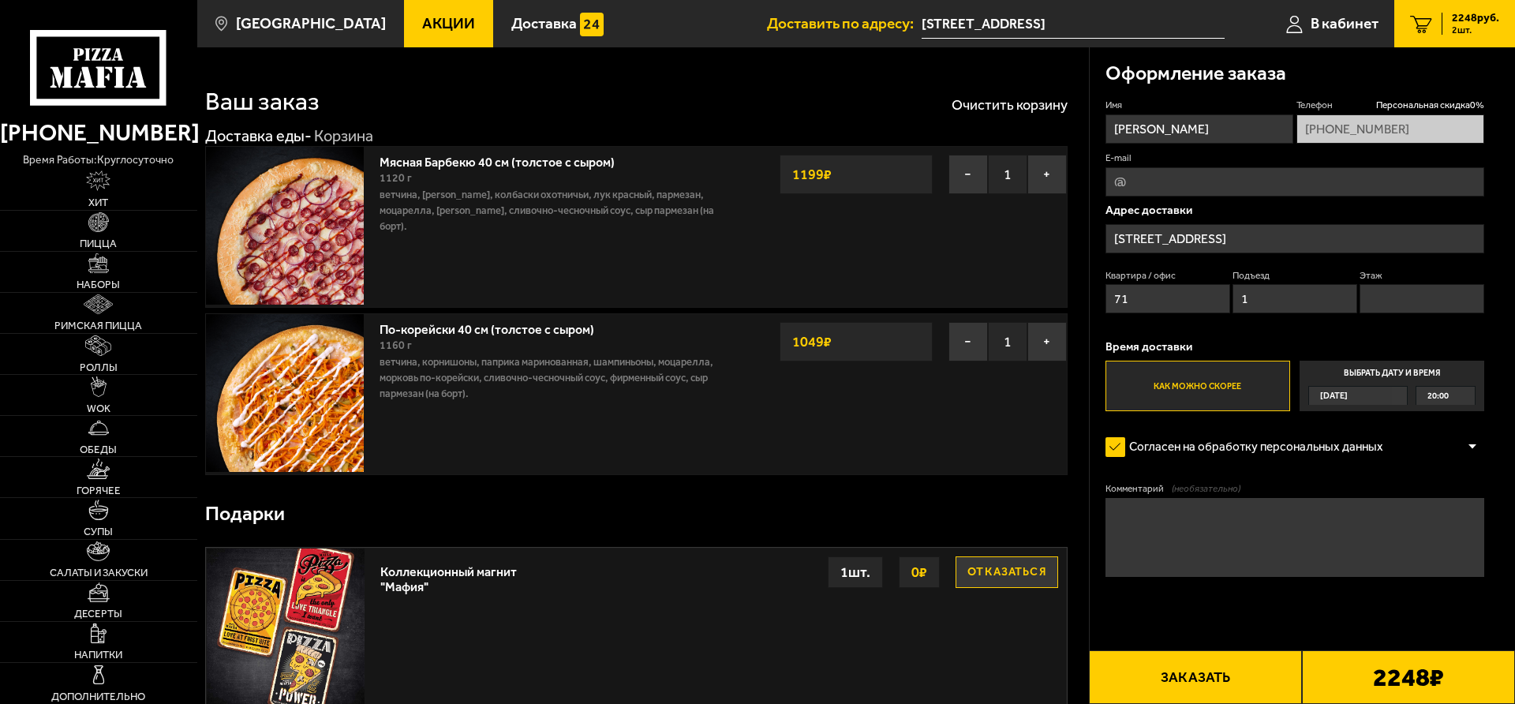
click at [1420, 299] on input "Этаж" at bounding box center [1422, 298] width 125 height 29
type input "7"
click at [1194, 532] on textarea "Комментарий (необязательно)" at bounding box center [1295, 537] width 379 height 79
click at [1392, 102] on span "Персональная скидка 0 %" at bounding box center [1430, 105] width 108 height 13
click at [1402, 101] on span "Персональная скидка 0 %" at bounding box center [1430, 105] width 108 height 13
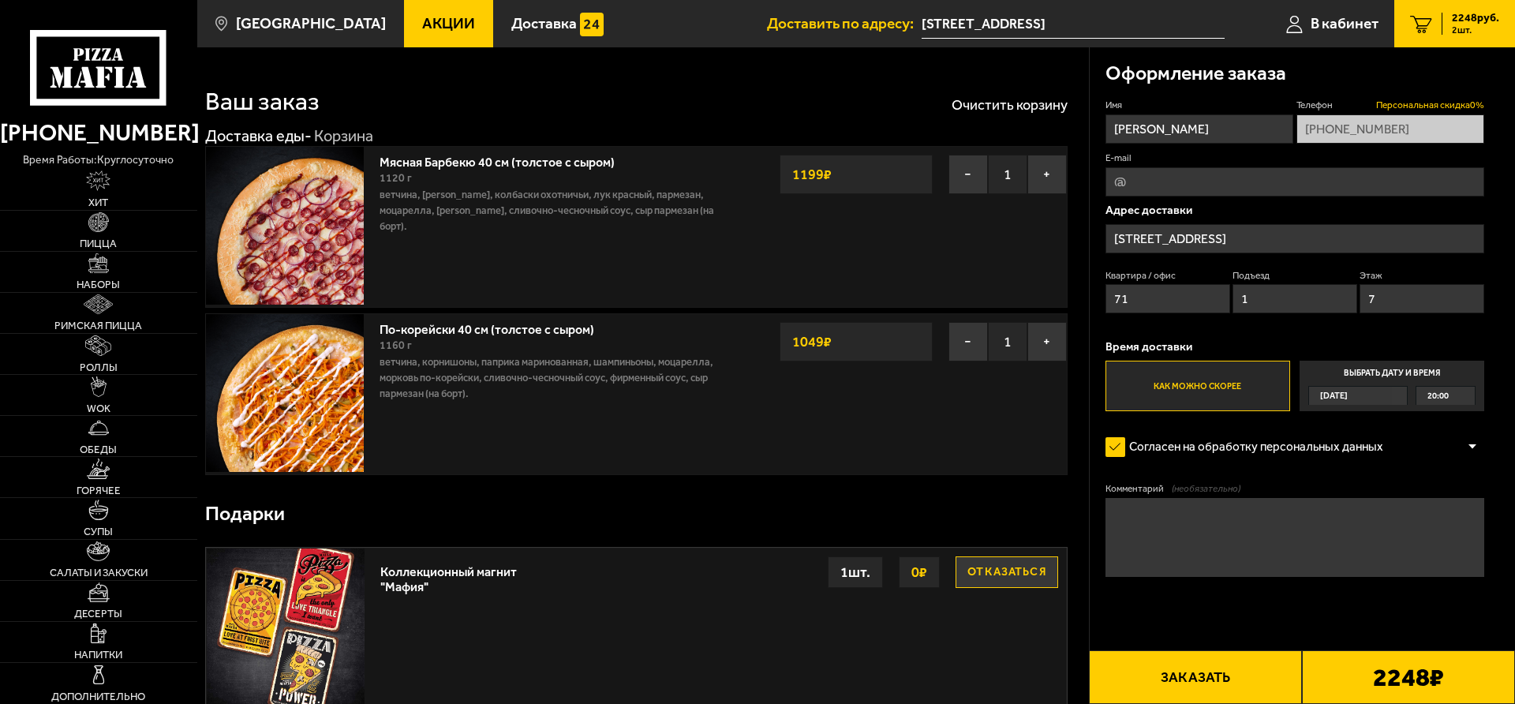
click at [1402, 101] on span "Персональная скидка 0 %" at bounding box center [1430, 105] width 108 height 13
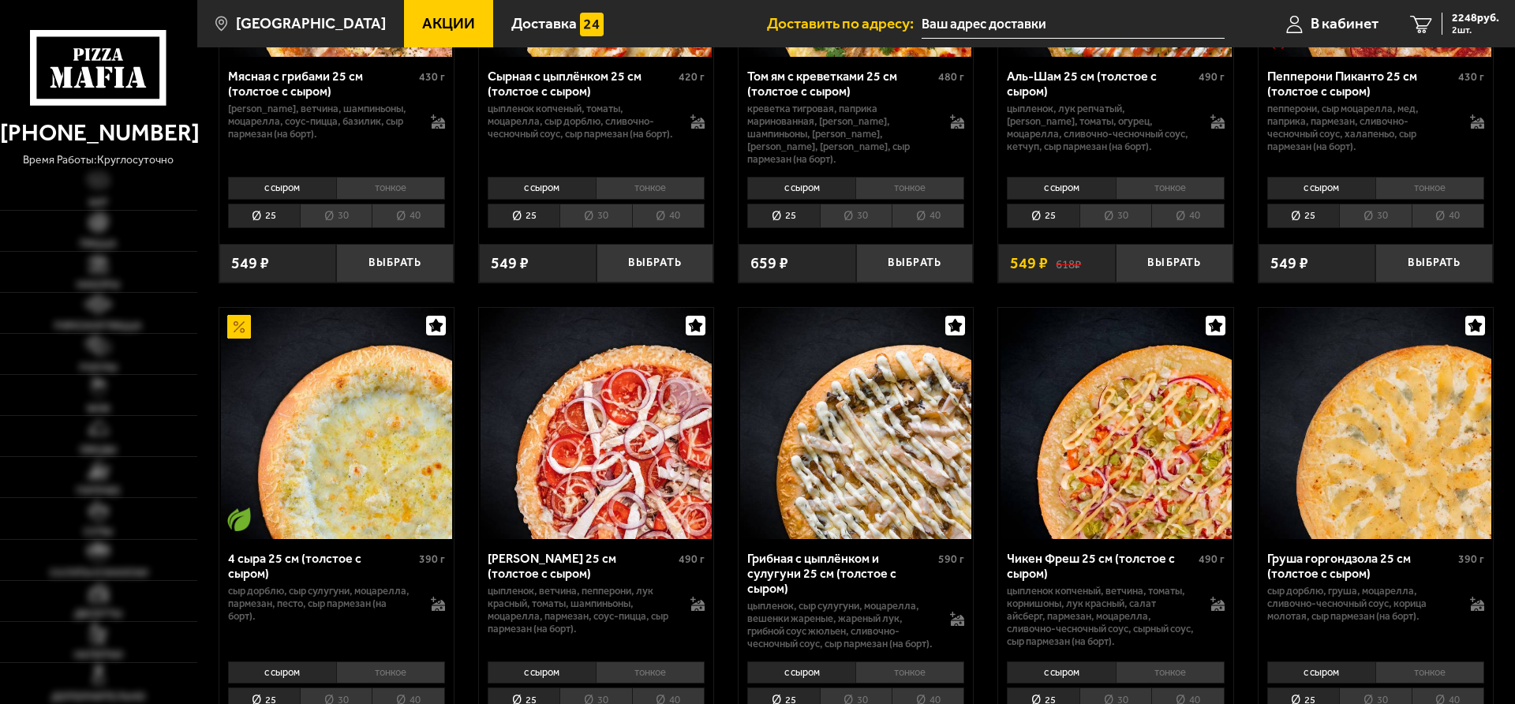
scroll to position [80, 0]
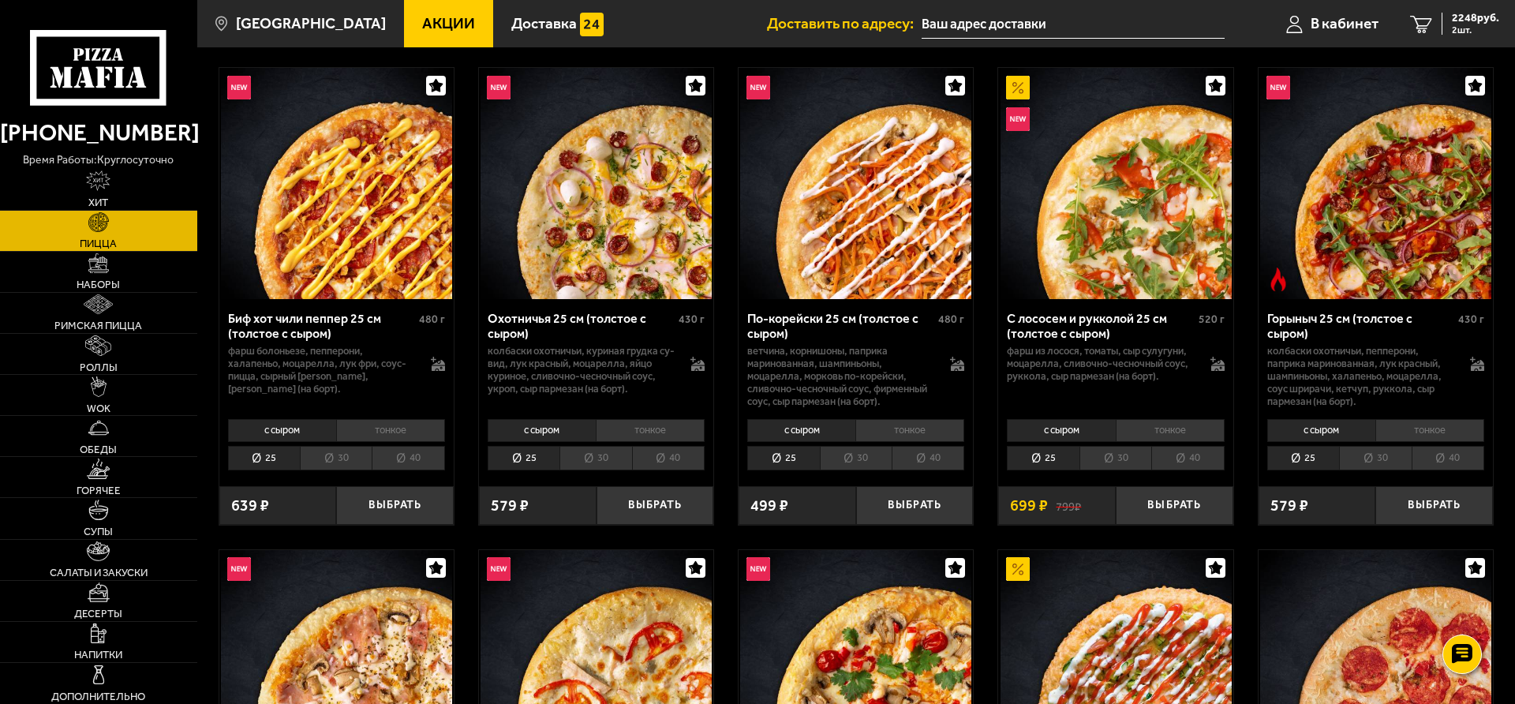
click at [941, 454] on li "40" at bounding box center [928, 458] width 73 height 24
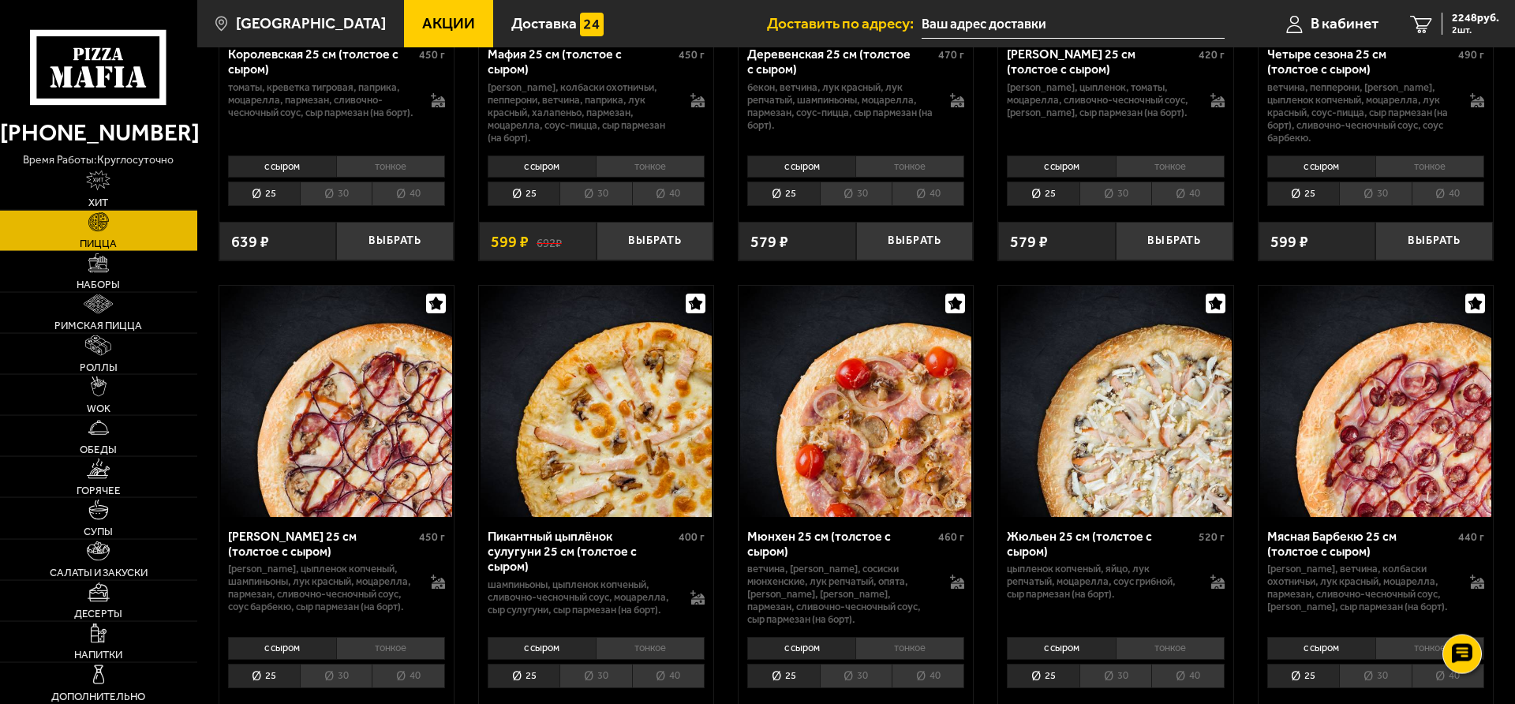
scroll to position [2334, 0]
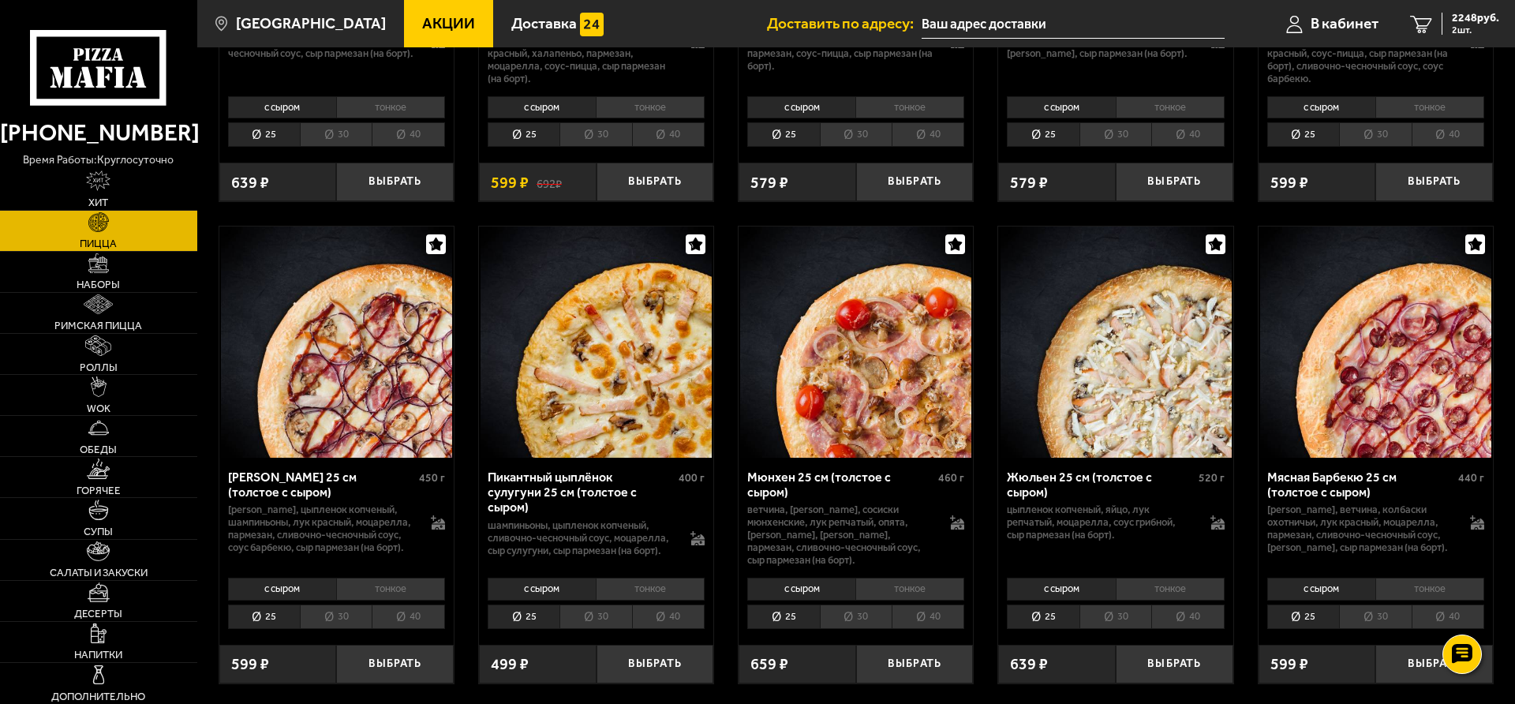
click at [1470, 605] on li "40" at bounding box center [1448, 617] width 73 height 24
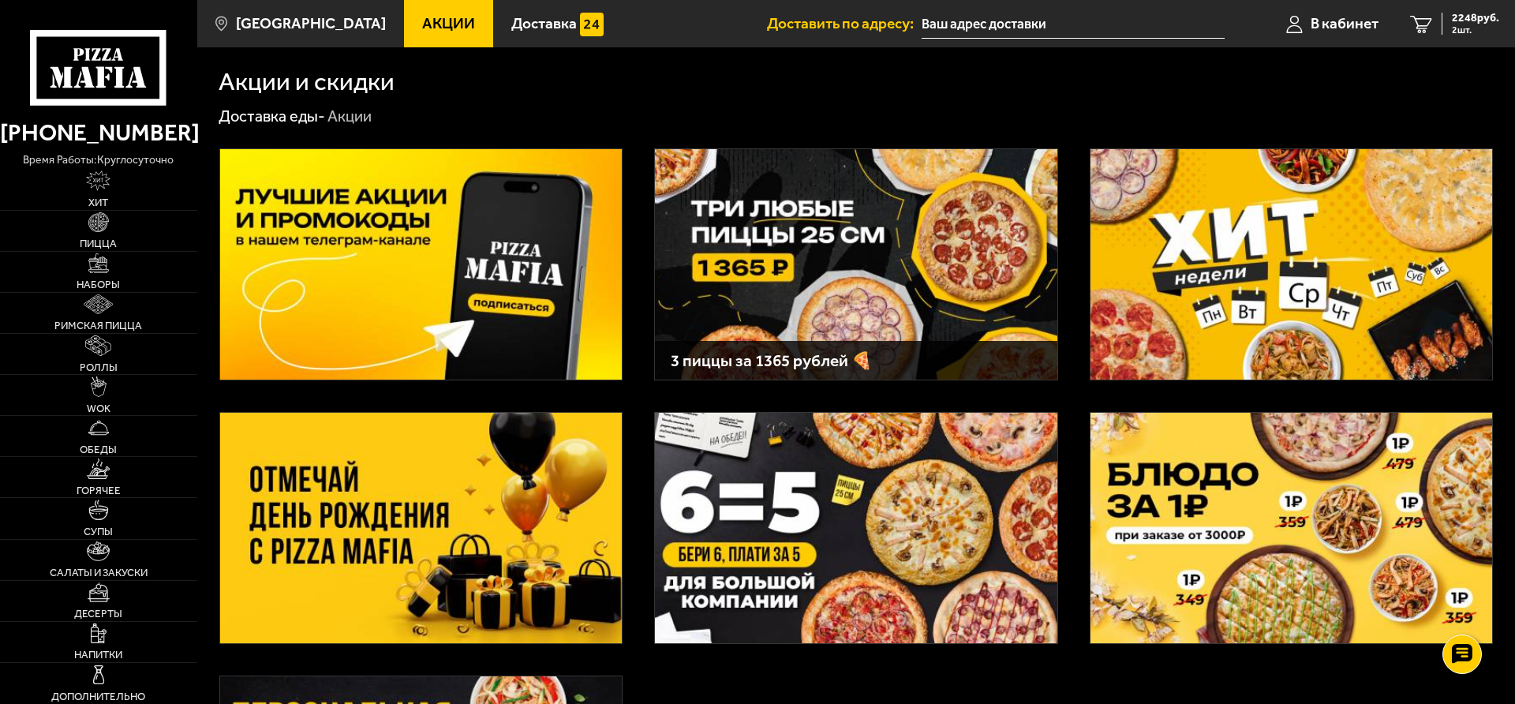
type input "Гражданский проспект, 23к1"
type input "[STREET_ADDRESS]"
click at [415, 238] on img at bounding box center [421, 264] width 402 height 230
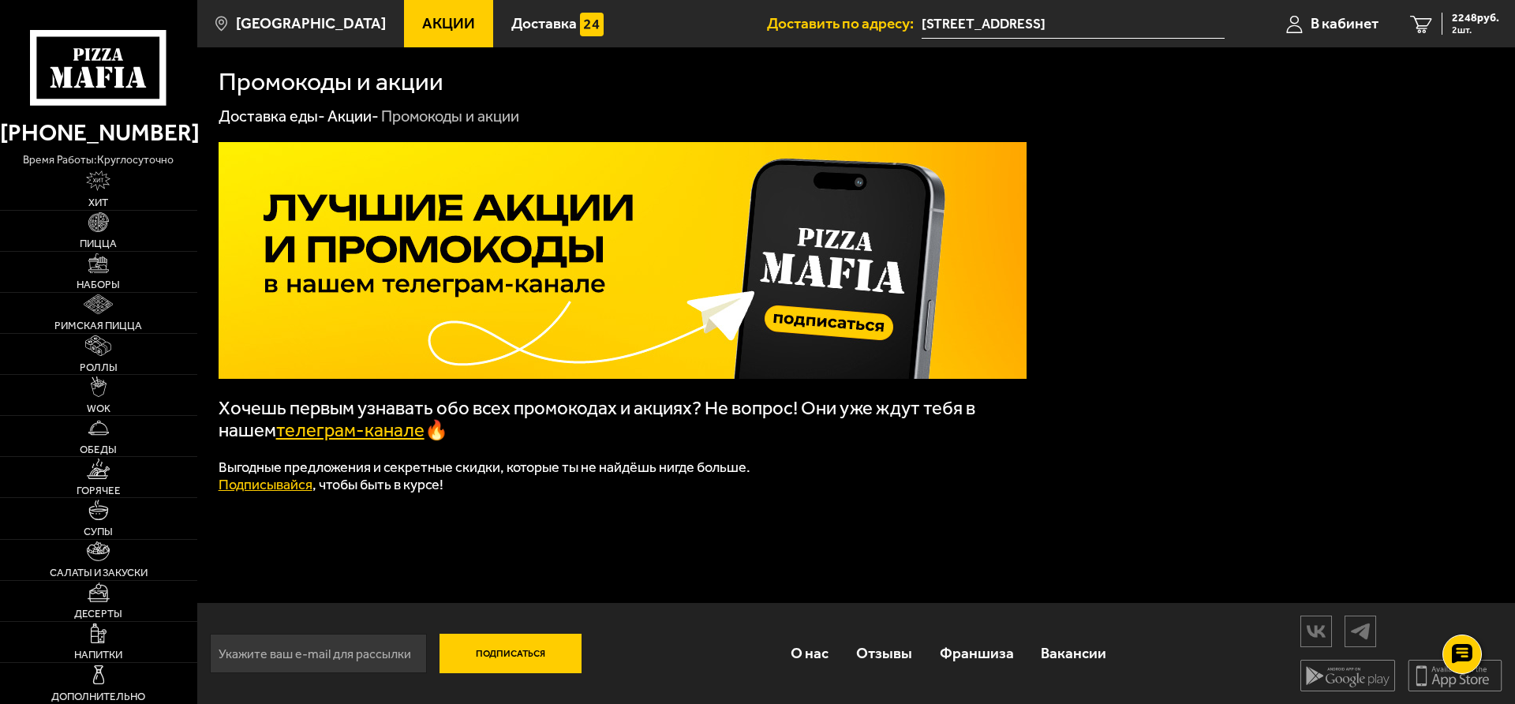
click at [413, 440] on link "телеграм-канале" at bounding box center [350, 430] width 148 height 22
click at [1358, 24] on span "В кабинет" at bounding box center [1345, 23] width 68 height 15
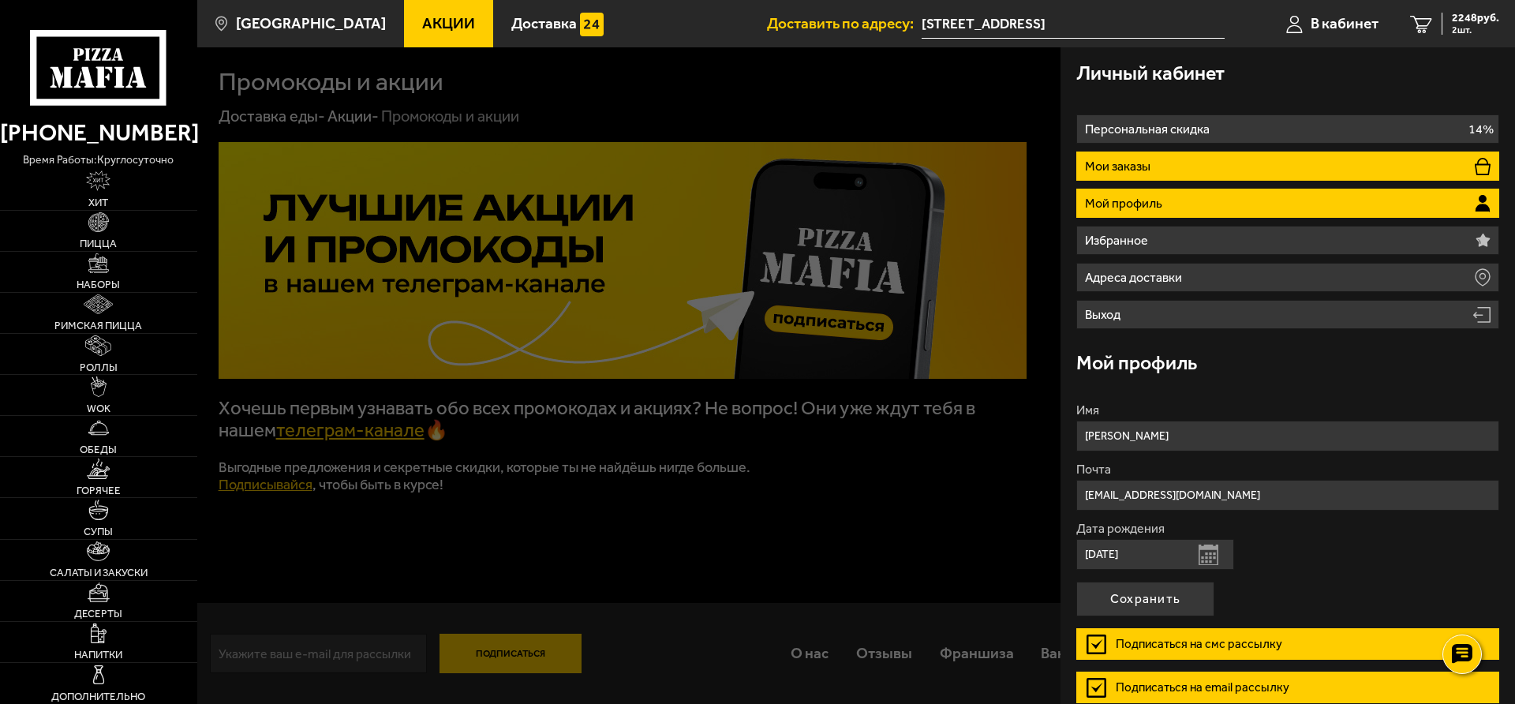
click at [1168, 157] on li "Мои заказы" at bounding box center [1287, 166] width 423 height 29
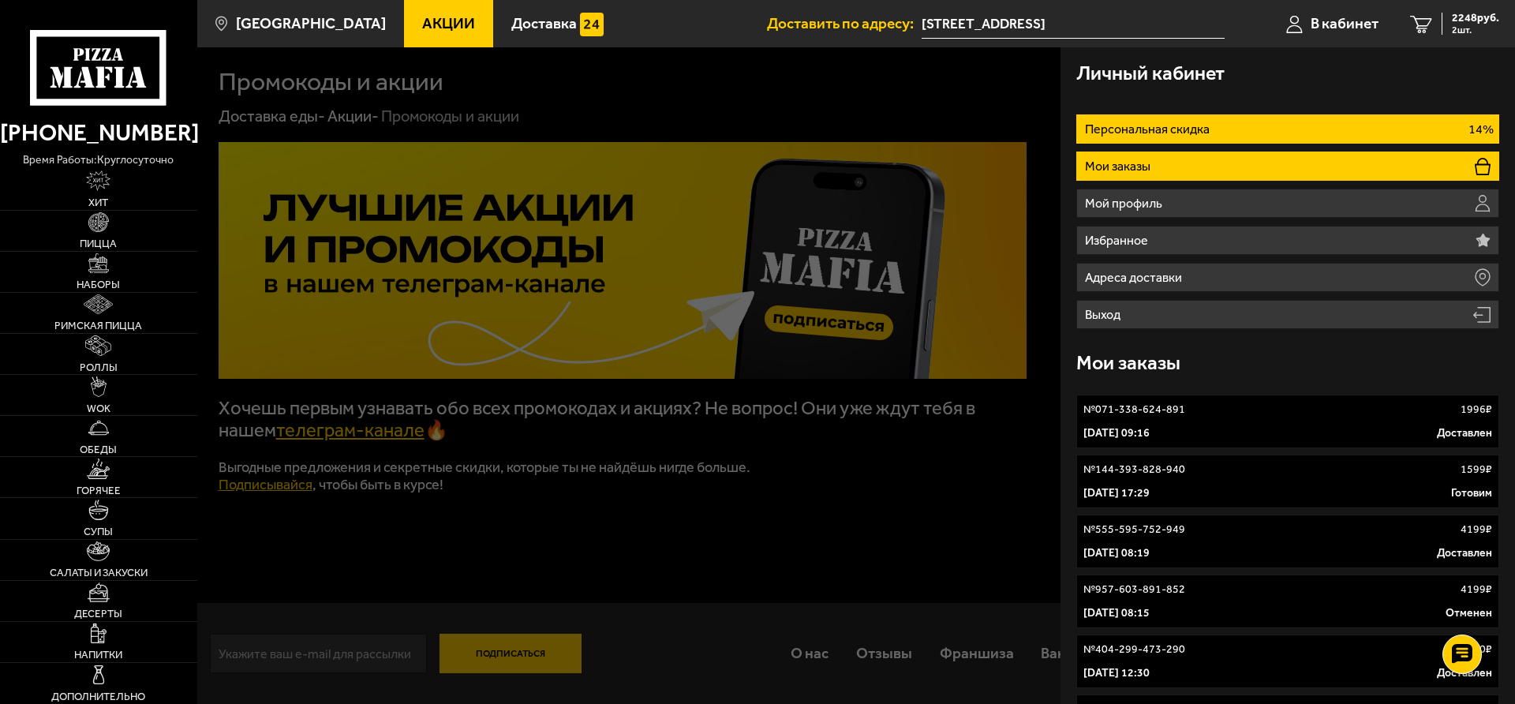
click at [1292, 132] on li "Персональная скидка 14%" at bounding box center [1287, 128] width 423 height 29
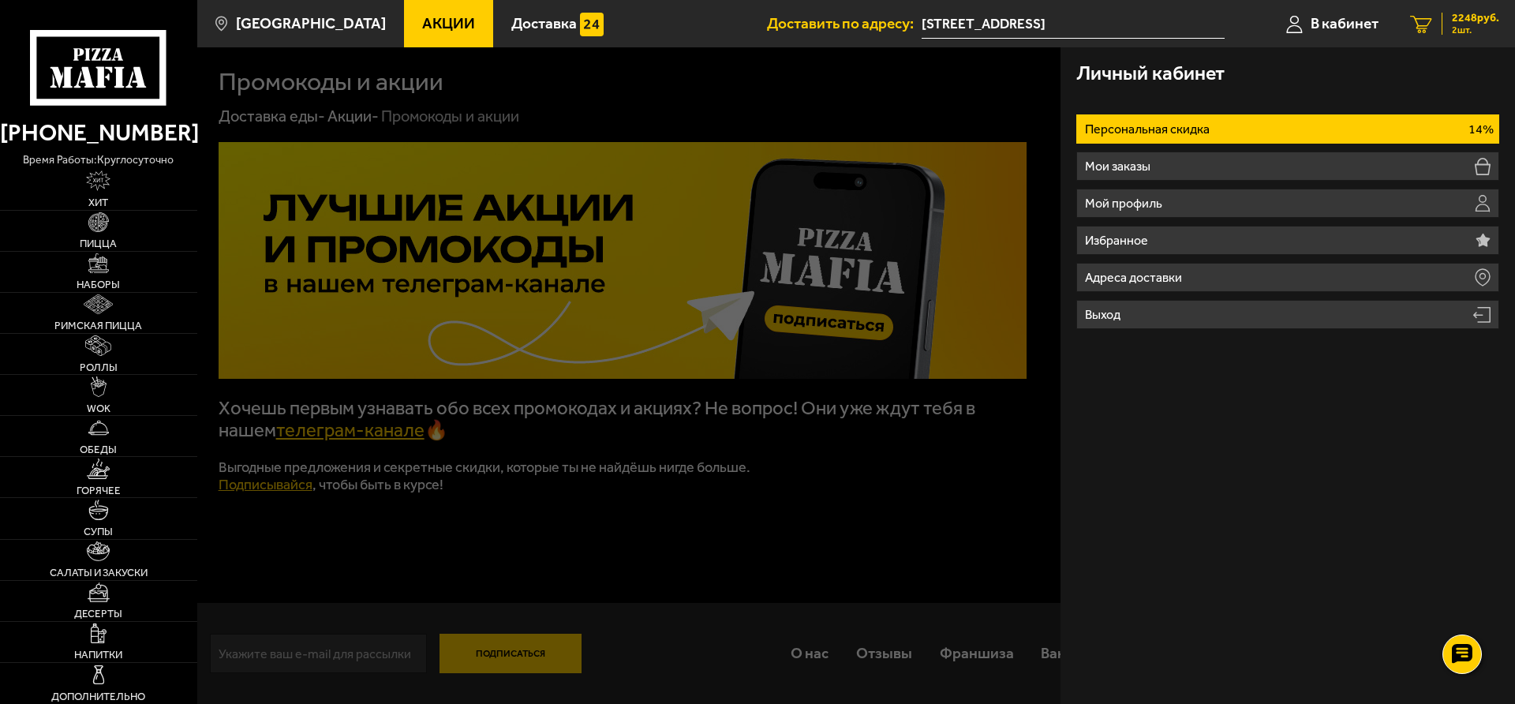
click at [1450, 22] on div "2248 руб. 2 шт." at bounding box center [1471, 24] width 58 height 22
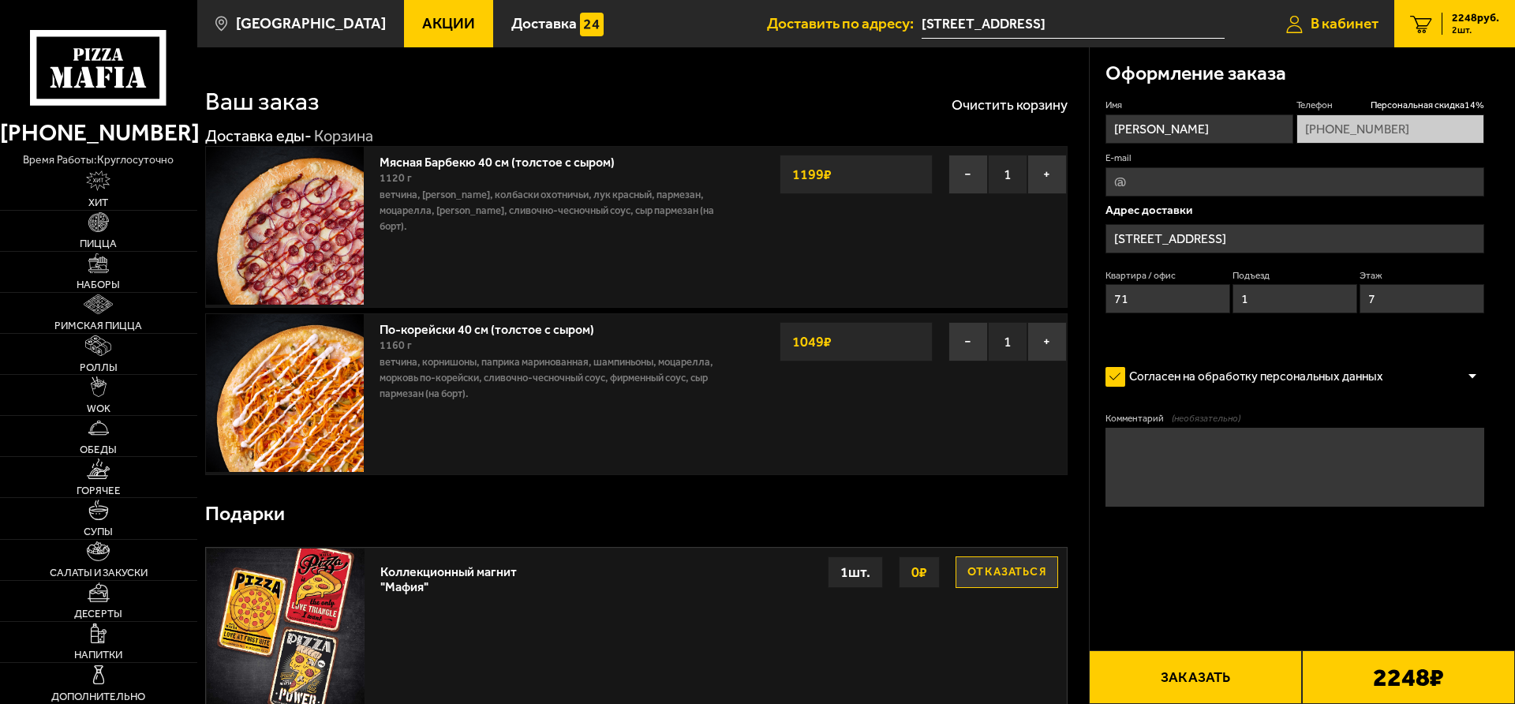
type input "[STREET_ADDRESS]"
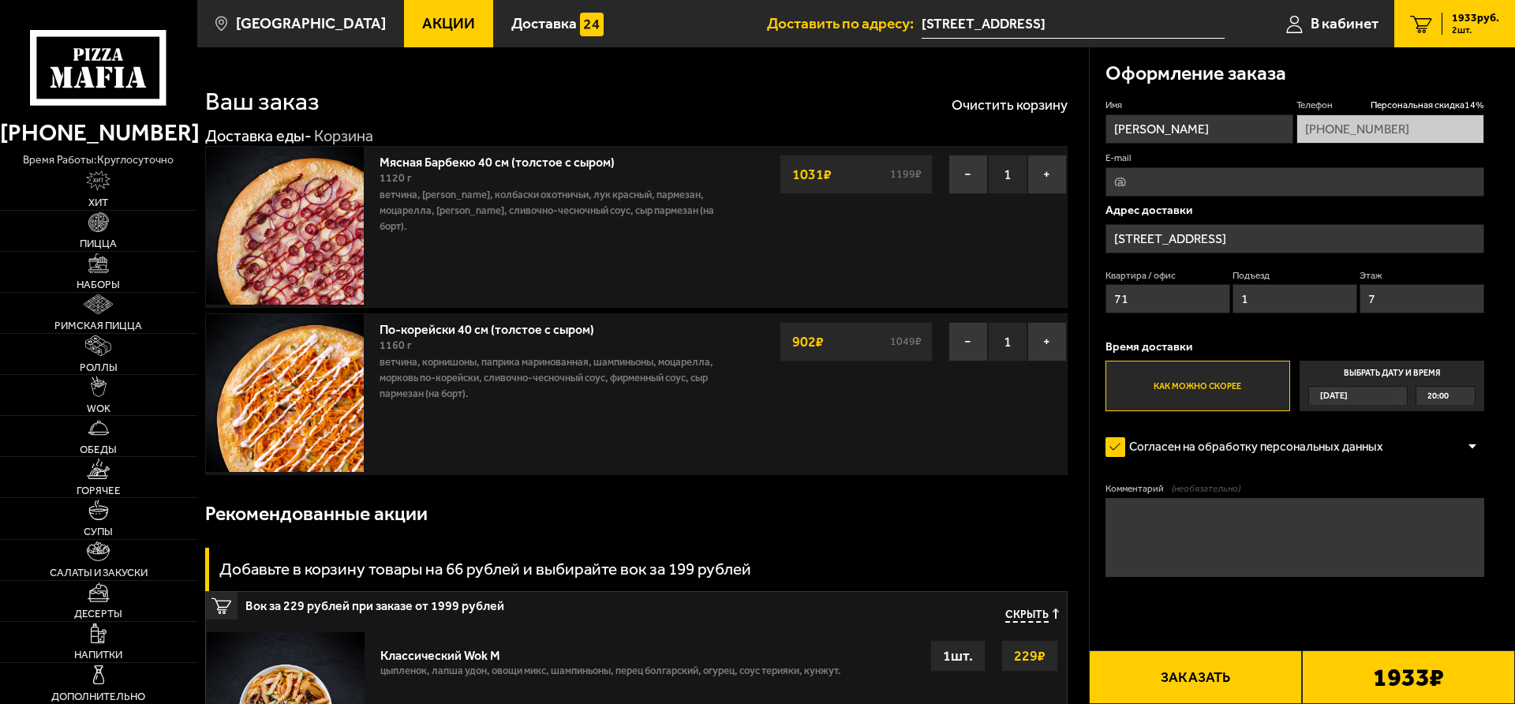
click at [1095, 13] on input "[STREET_ADDRESS]" at bounding box center [1073, 23] width 303 height 29
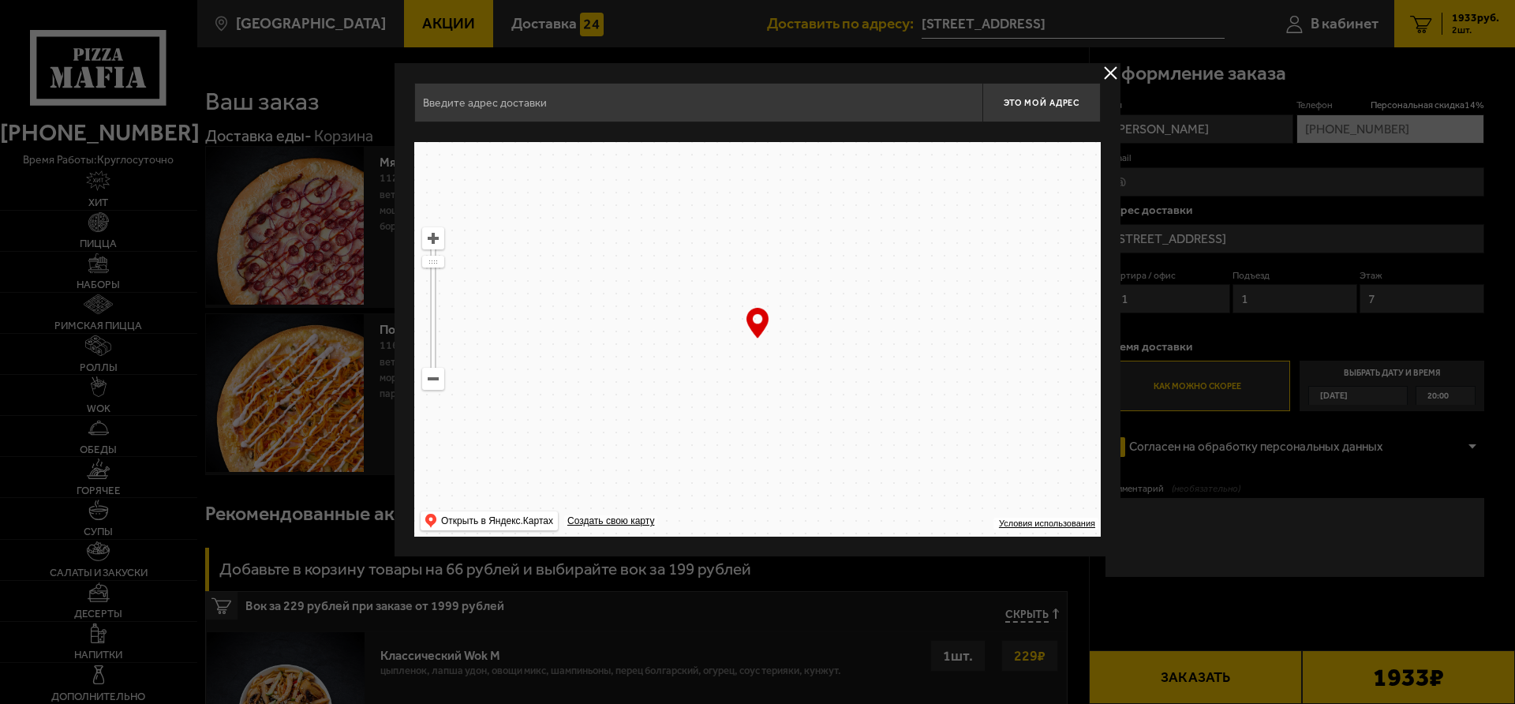
type input "[STREET_ADDRESS]"
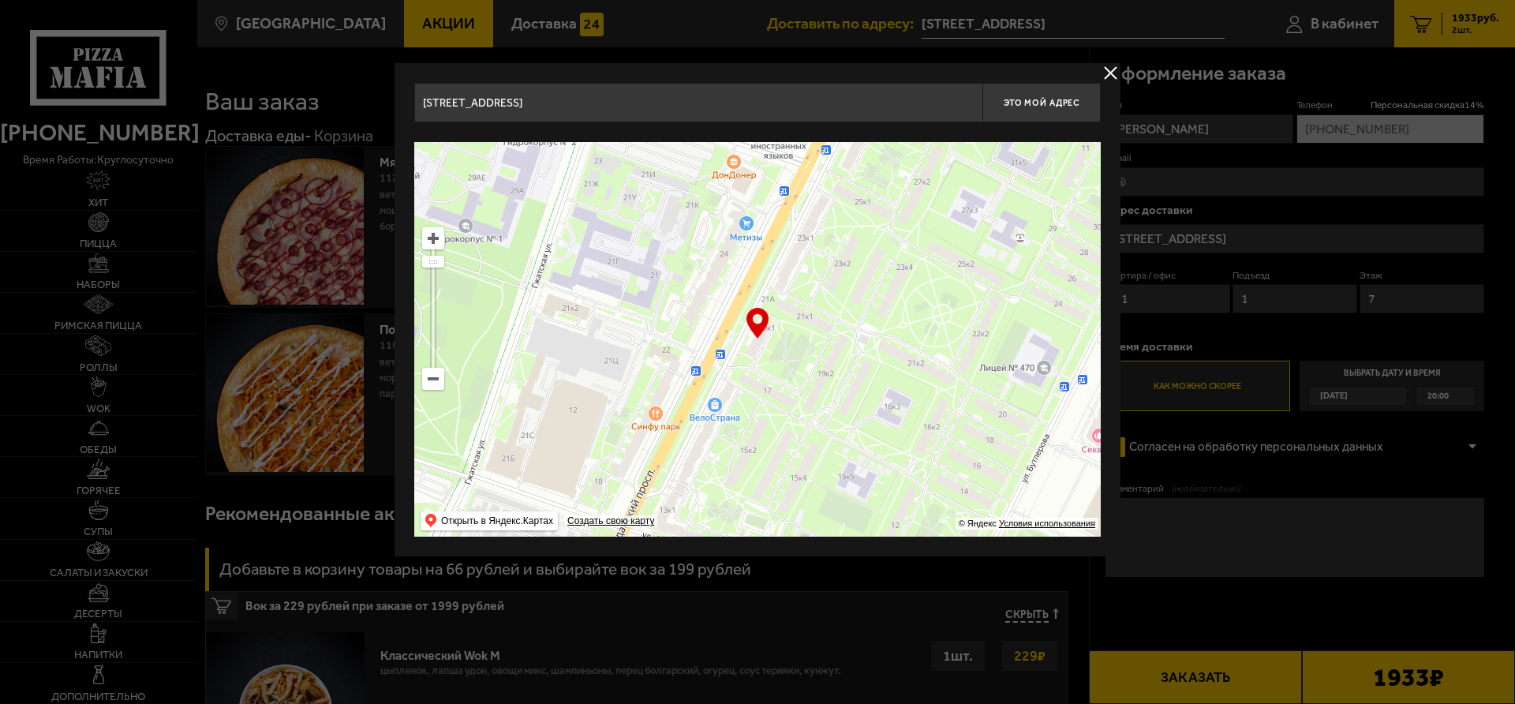
drag, startPoint x: 792, startPoint y: 290, endPoint x: 765, endPoint y: 304, distance: 30.0
click at [765, 304] on ymaps at bounding box center [757, 339] width 687 height 395
click at [1035, 103] on span "Это мой адрес" at bounding box center [1042, 103] width 76 height 10
type input "[STREET_ADDRESS]"
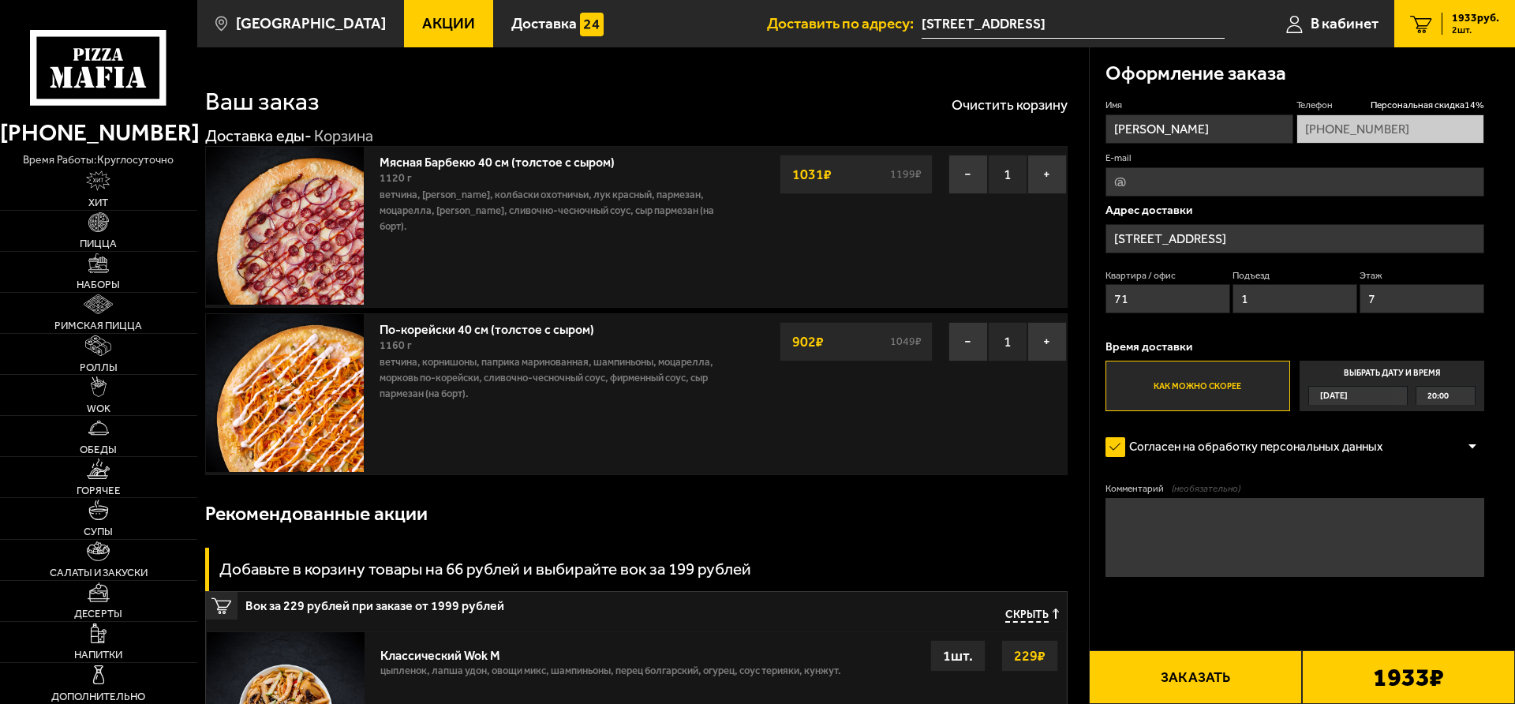
click at [1181, 512] on textarea "Комментарий (необязательно)" at bounding box center [1295, 537] width 379 height 79
type textarea "И"
click at [1241, 515] on textarea "Домофон 71, из лифта нелево" at bounding box center [1295, 537] width 379 height 79
click at [1298, 515] on textarea "Домофон 71, из лифта нелево" at bounding box center [1295, 537] width 379 height 79
click at [1260, 510] on textarea "Домофон 71, из лифта нелево" at bounding box center [1295, 537] width 379 height 79
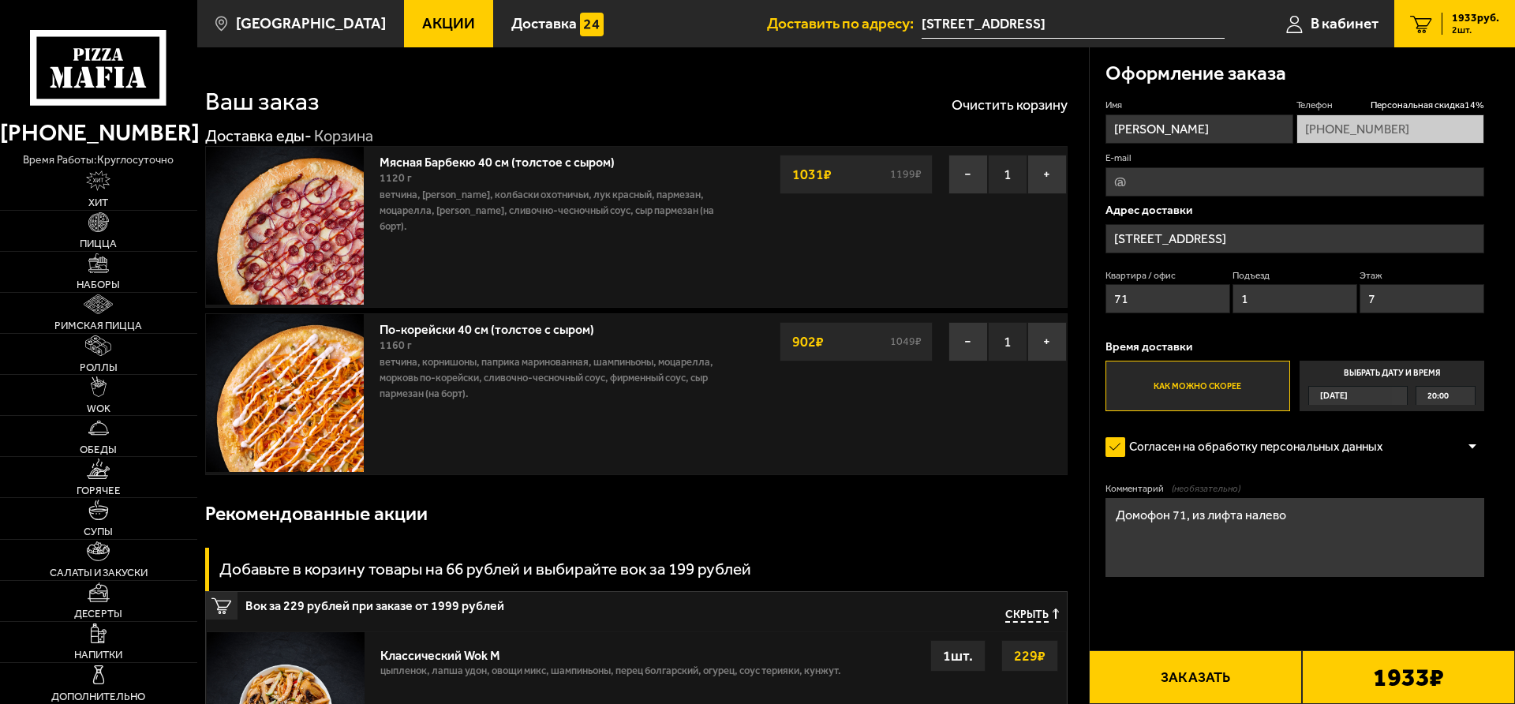
click at [1320, 507] on textarea "Домофон 71, из лифта налево" at bounding box center [1295, 537] width 379 height 79
click at [1206, 515] on textarea "Домофон 71, из лифта налево" at bounding box center [1295, 537] width 379 height 79
click at [1311, 511] on textarea "Домофон 71, из лифта налево" at bounding box center [1295, 537] width 379 height 79
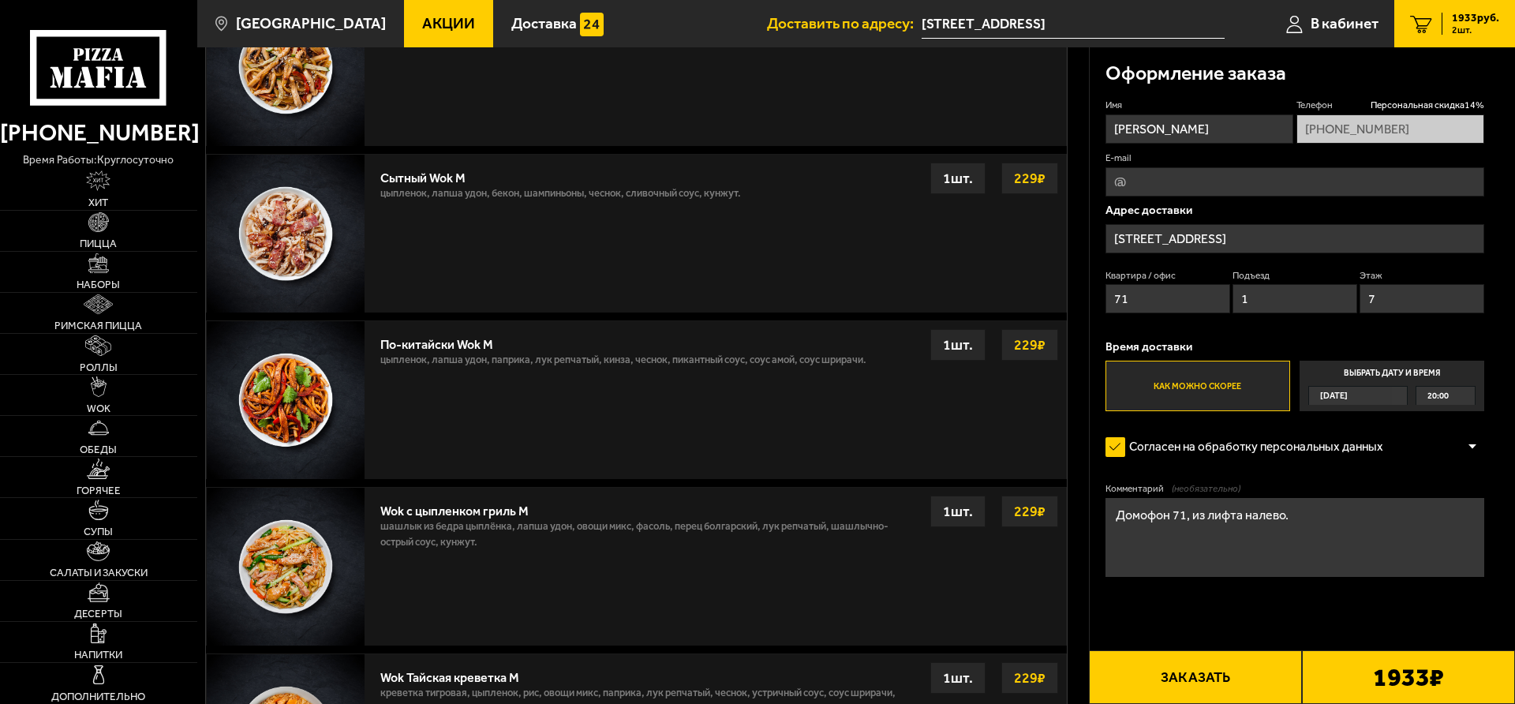
scroll to position [402, 0]
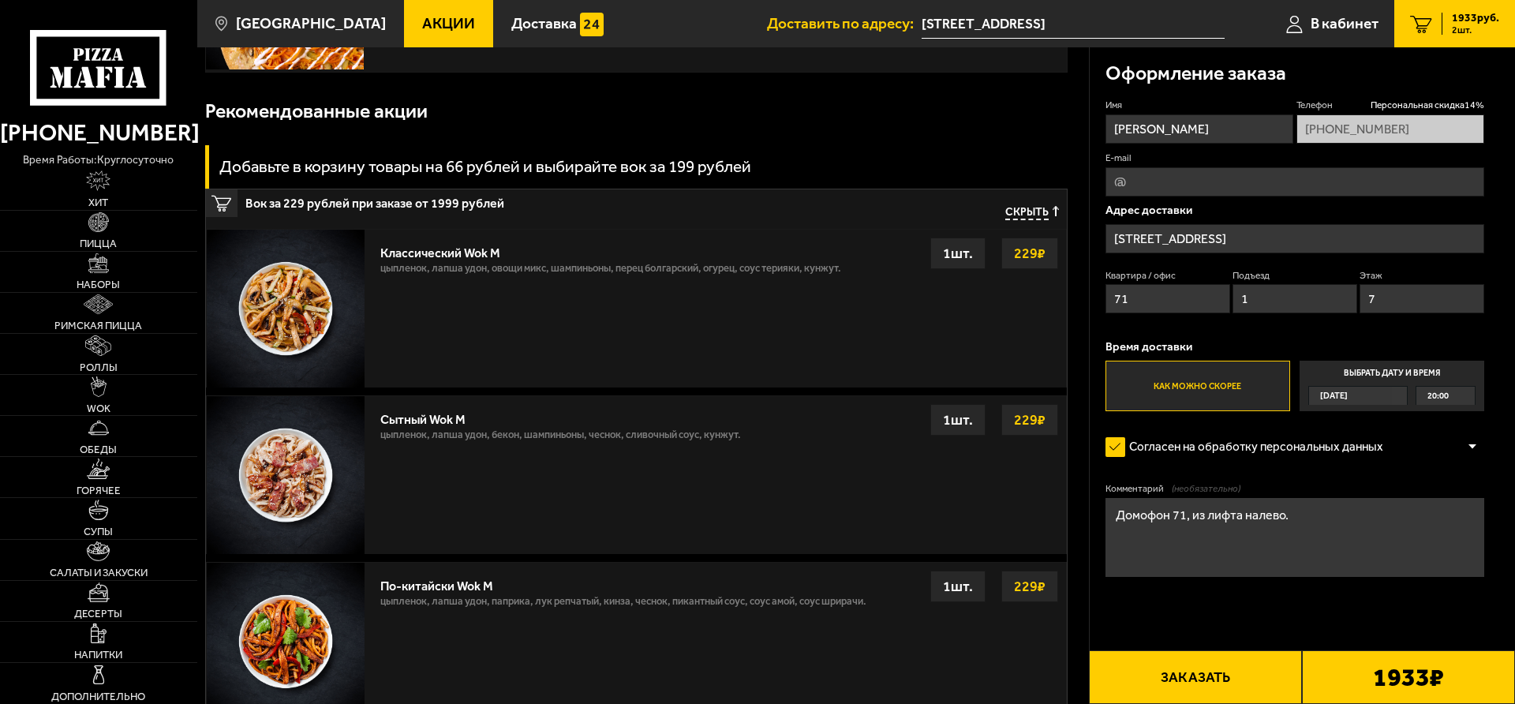
type textarea "Домофон 71, из лифта налево."
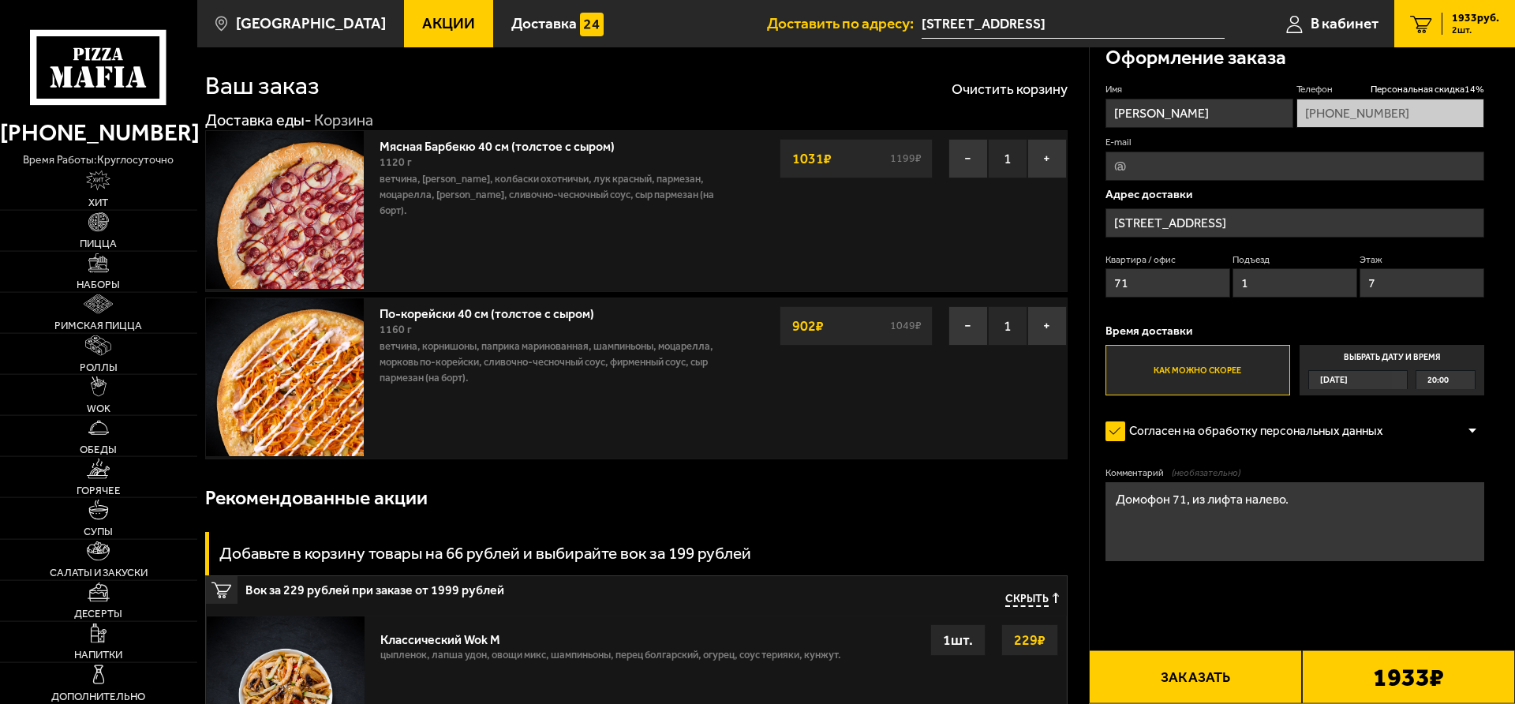
scroll to position [0, 0]
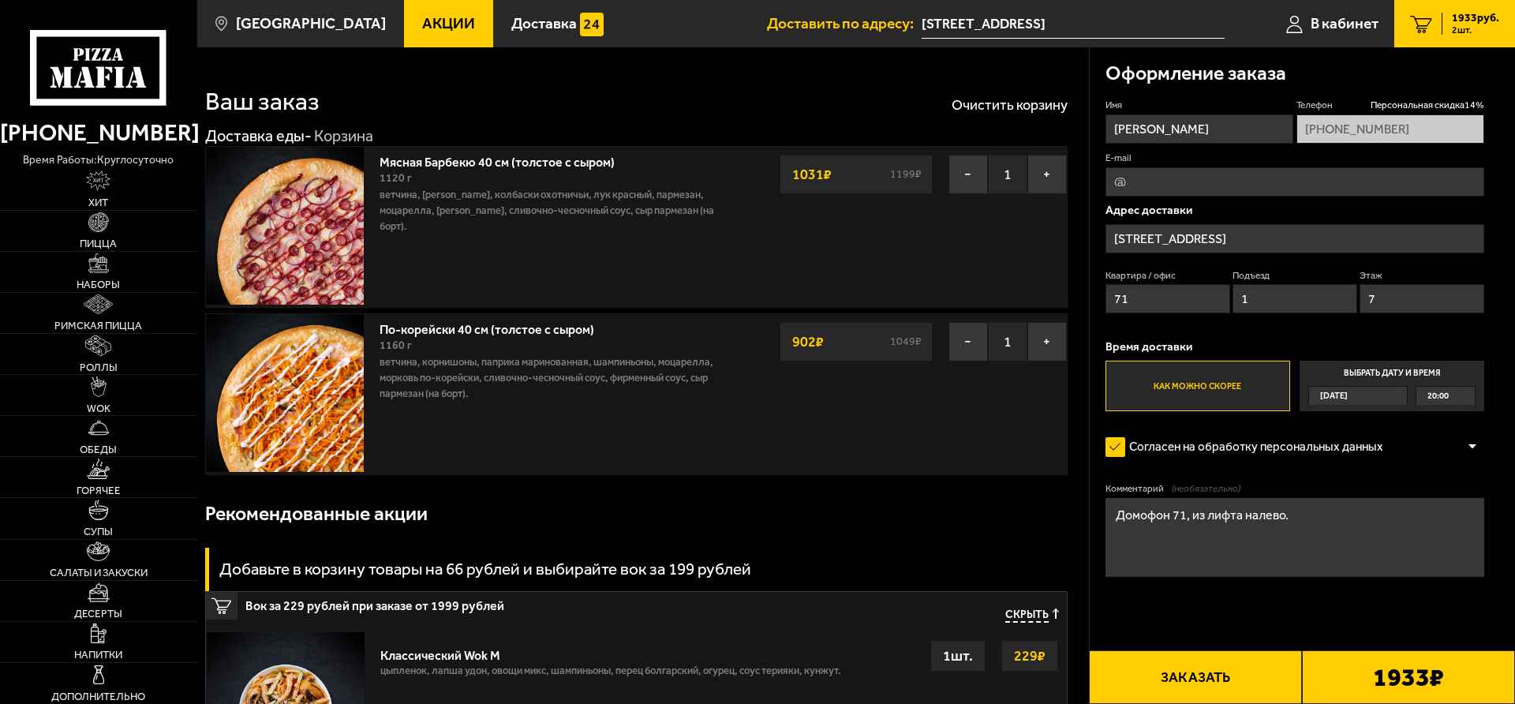
click at [1195, 190] on input "E-mail" at bounding box center [1295, 181] width 379 height 29
type input "М"
type input "Vetton.hellscream@gmail.com"
click at [1131, 129] on input "Пётр" at bounding box center [1200, 128] width 188 height 29
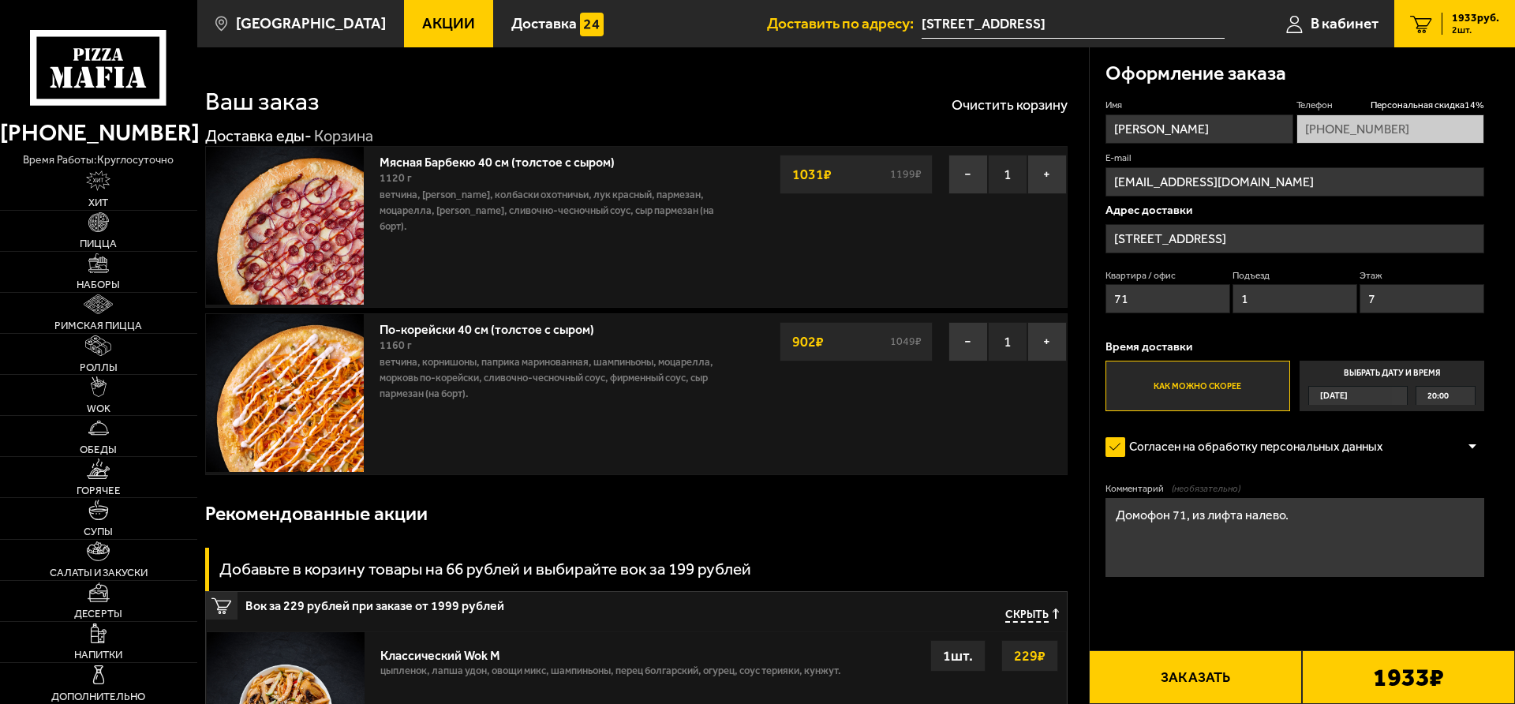
click at [1131, 129] on input "Пётр" at bounding box center [1200, 128] width 188 height 29
type input "Петр"
click at [1169, 188] on input "Vetton.hellscream@gmail.com" at bounding box center [1295, 181] width 379 height 29
click at [1185, 670] on button "Заказать" at bounding box center [1195, 677] width 213 height 54
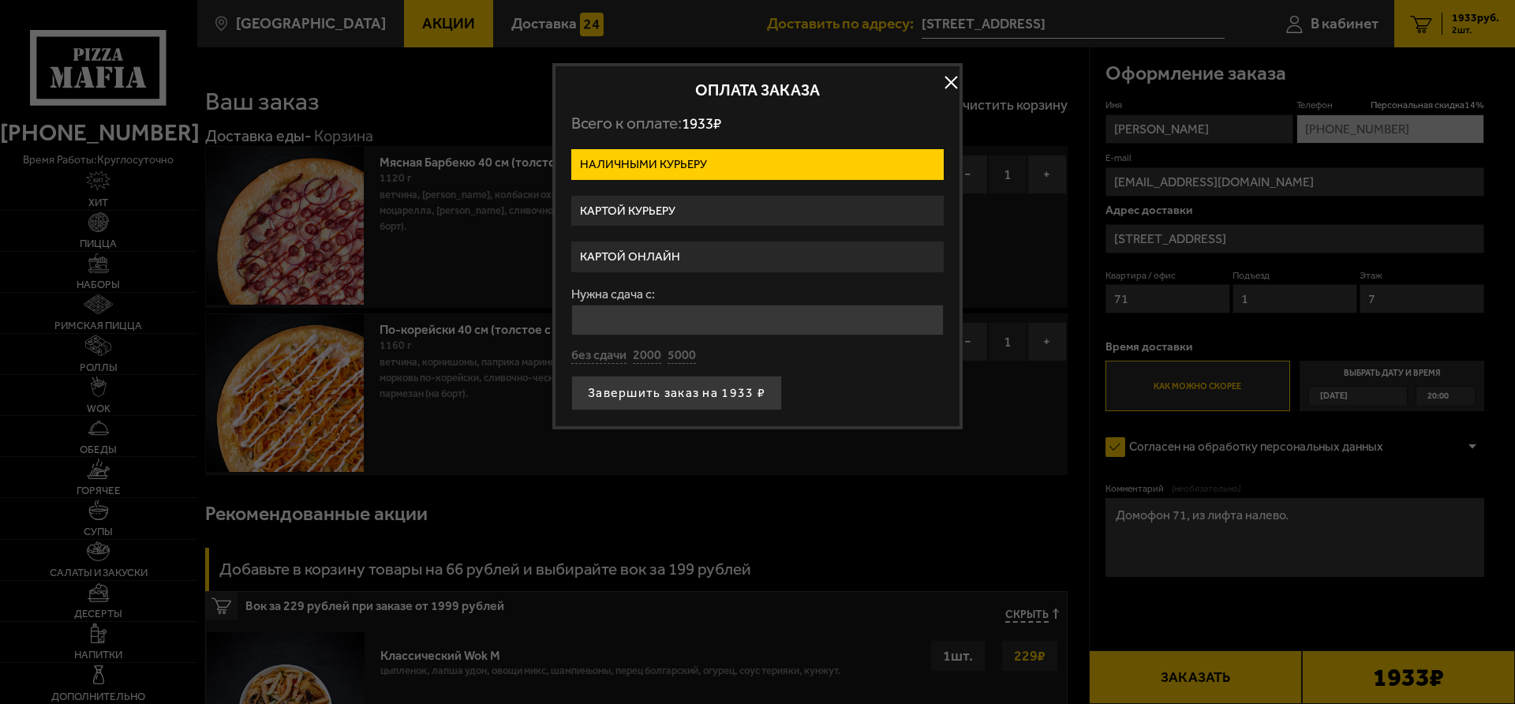
click at [718, 258] on label "Картой онлайн" at bounding box center [757, 256] width 373 height 31
click at [0, 0] on input "Картой онлайн" at bounding box center [0, 0] width 0 height 0
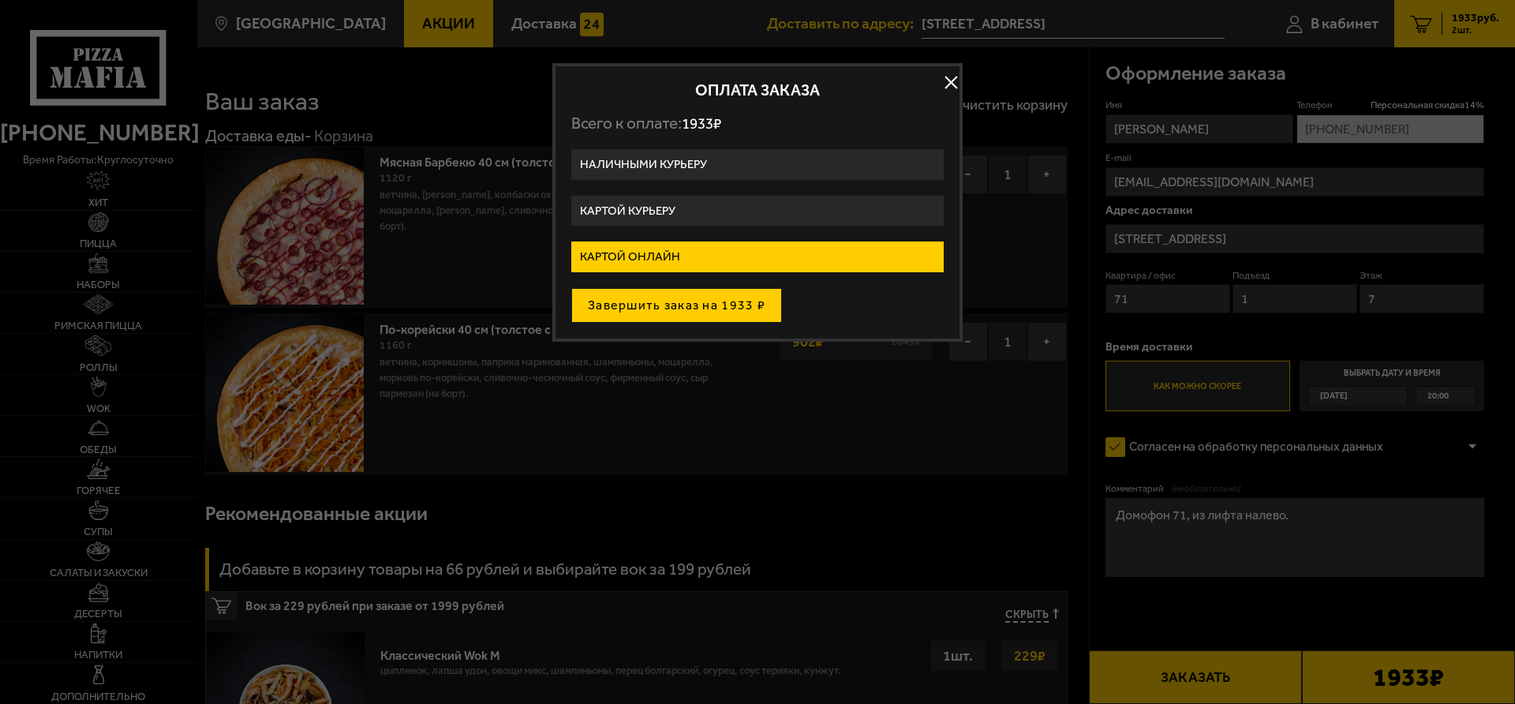
click at [638, 307] on button "Завершить заказ на 1933 ₽" at bounding box center [676, 305] width 211 height 35
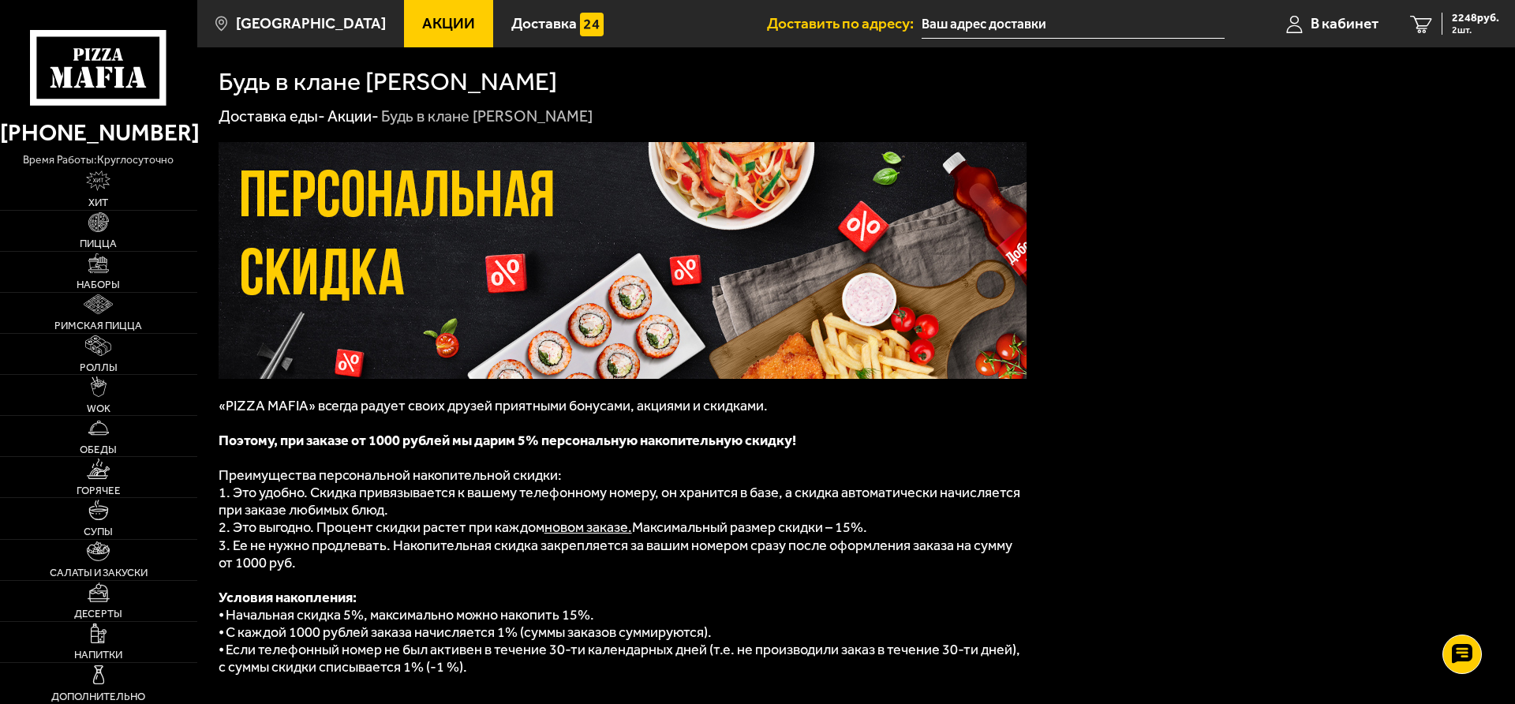
type input "[STREET_ADDRESS]"
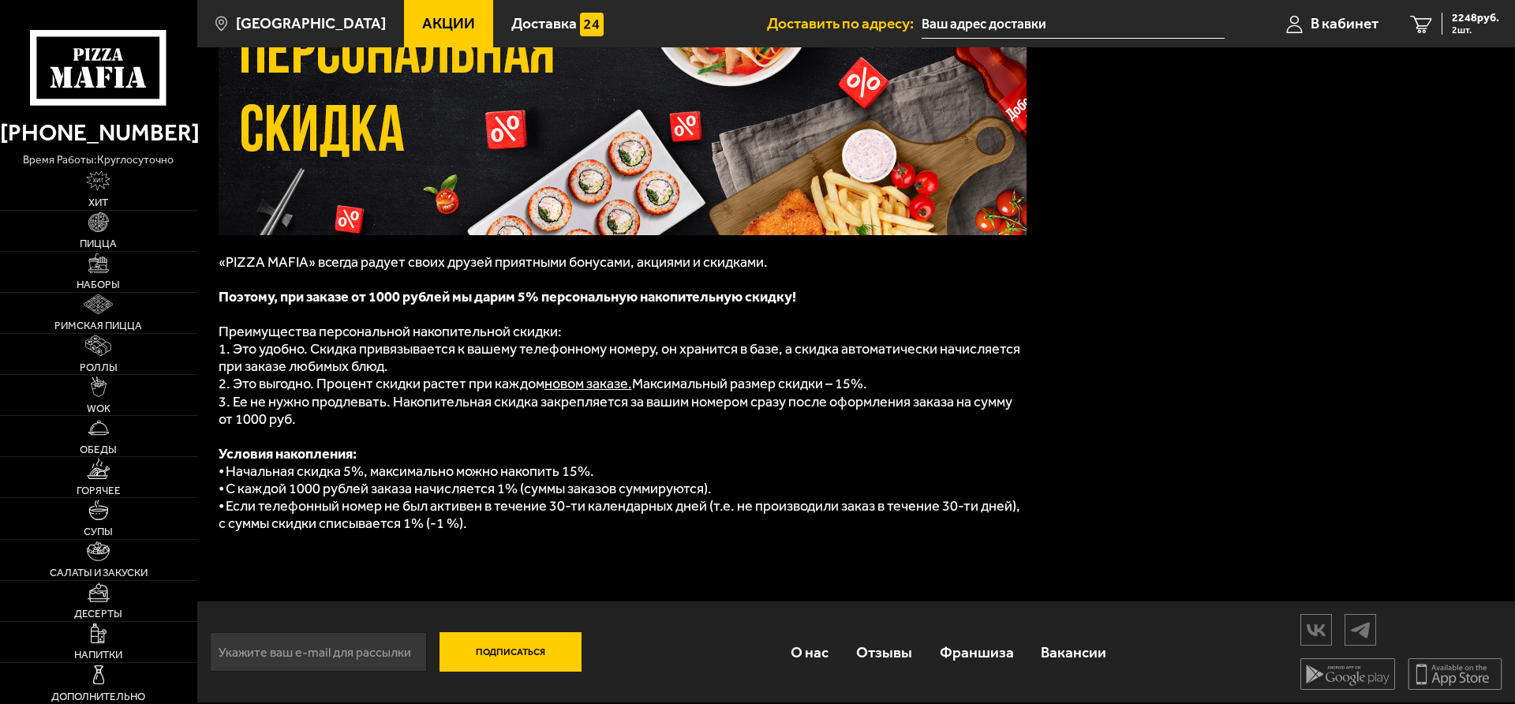
type input "[STREET_ADDRESS]"
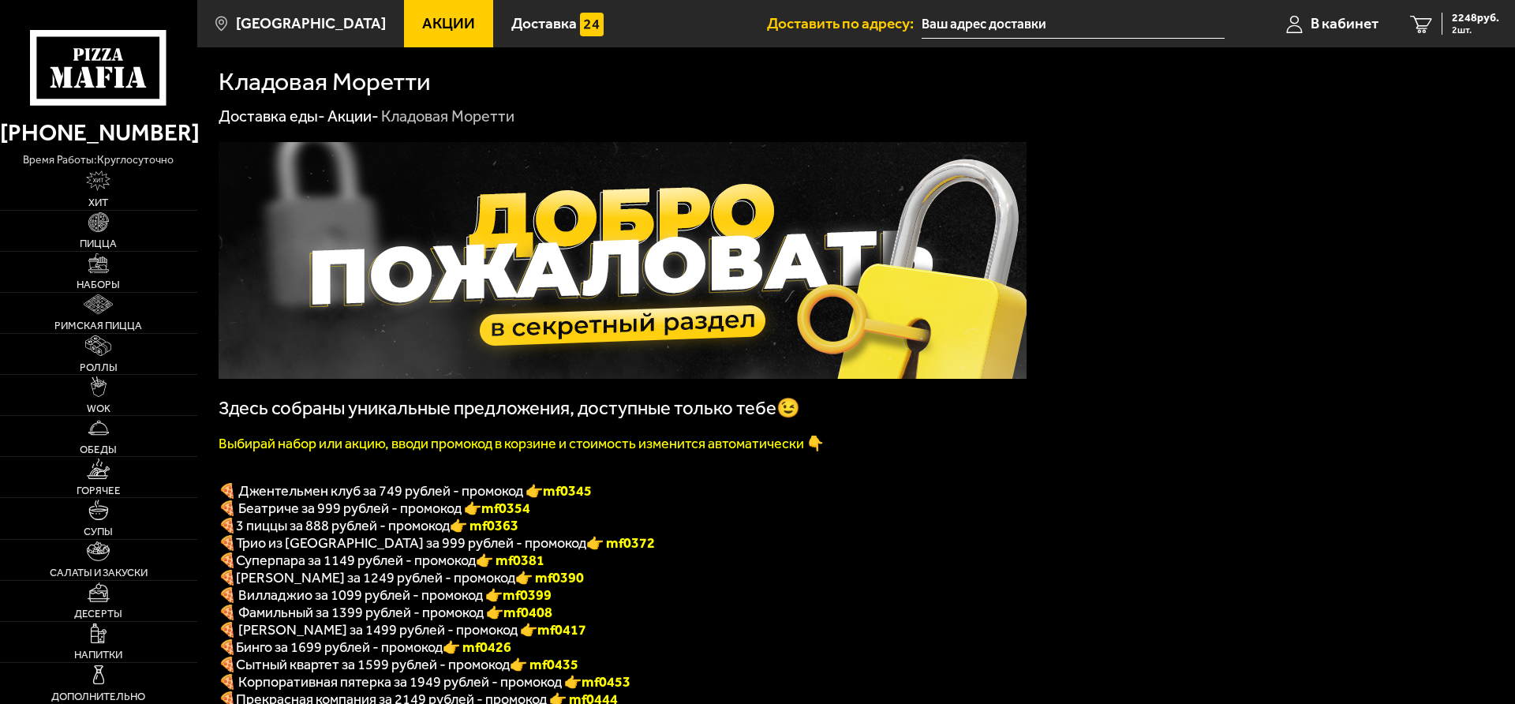
type input "[STREET_ADDRESS]"
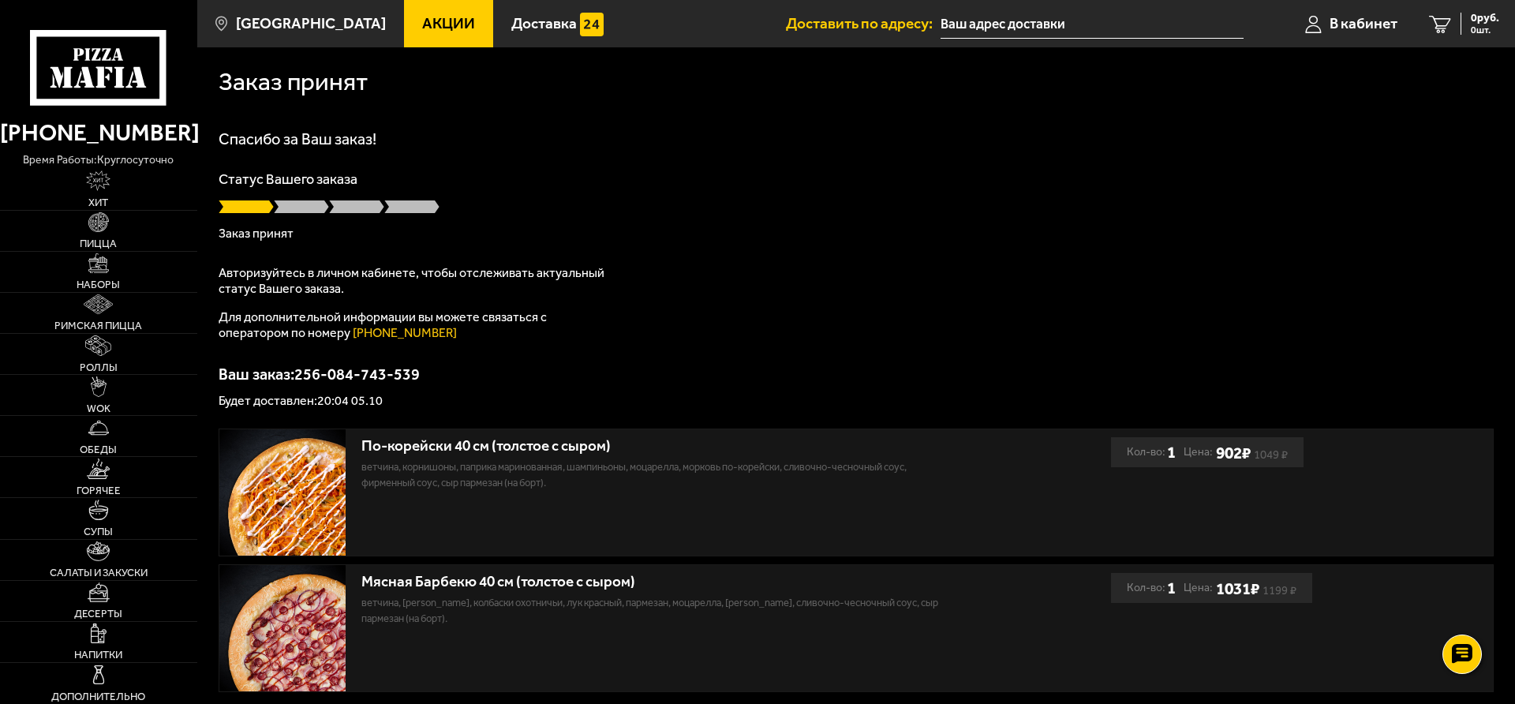
type input "[STREET_ADDRESS]"
click at [1137, 33] on input "[STREET_ADDRESS]" at bounding box center [1092, 23] width 303 height 29
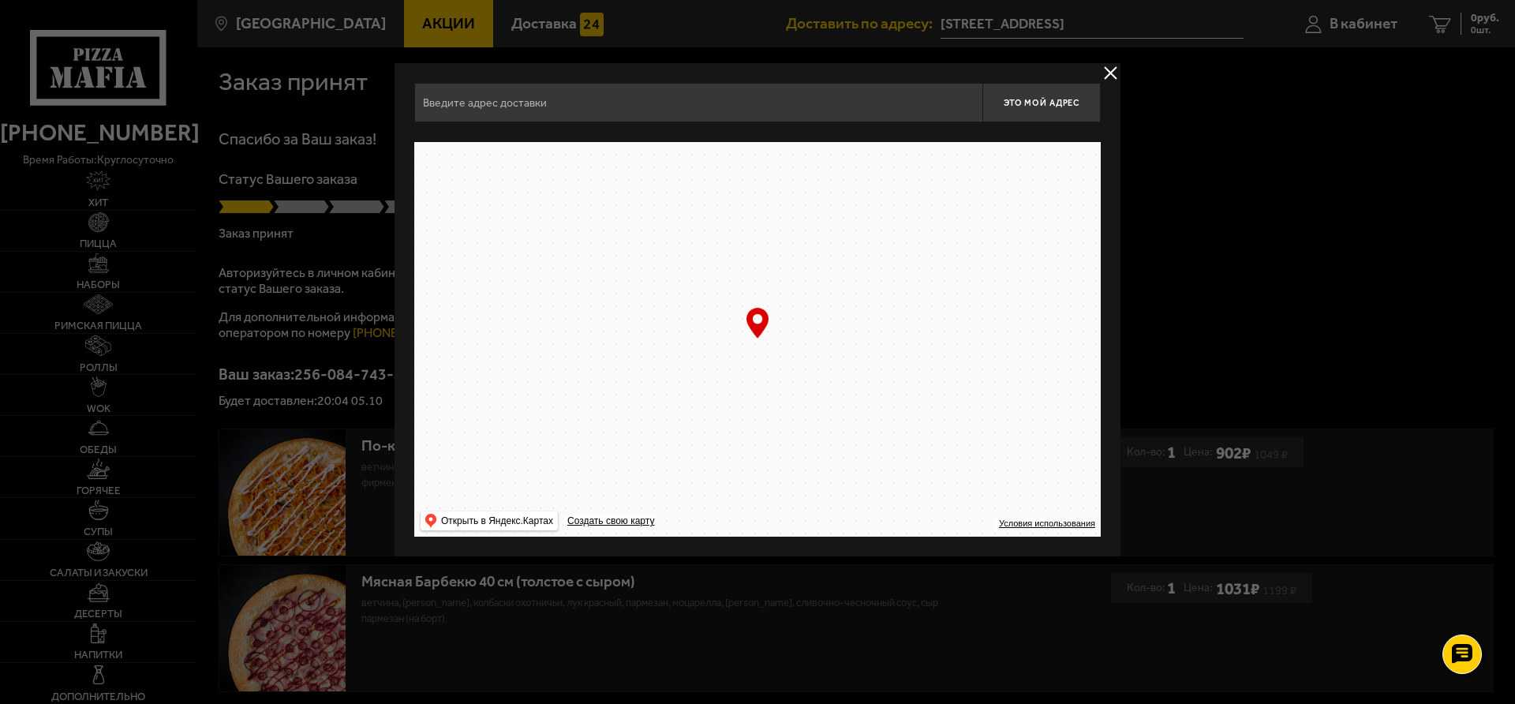
type input "Гражданский проспект, 19к1"
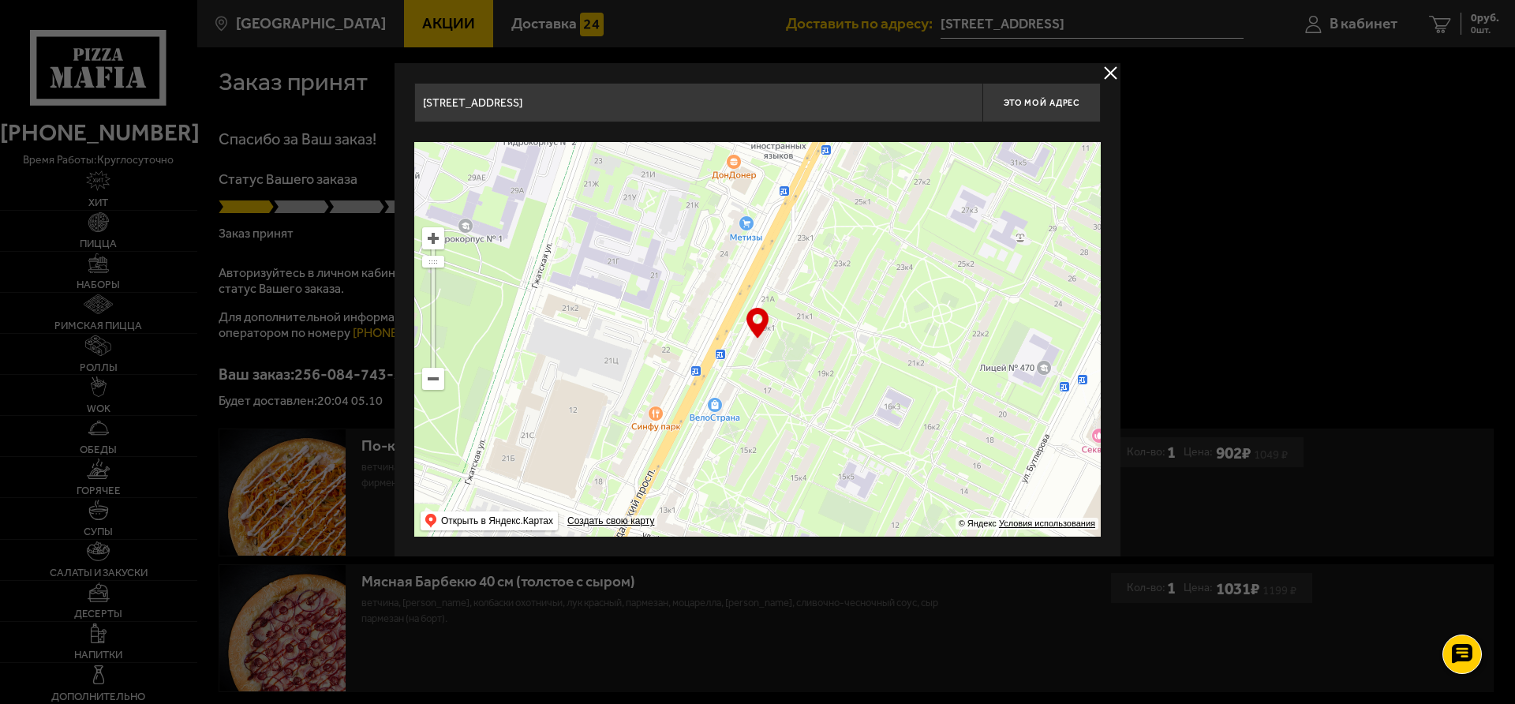
click at [1110, 75] on button "delivery type" at bounding box center [1111, 73] width 20 height 20
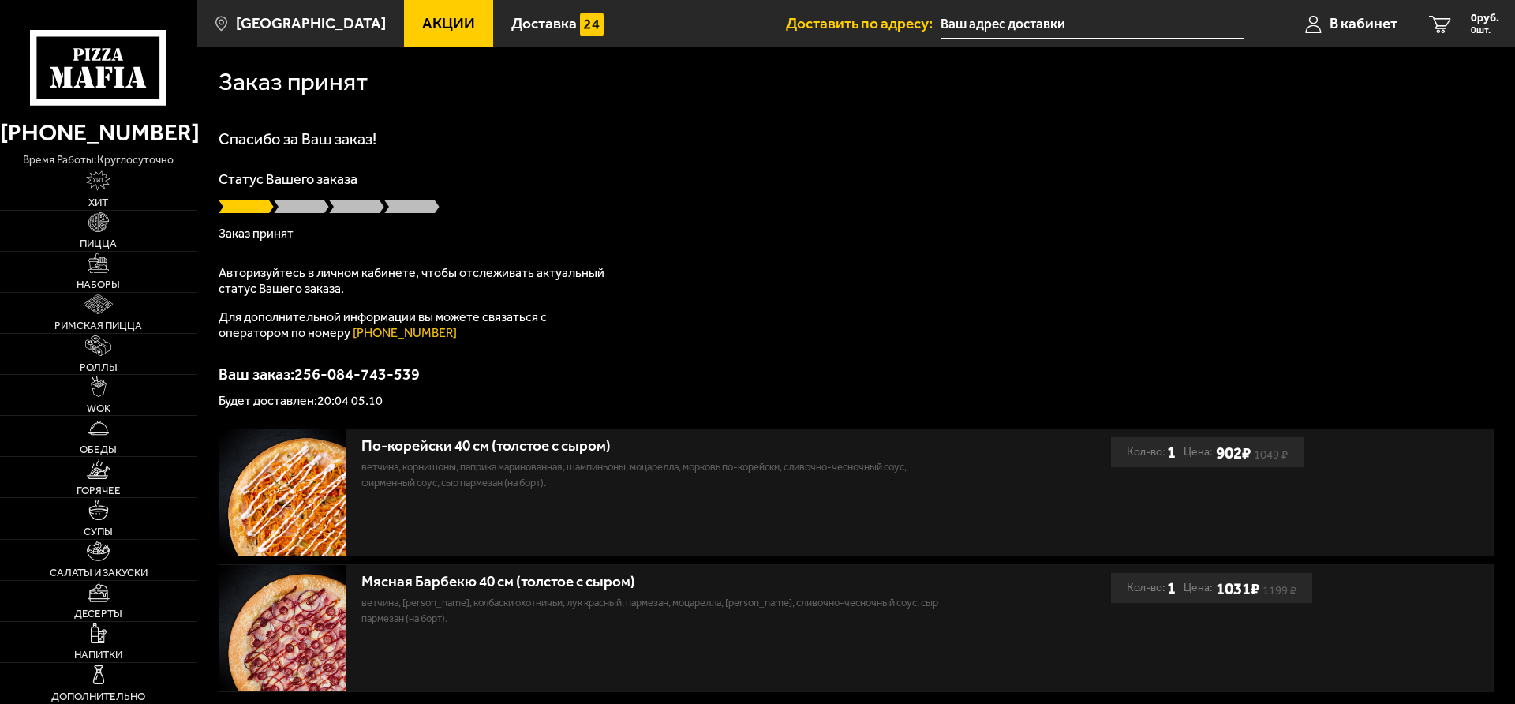
type input "[STREET_ADDRESS]"
click at [1372, 31] on span "В кабинет" at bounding box center [1364, 23] width 68 height 15
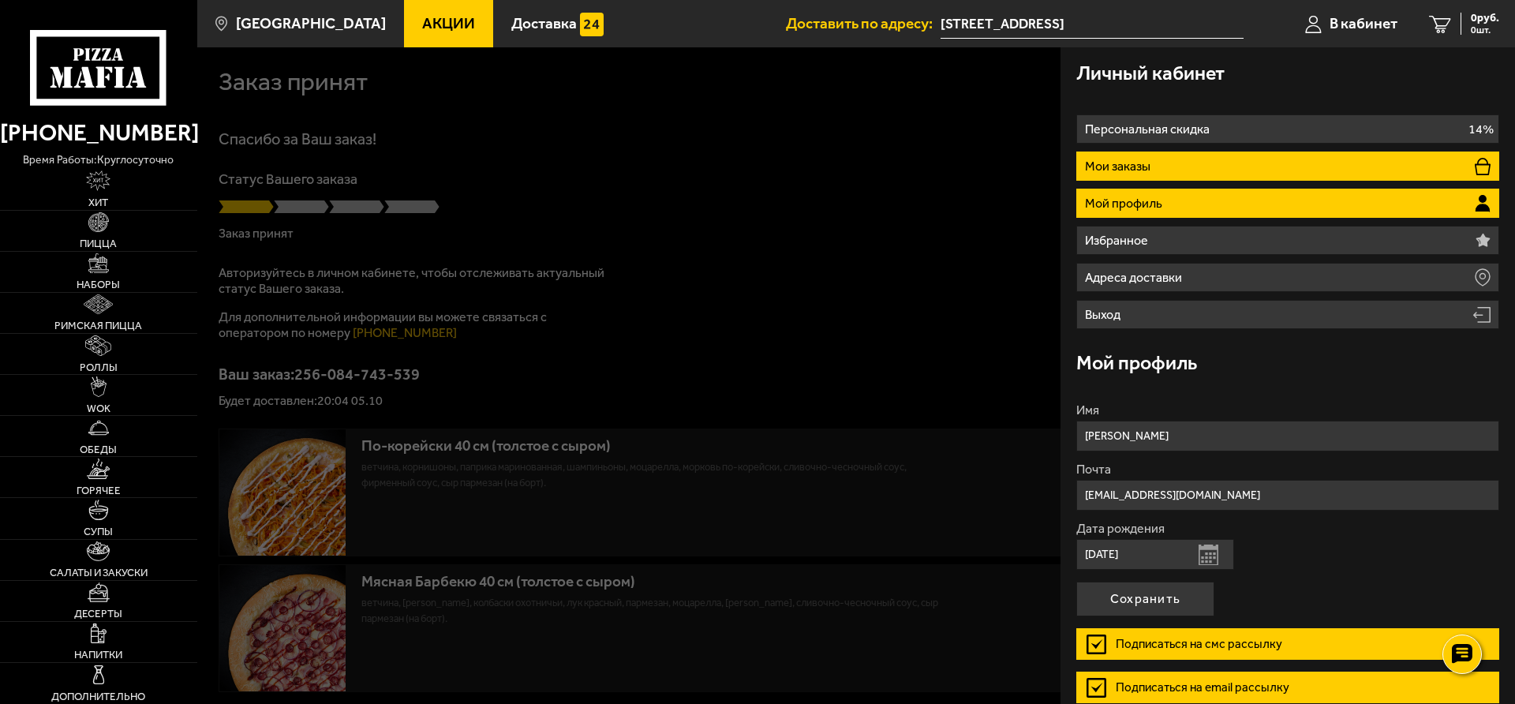
click at [1136, 167] on p "Мои заказы" at bounding box center [1119, 166] width 69 height 13
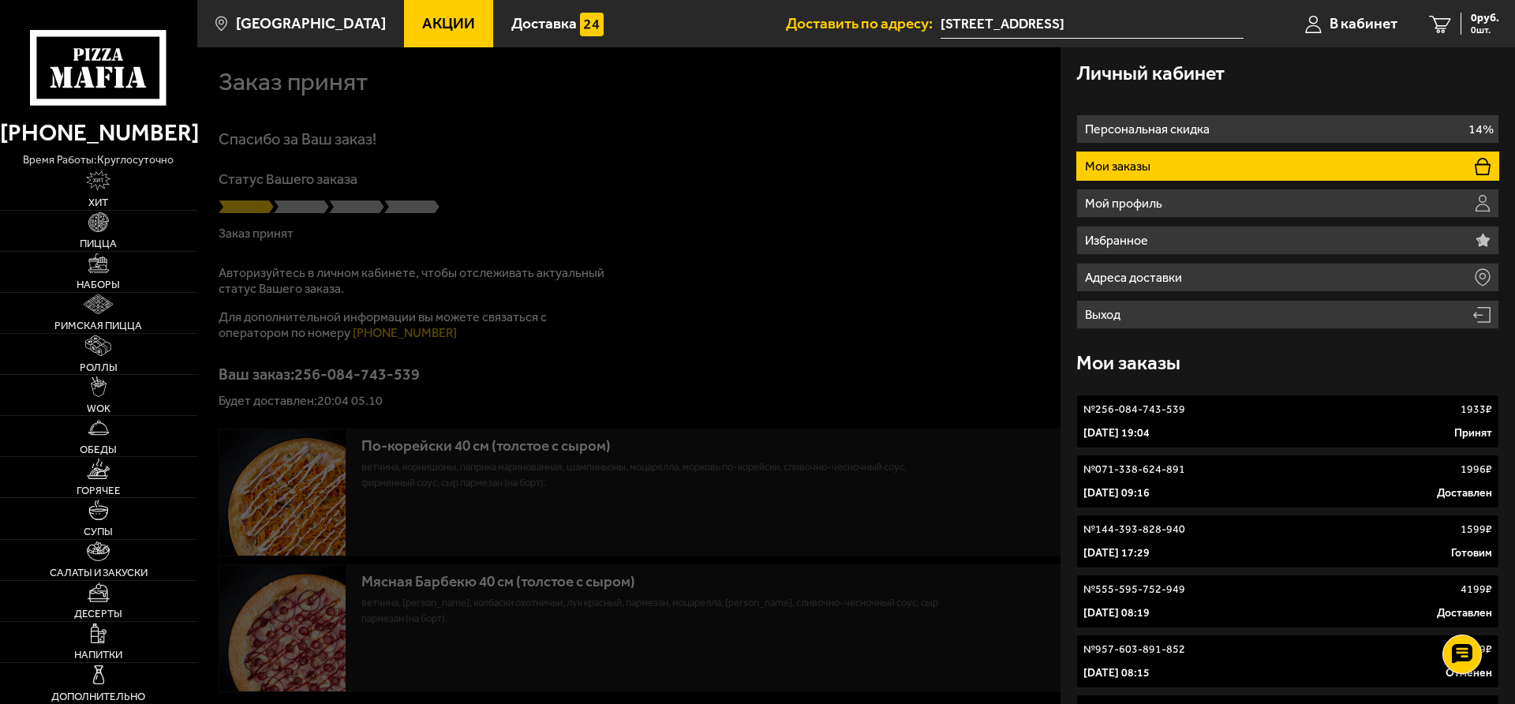
click at [1229, 410] on div "№ 256-084-743-539 1933 ₽" at bounding box center [1288, 410] width 409 height 16
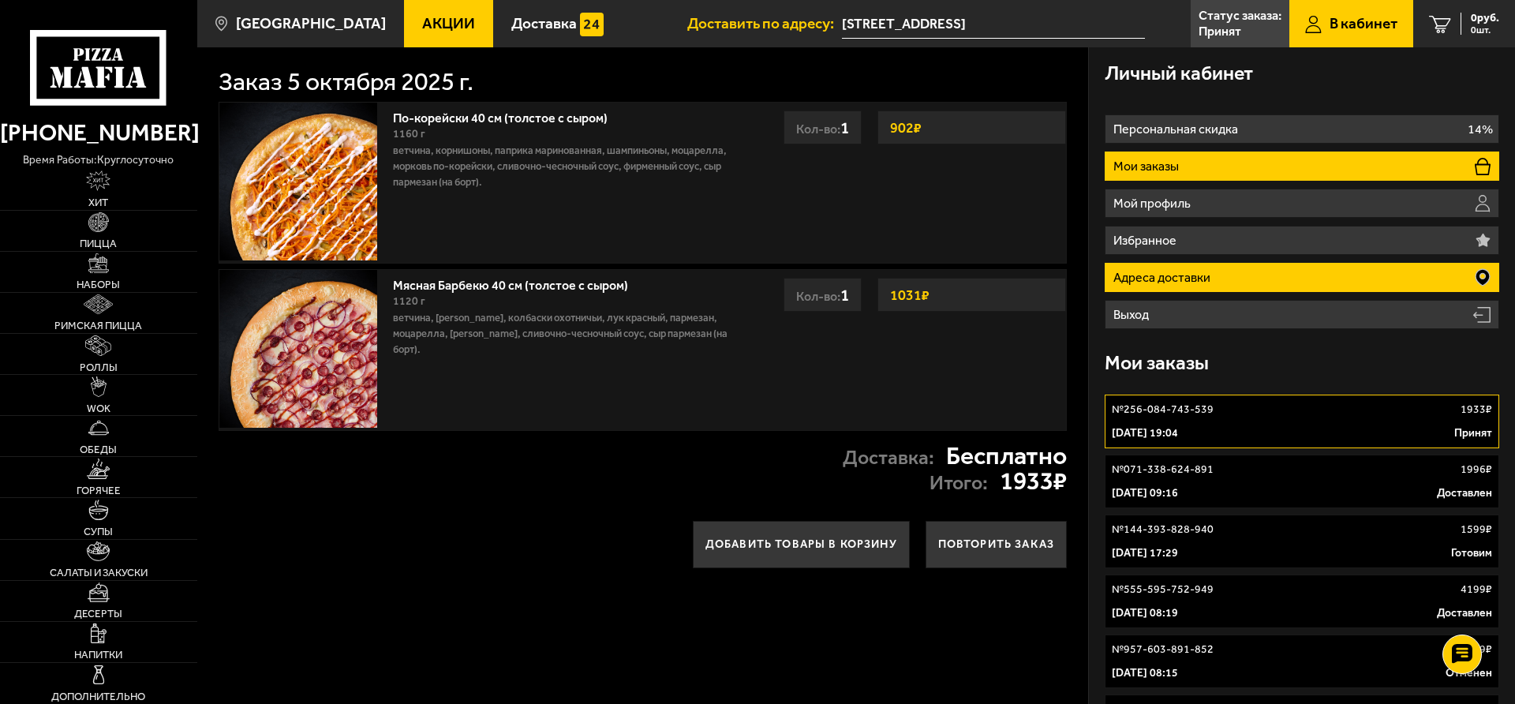
click at [1226, 277] on li "Адреса доставки" at bounding box center [1302, 277] width 395 height 29
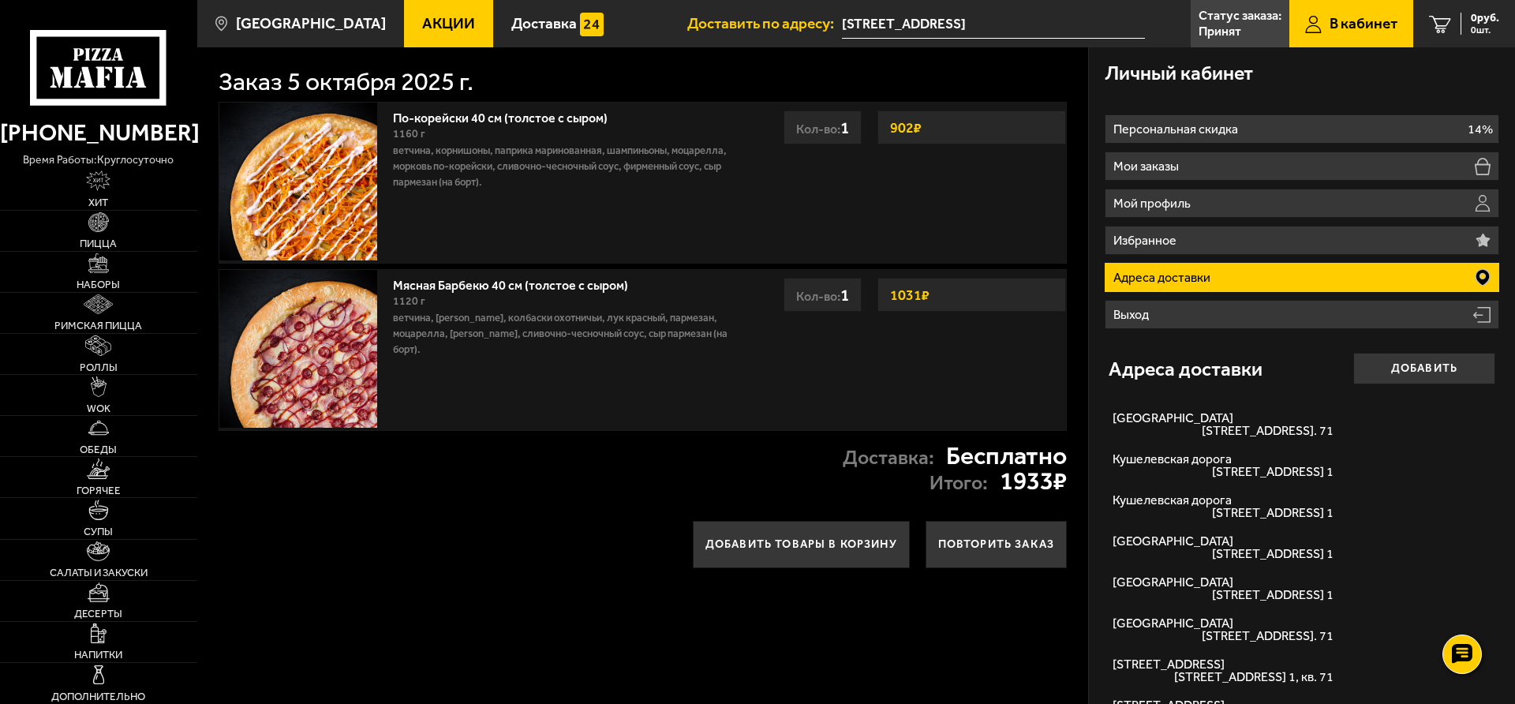
click at [754, 371] on div "Мясная Барбекю 40 см (толстое с сыром) 1120 г ветчина, бекон, колбаски охотничь…" at bounding box center [501, 350] width 565 height 160
click at [1320, 23] on icon at bounding box center [1313, 24] width 17 height 18
click at [1244, 25] on link "Статус заказа: Принят" at bounding box center [1240, 23] width 99 height 47
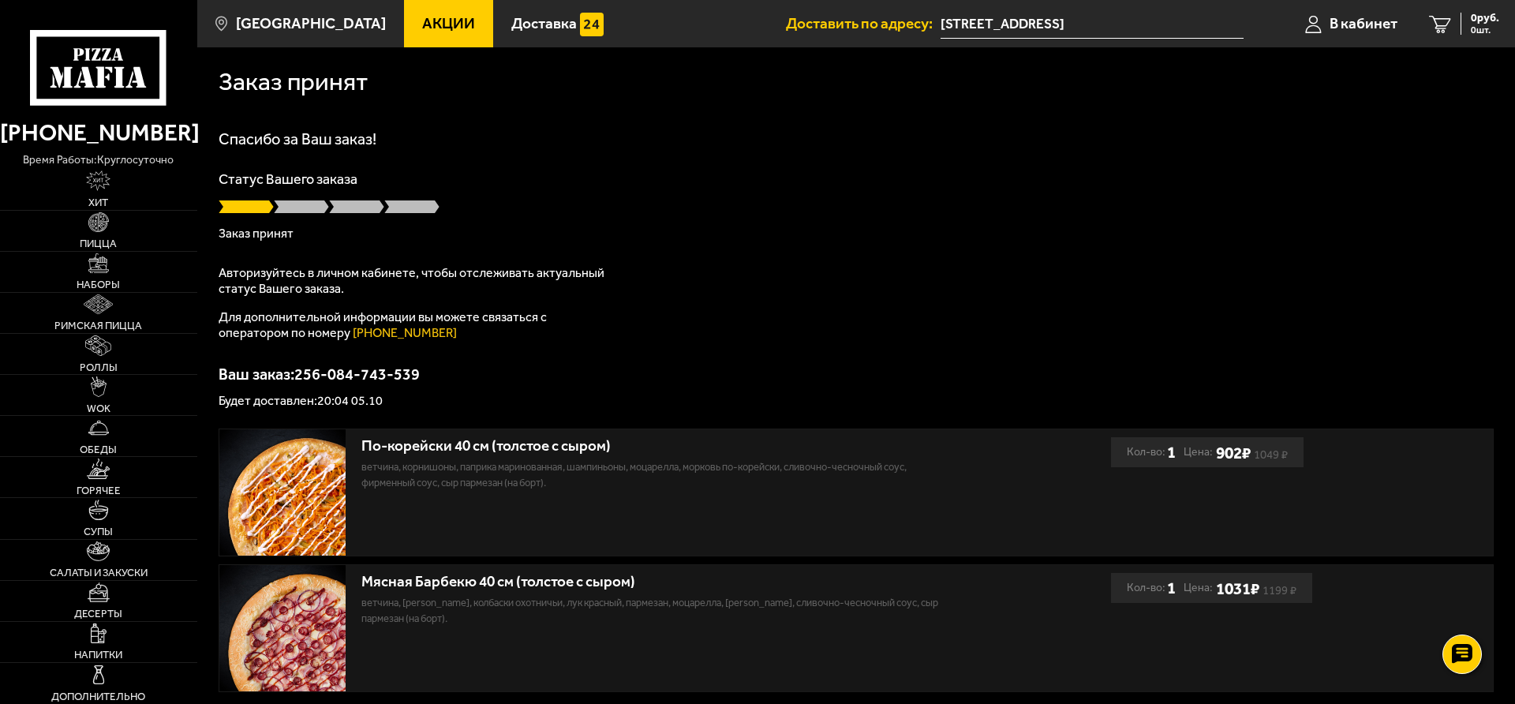
click at [1101, 31] on input "[STREET_ADDRESS]" at bounding box center [1092, 23] width 303 height 29
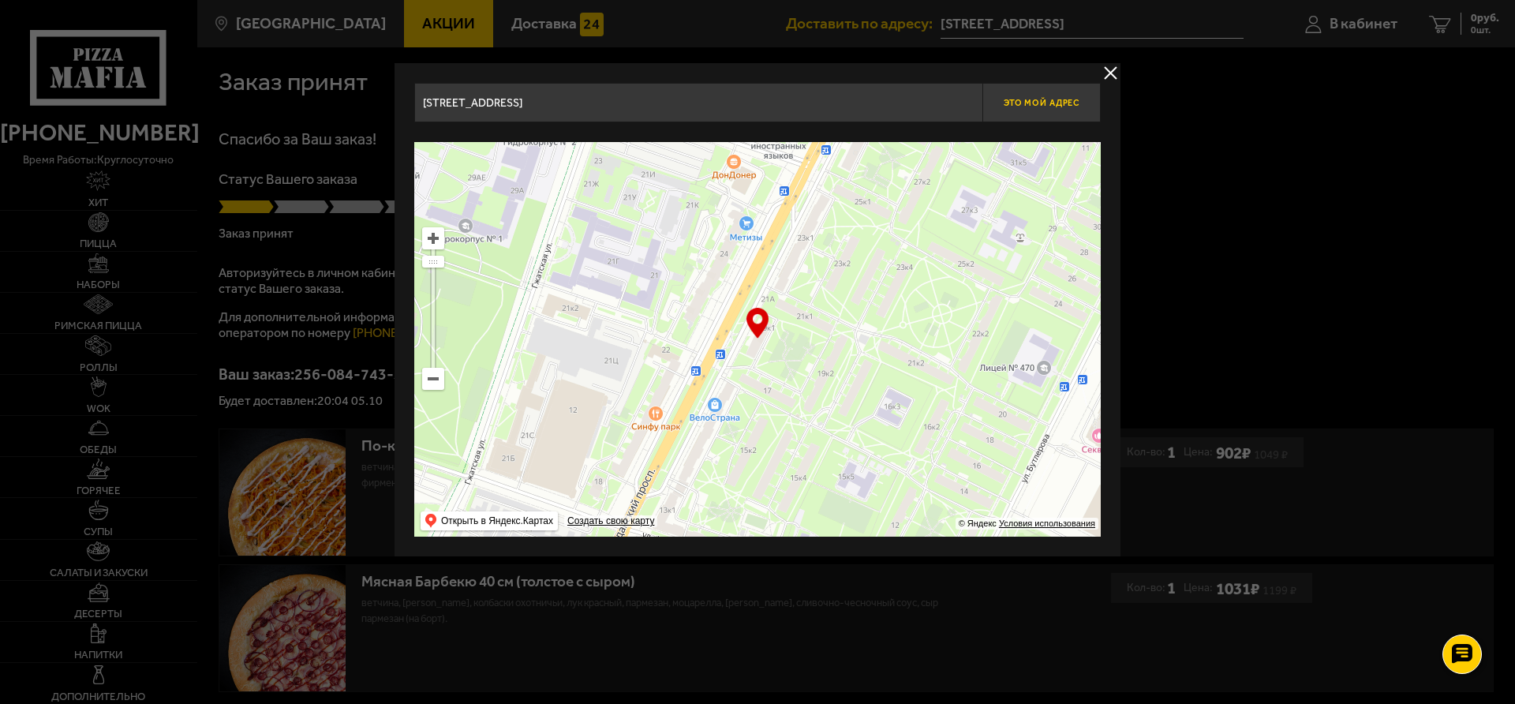
click at [1034, 112] on button "Это мой адрес" at bounding box center [1042, 102] width 118 height 39
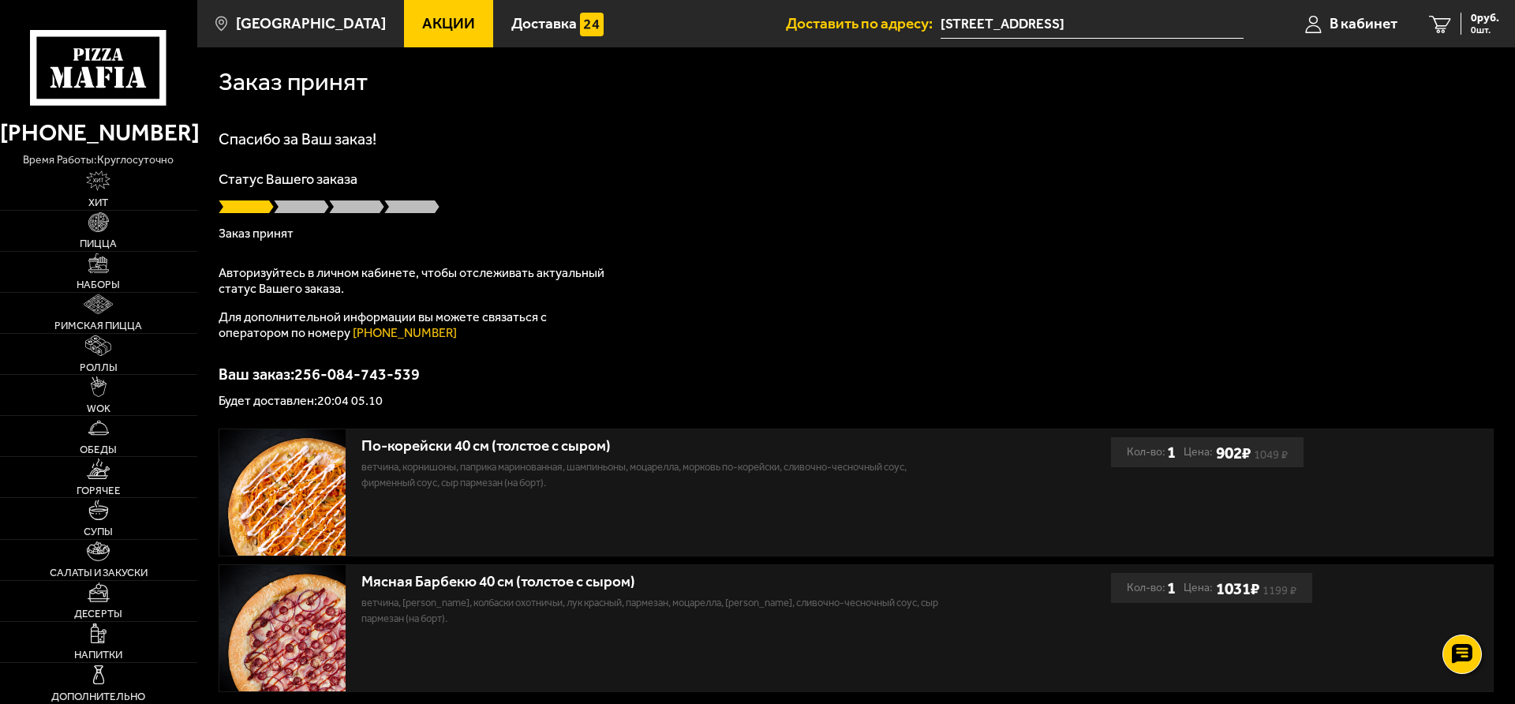
click at [1092, 35] on input "[STREET_ADDRESS]" at bounding box center [1092, 23] width 303 height 29
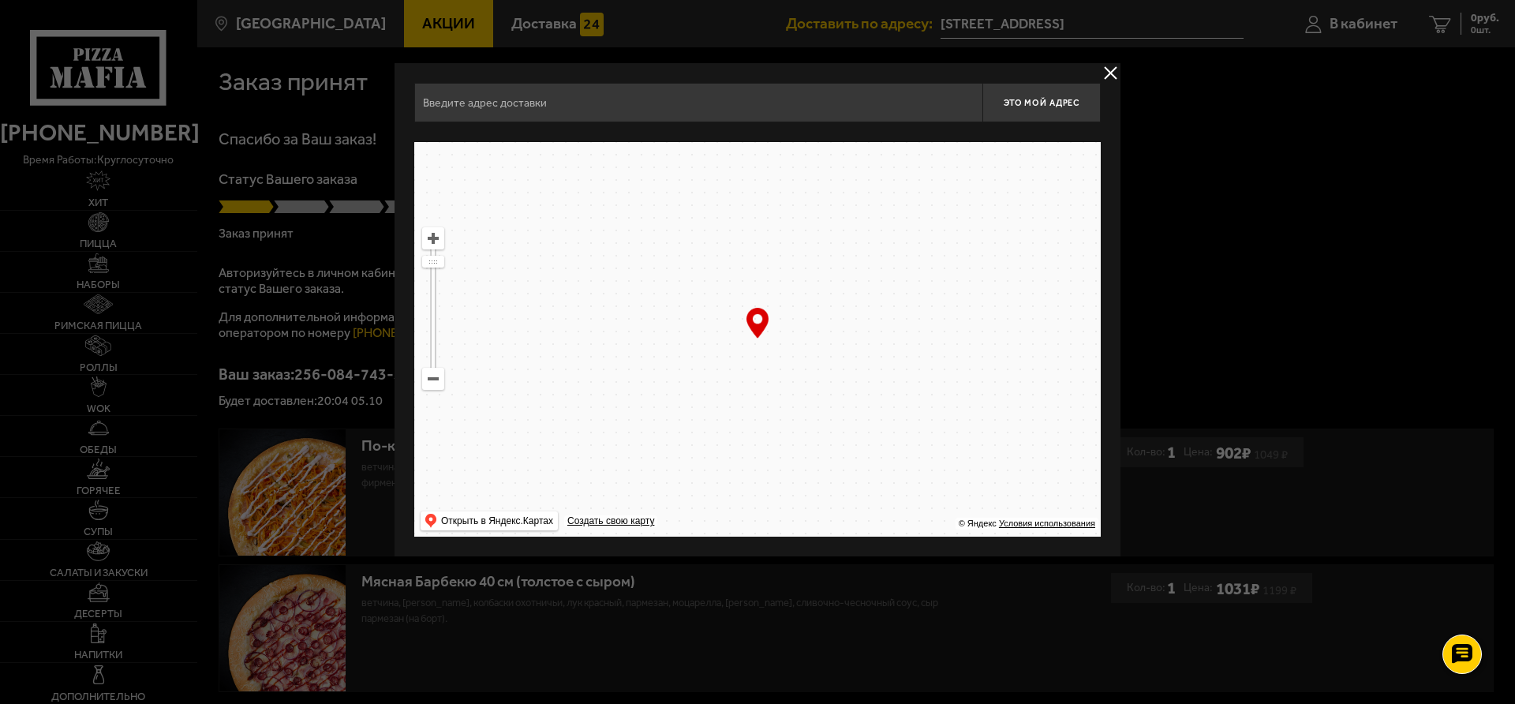
type input "[STREET_ADDRESS]"
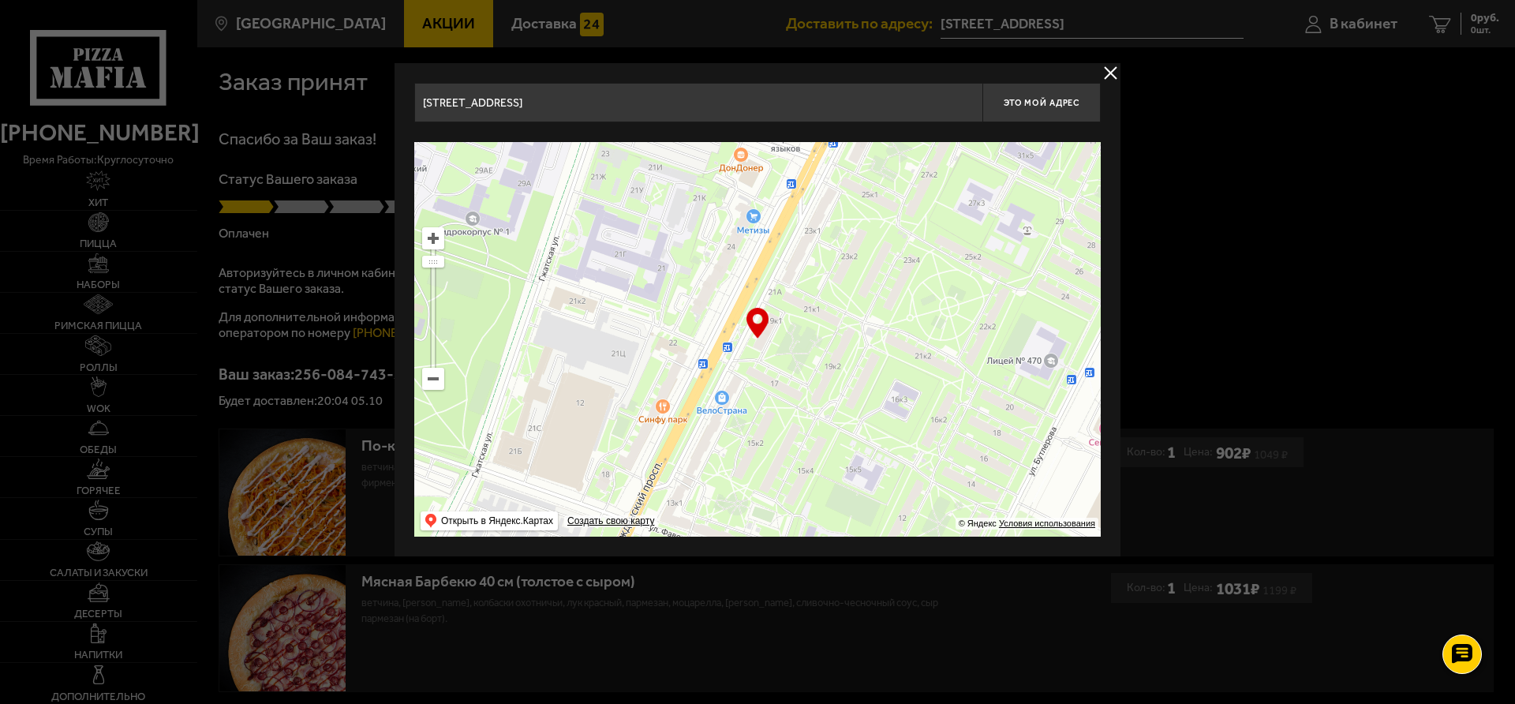
drag, startPoint x: 769, startPoint y: 341, endPoint x: 775, endPoint y: 332, distance: 10.7
click at [773, 335] on ymaps at bounding box center [757, 339] width 687 height 395
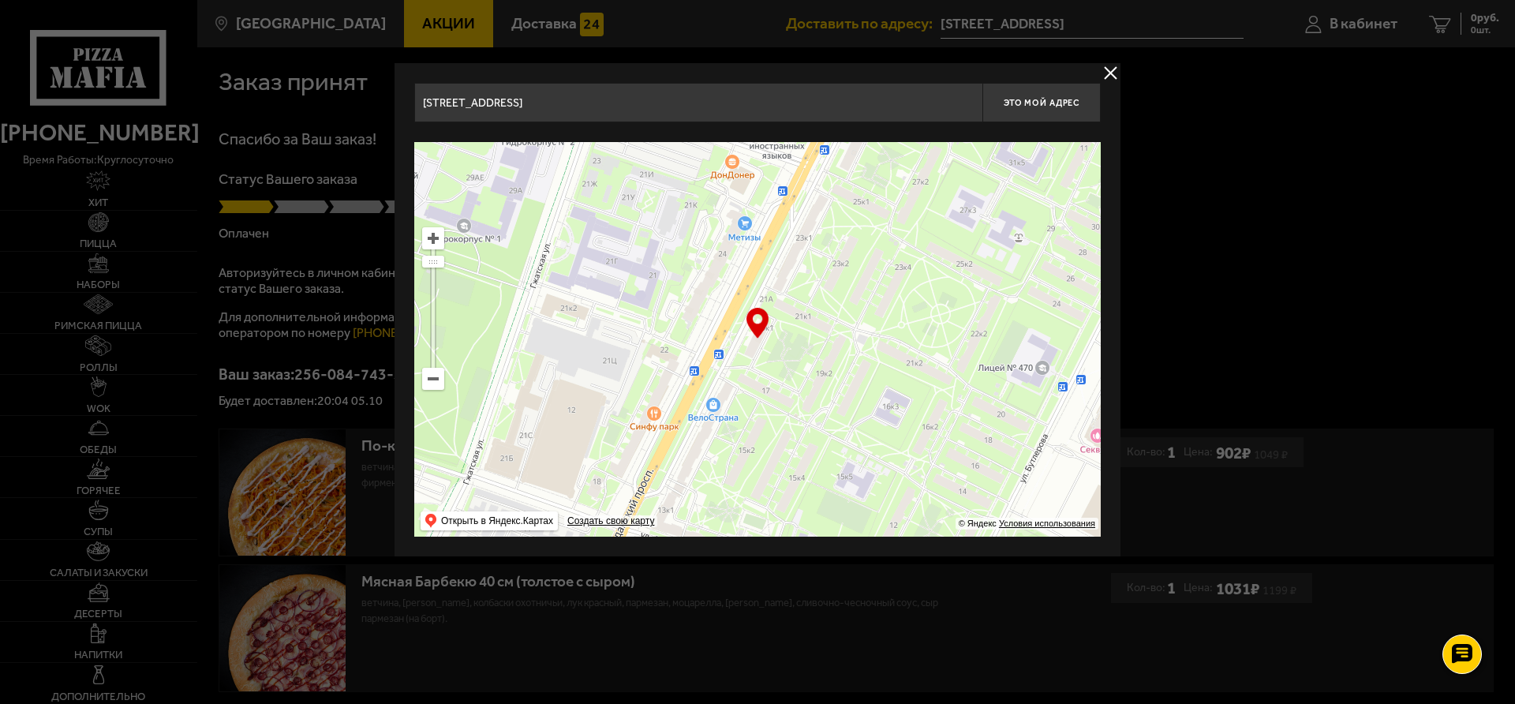
drag, startPoint x: 904, startPoint y: 241, endPoint x: 904, endPoint y: 253, distance: 11.9
click at [904, 253] on ymaps at bounding box center [757, 339] width 687 height 395
click at [1022, 107] on span "Это мой адрес" at bounding box center [1042, 103] width 76 height 10
type input "[STREET_ADDRESS]"
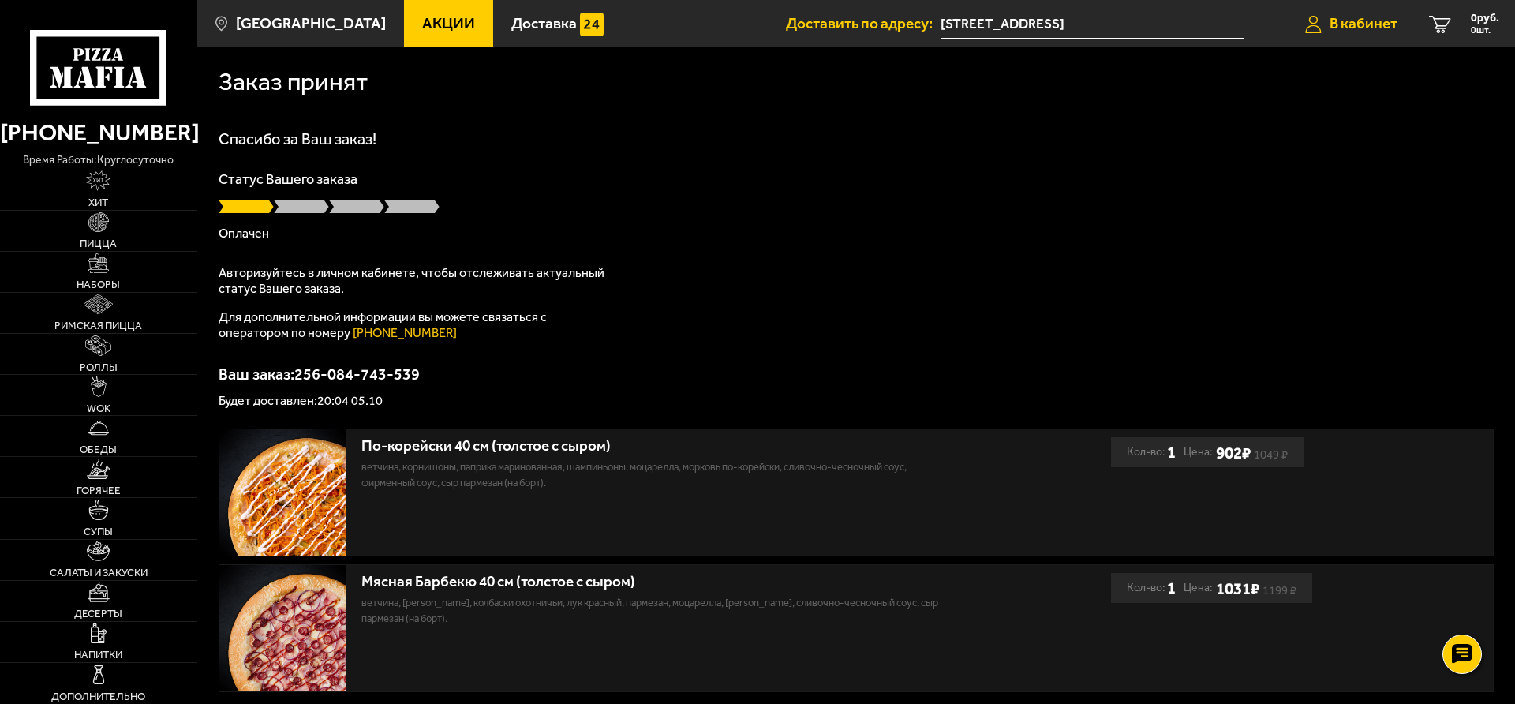
click at [1372, 30] on span "В кабинет" at bounding box center [1364, 23] width 68 height 15
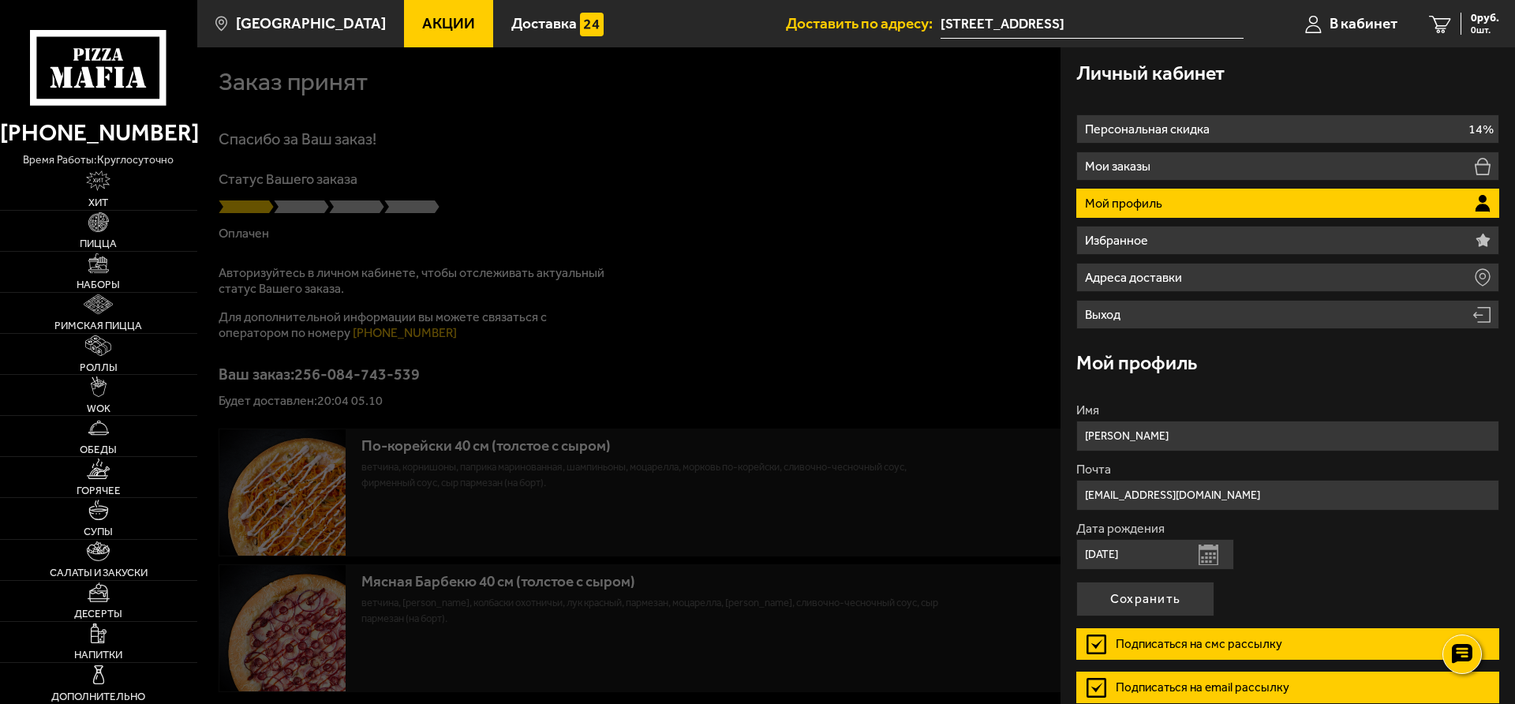
click at [840, 218] on div at bounding box center [954, 399] width 1515 height 704
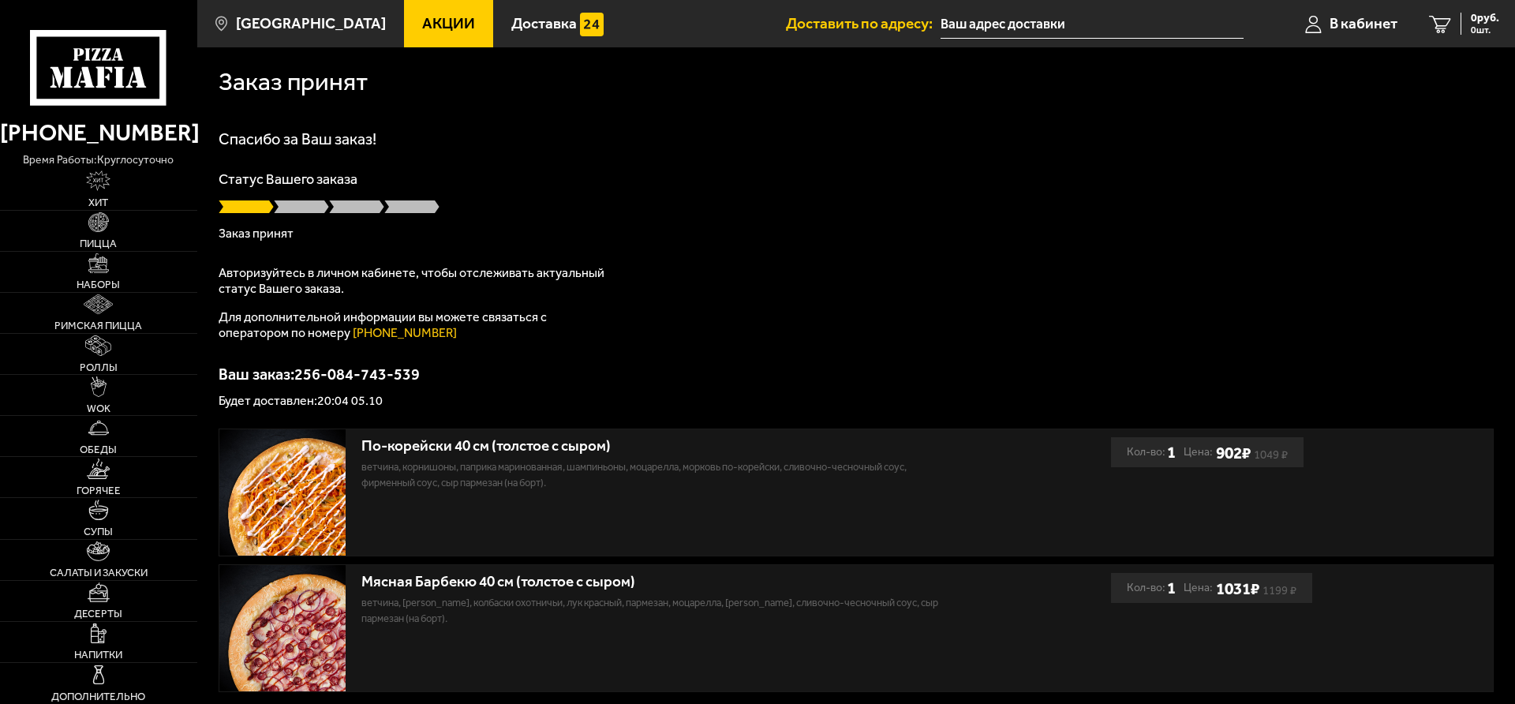
type input "[STREET_ADDRESS]"
click at [891, 186] on div "Статус Вашего заказа [PERSON_NAME]" at bounding box center [856, 206] width 1275 height 68
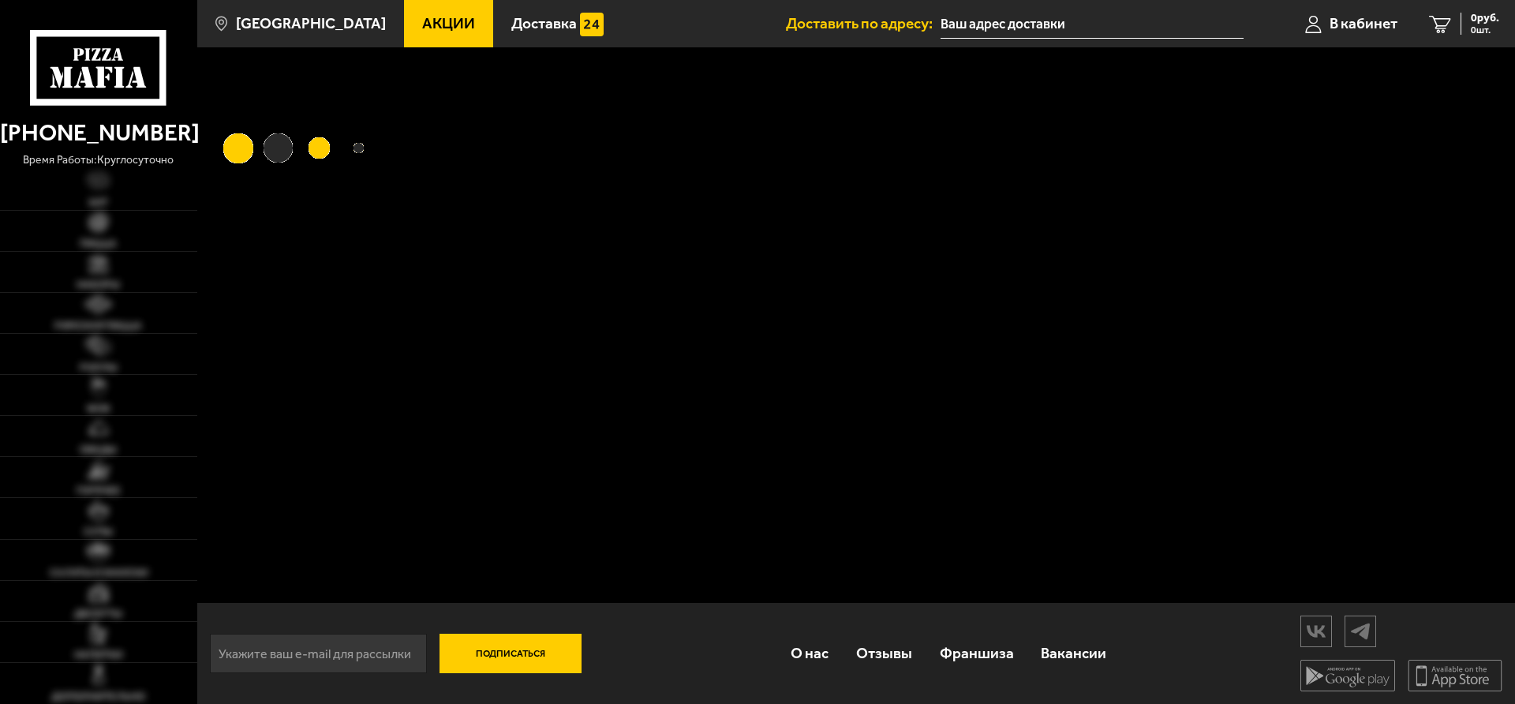
type input "[STREET_ADDRESS]"
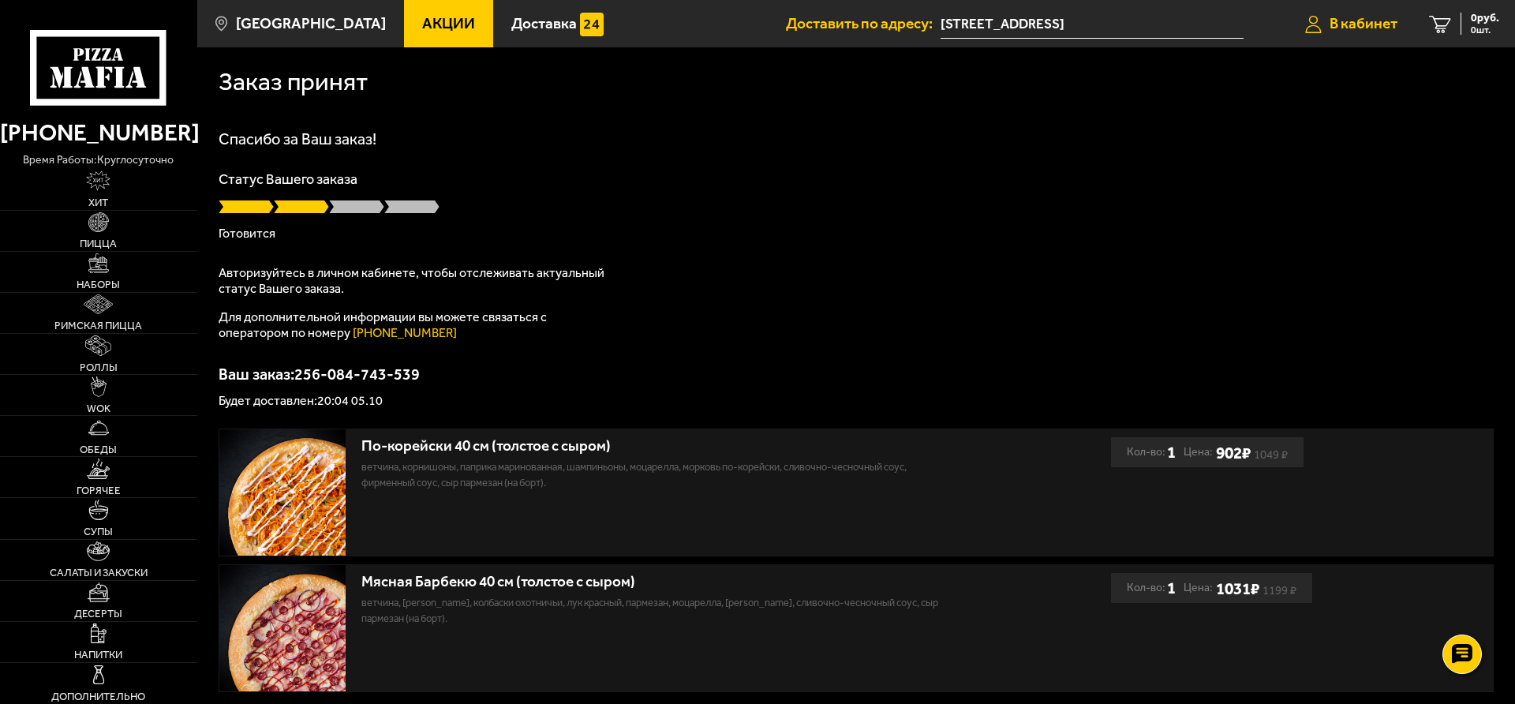
click at [1387, 21] on span "В кабинет" at bounding box center [1364, 23] width 68 height 15
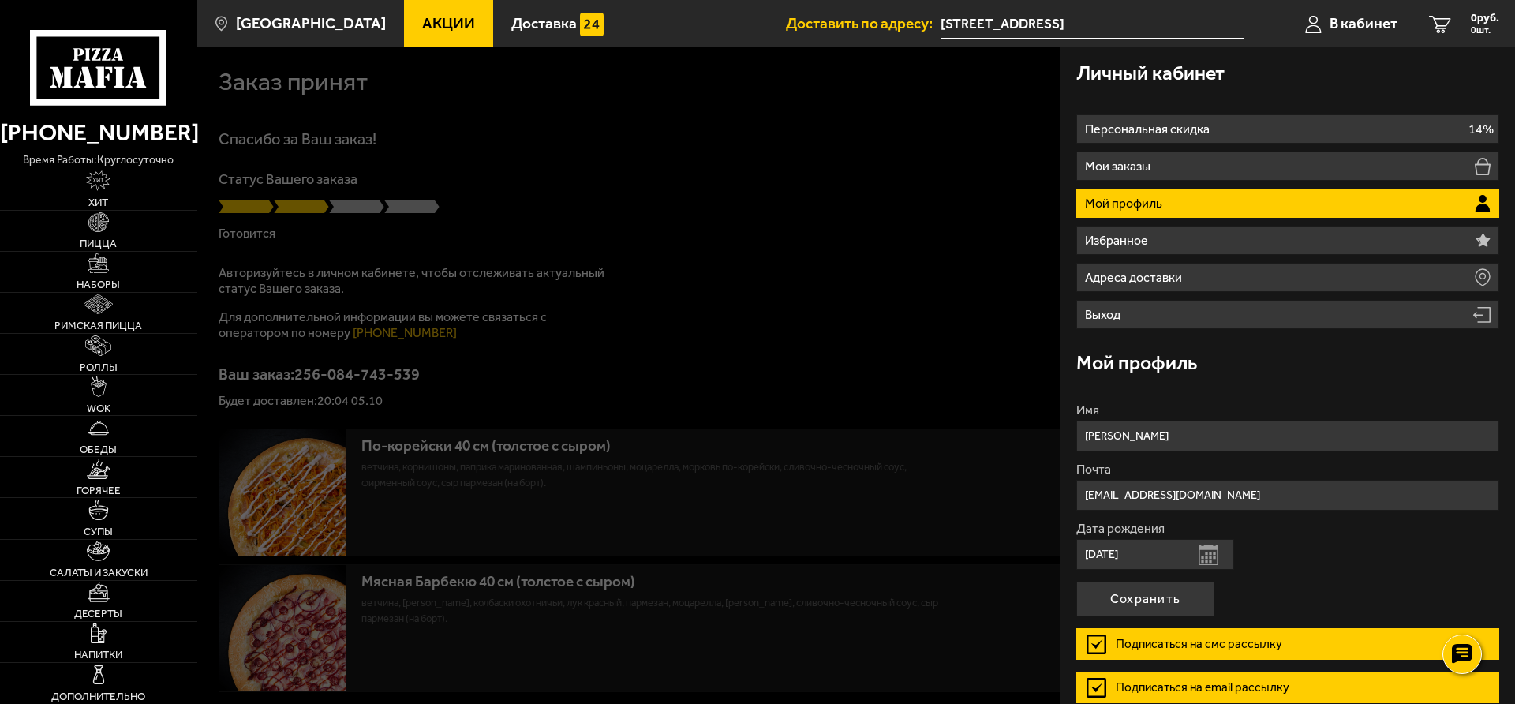
scroll to position [74, 0]
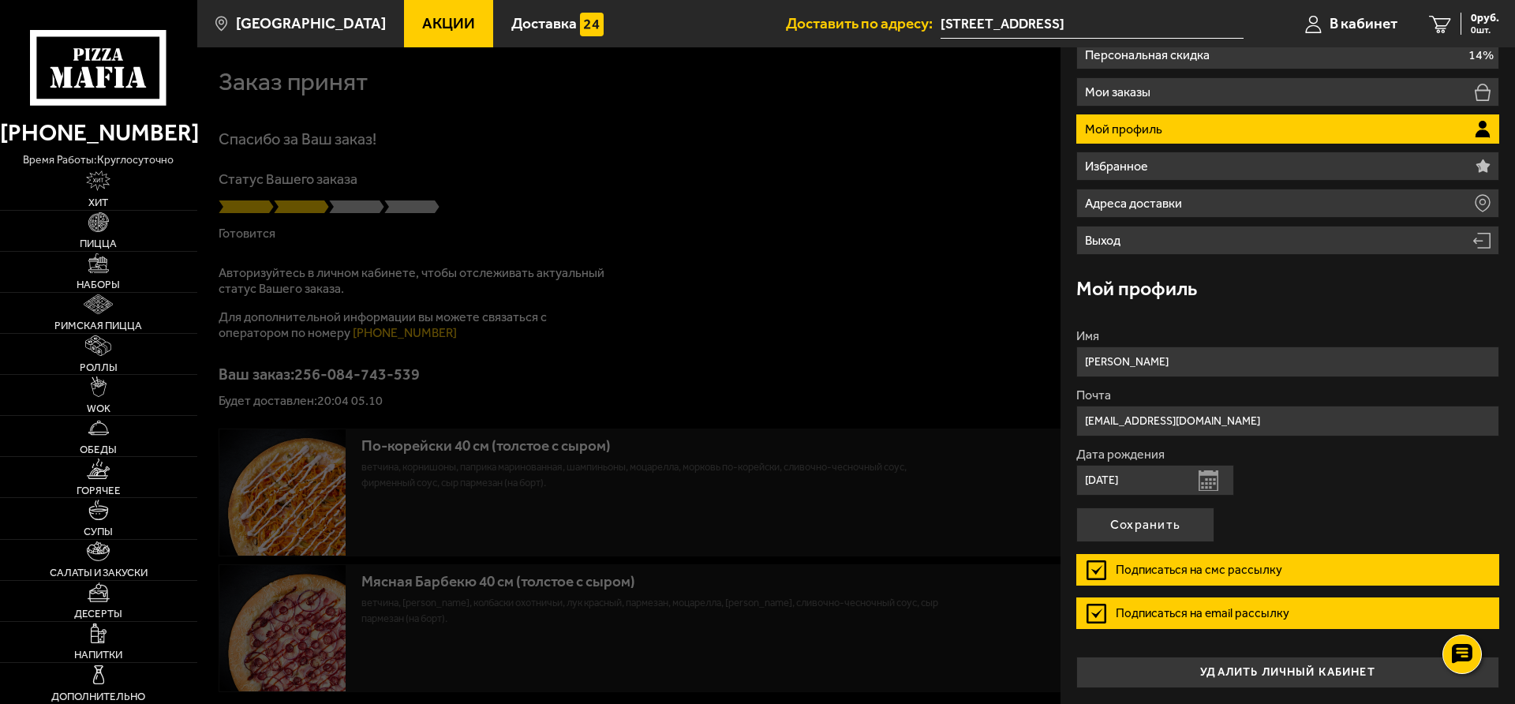
click at [1092, 610] on label "Подписаться на email рассылку" at bounding box center [1287, 613] width 423 height 32
click at [0, 0] on input "Подписаться на email рассылку" at bounding box center [0, 0] width 0 height 0
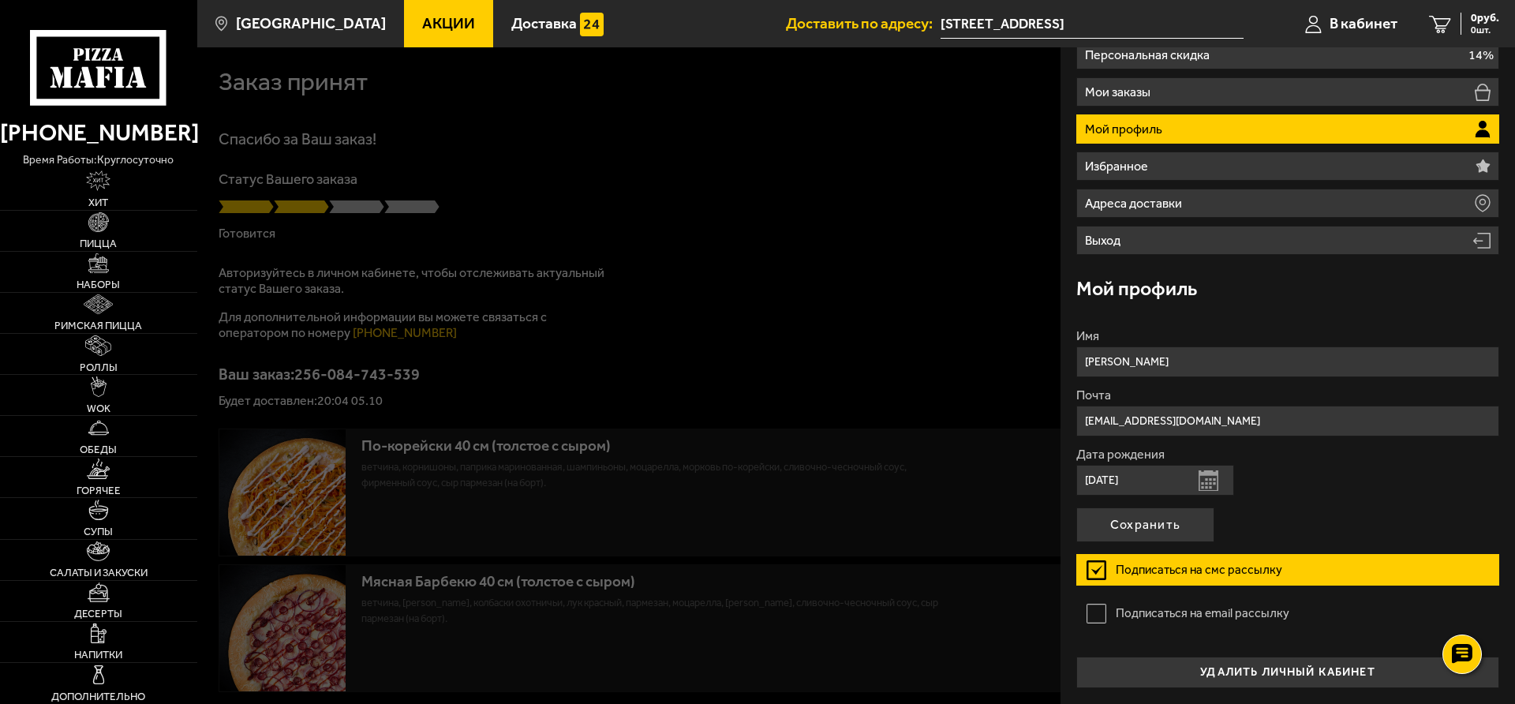
click at [1098, 575] on label "Подписаться на смс рассылку" at bounding box center [1287, 570] width 423 height 32
click at [0, 0] on input "Подписаться на смс рассылку" at bounding box center [0, 0] width 0 height 0
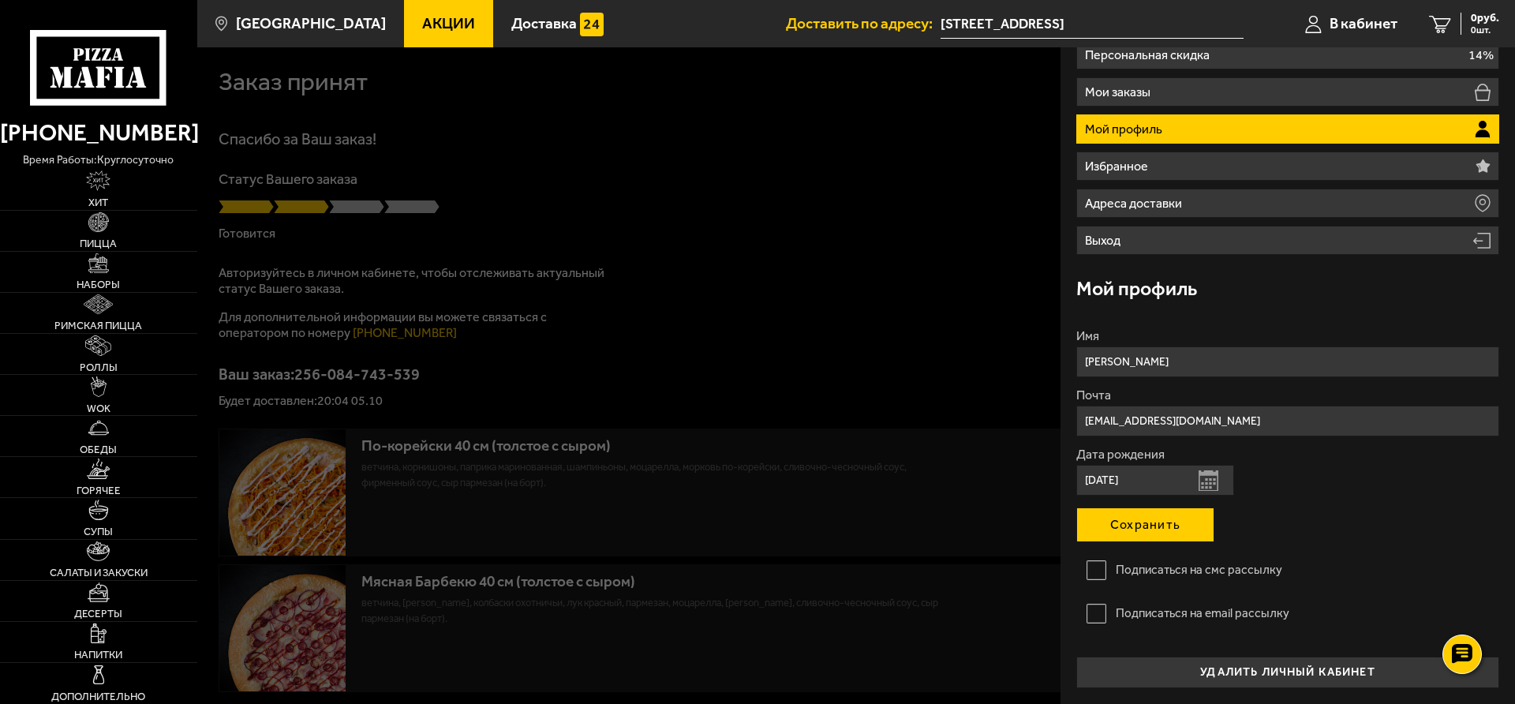
click at [1149, 534] on button "Сохранить" at bounding box center [1145, 524] width 138 height 35
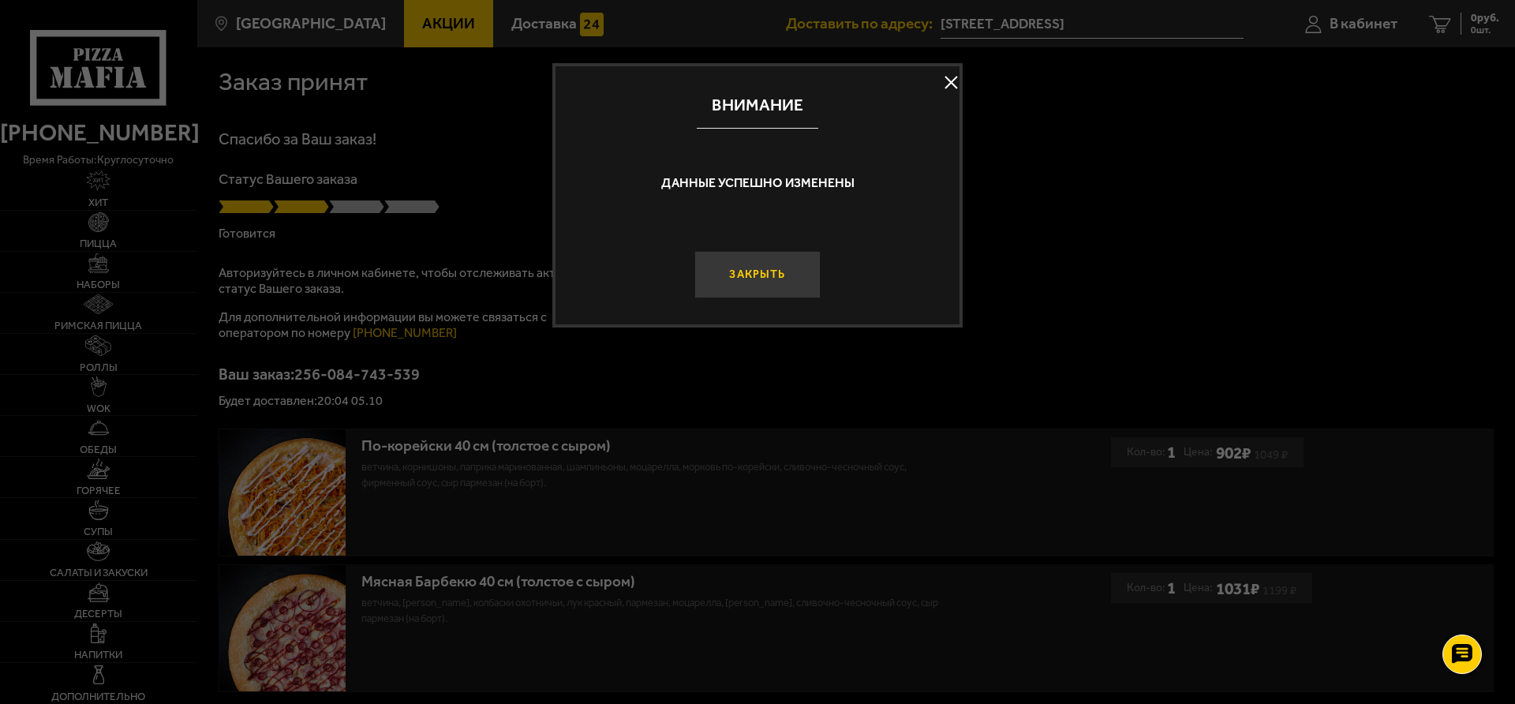
click at [787, 276] on button "Закрыть" at bounding box center [758, 274] width 126 height 47
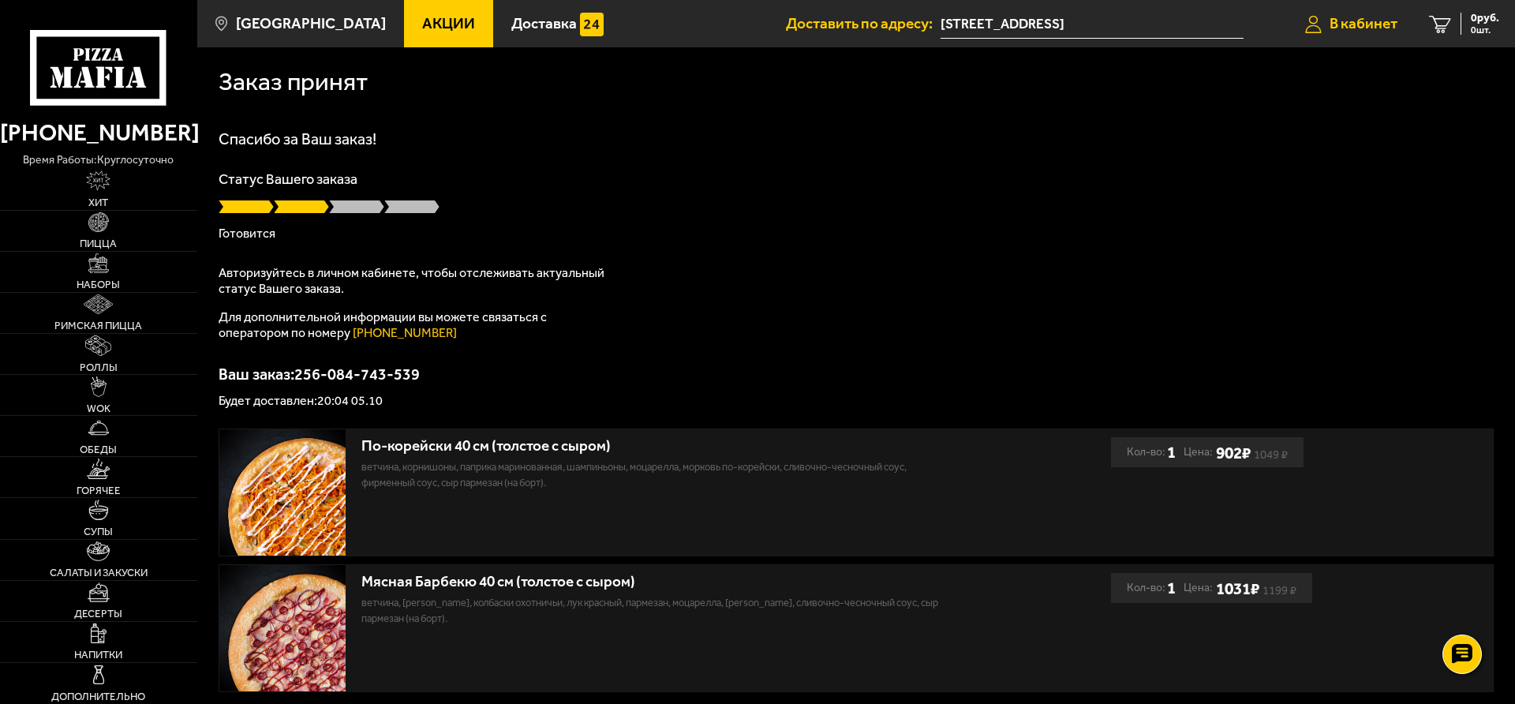
click at [1353, 23] on span "В кабинет" at bounding box center [1364, 23] width 68 height 15
type input "[STREET_ADDRESS]"
click at [1388, 26] on span "В кабинет" at bounding box center [1364, 23] width 68 height 15
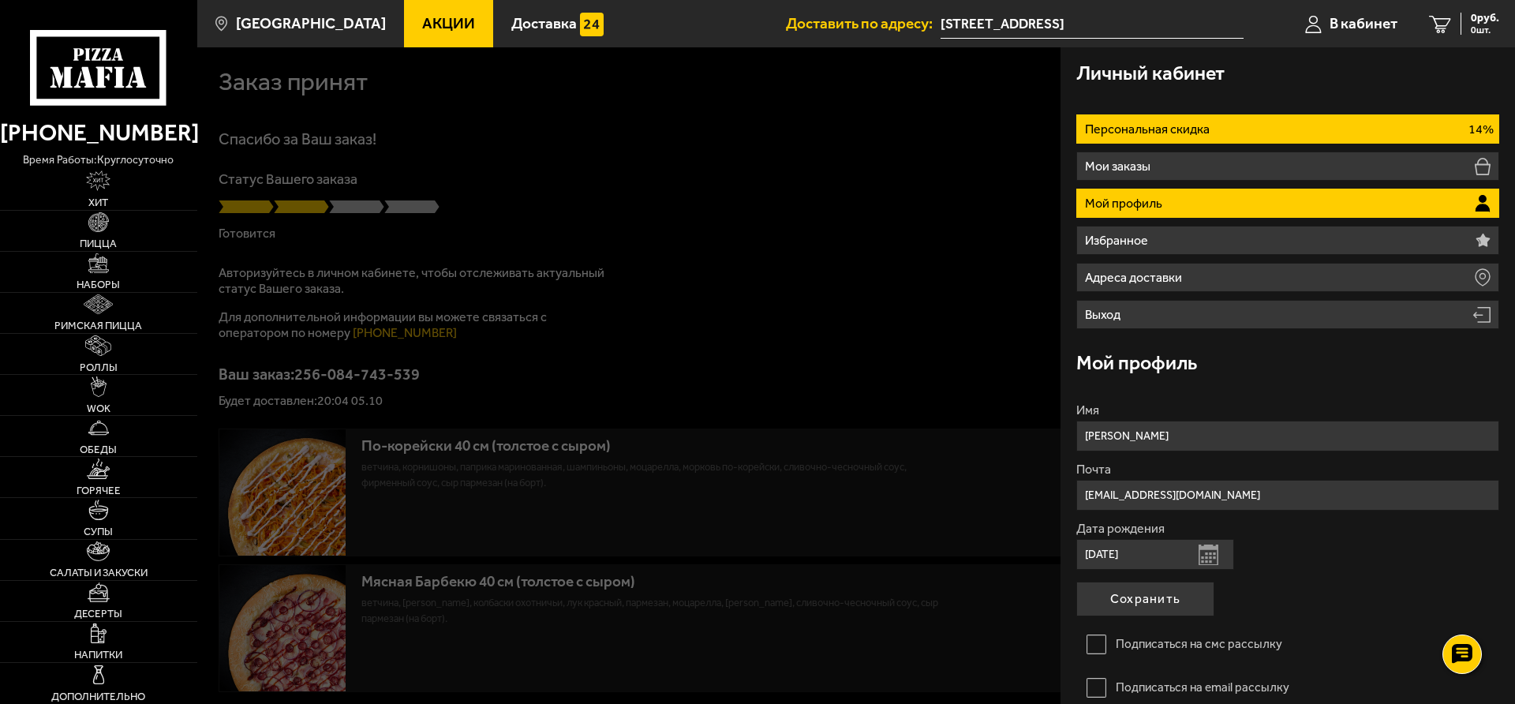
click at [1198, 133] on p "Персональная скидка" at bounding box center [1149, 129] width 129 height 13
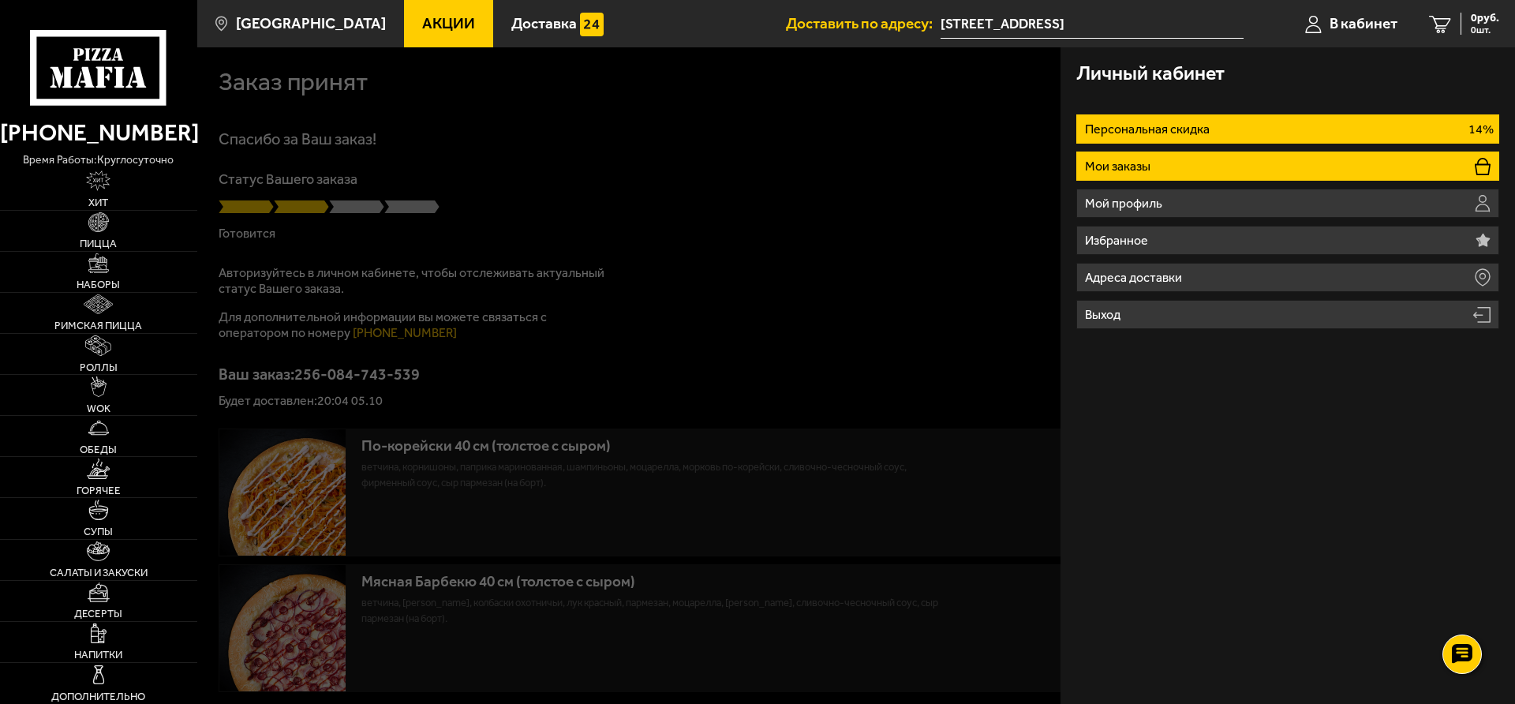
click at [1187, 163] on li "Мои заказы" at bounding box center [1287, 166] width 423 height 29
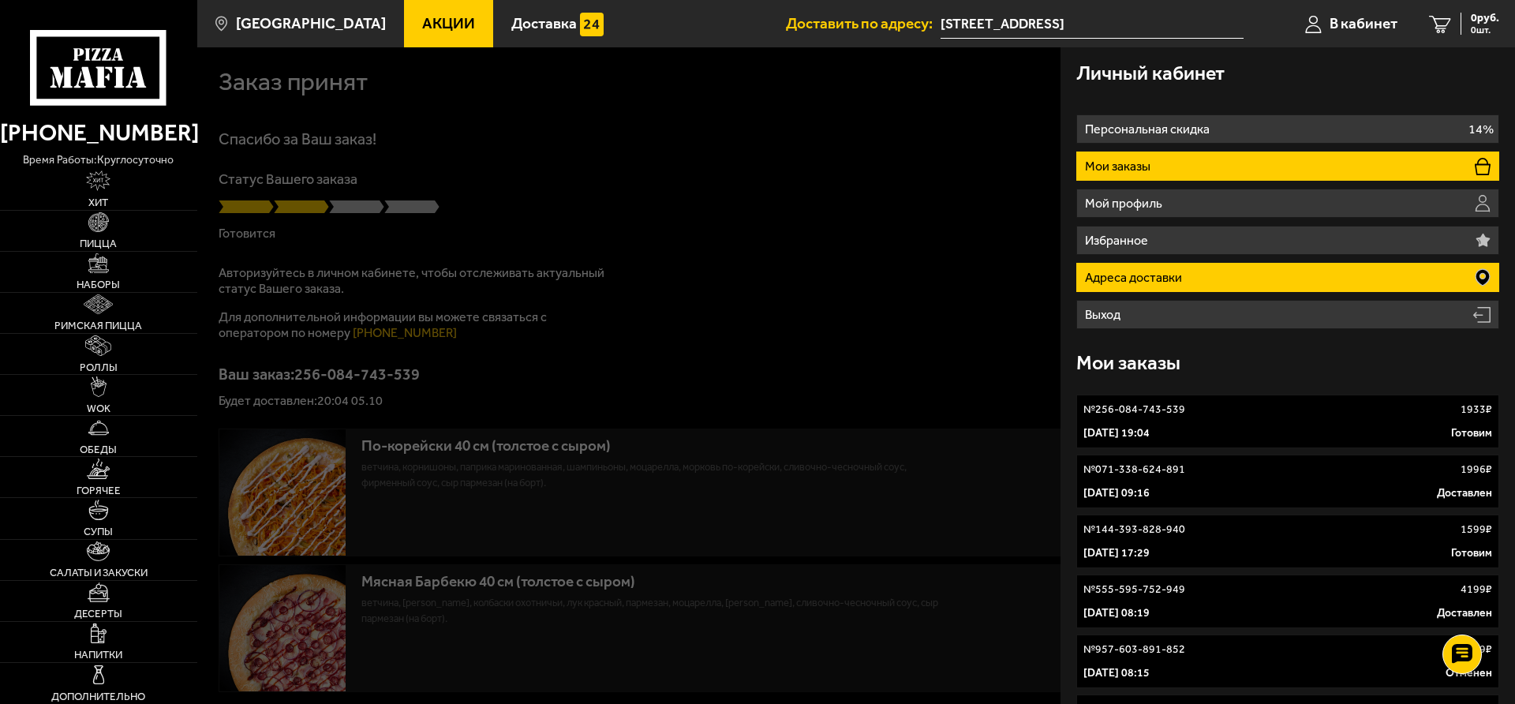
click at [1160, 282] on p "Адреса доставки" at bounding box center [1135, 277] width 101 height 13
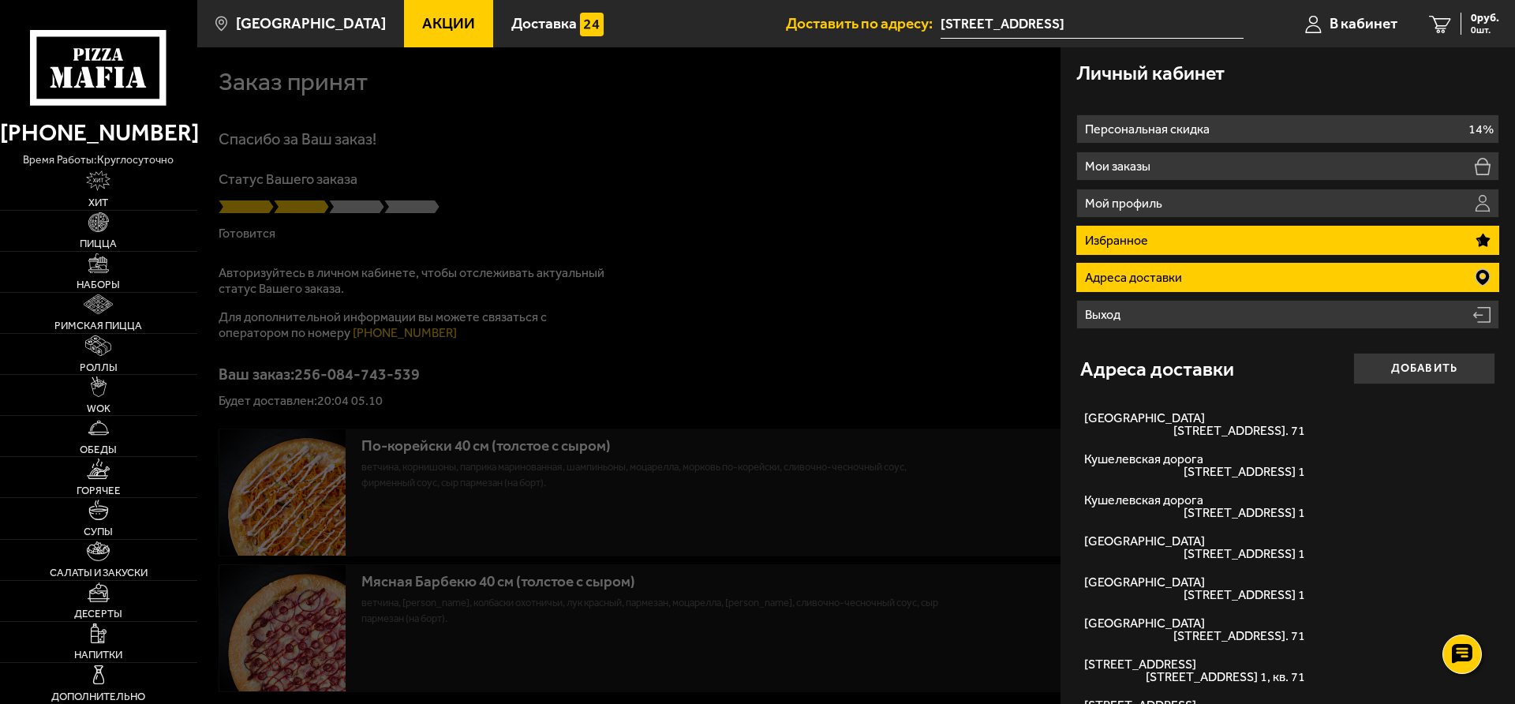
click at [1148, 227] on li "Избранное" at bounding box center [1287, 240] width 423 height 29
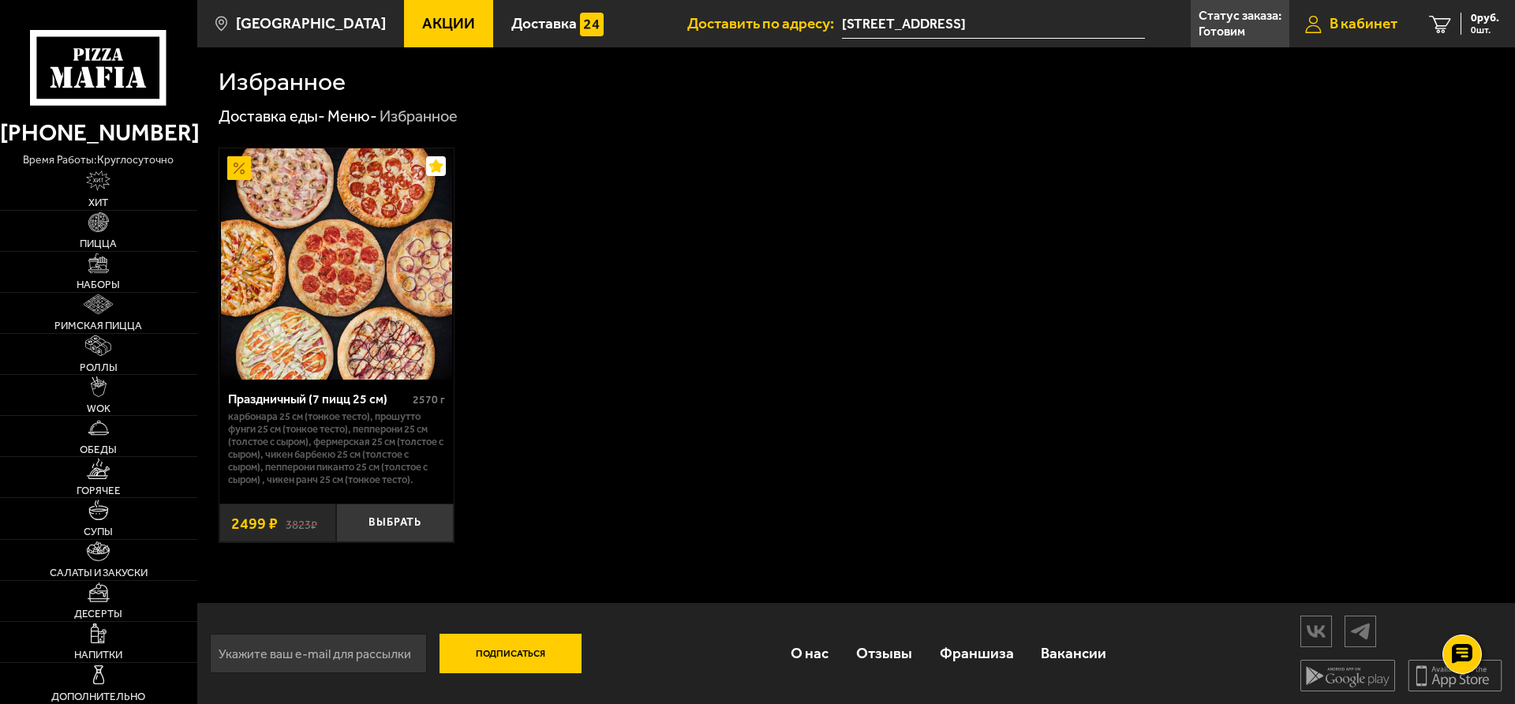
click at [1347, 24] on span "В кабинет" at bounding box center [1364, 23] width 68 height 15
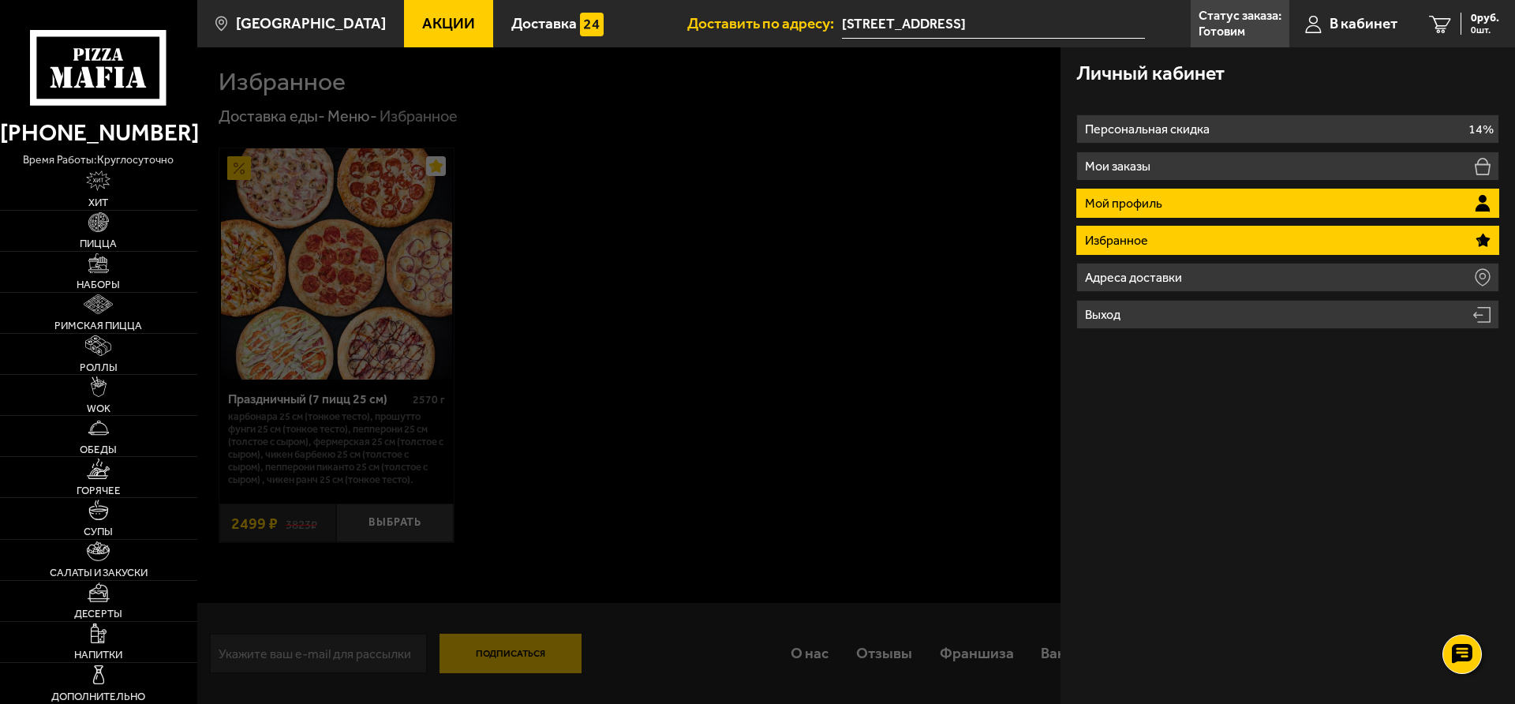
click at [1177, 208] on li "Мой профиль" at bounding box center [1287, 203] width 423 height 29
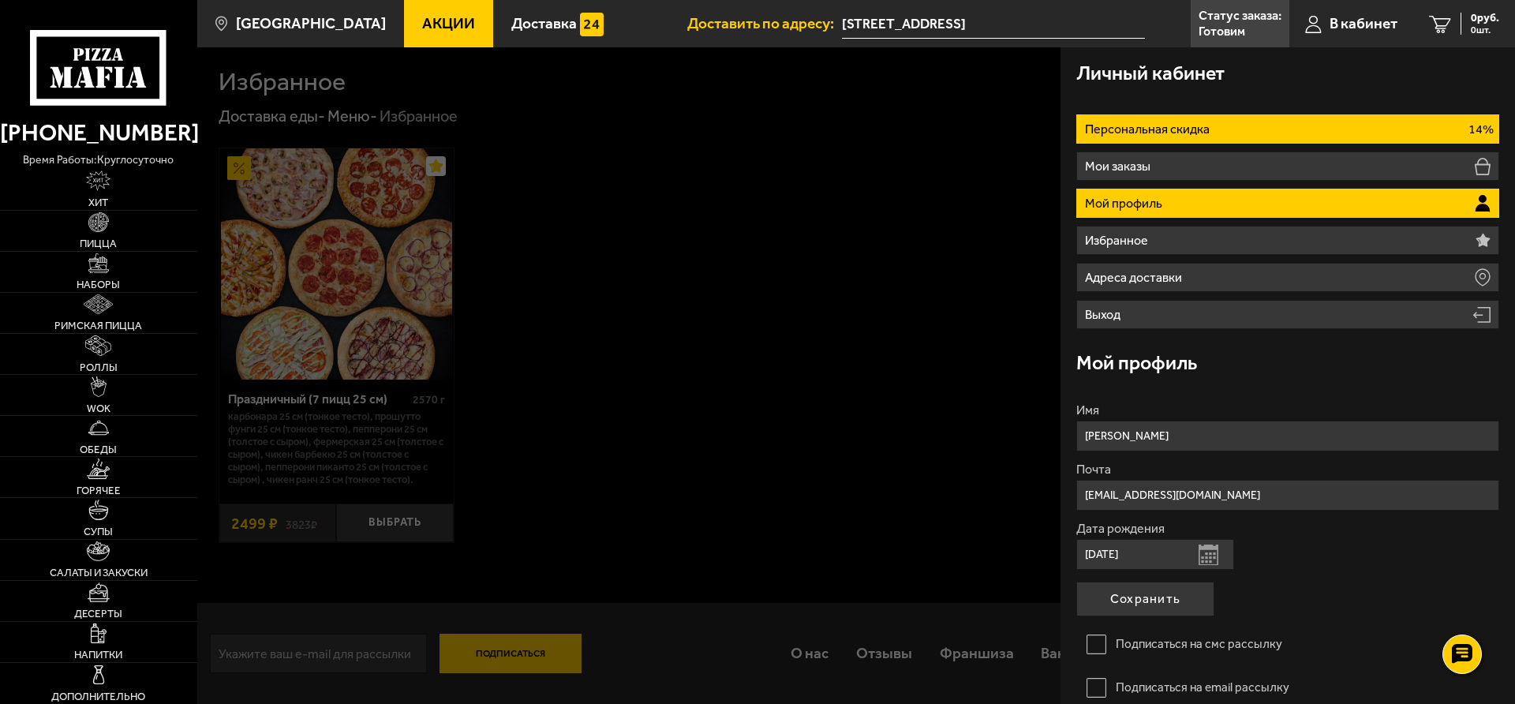
click at [1195, 123] on p "Персональная скидка" at bounding box center [1149, 129] width 129 height 13
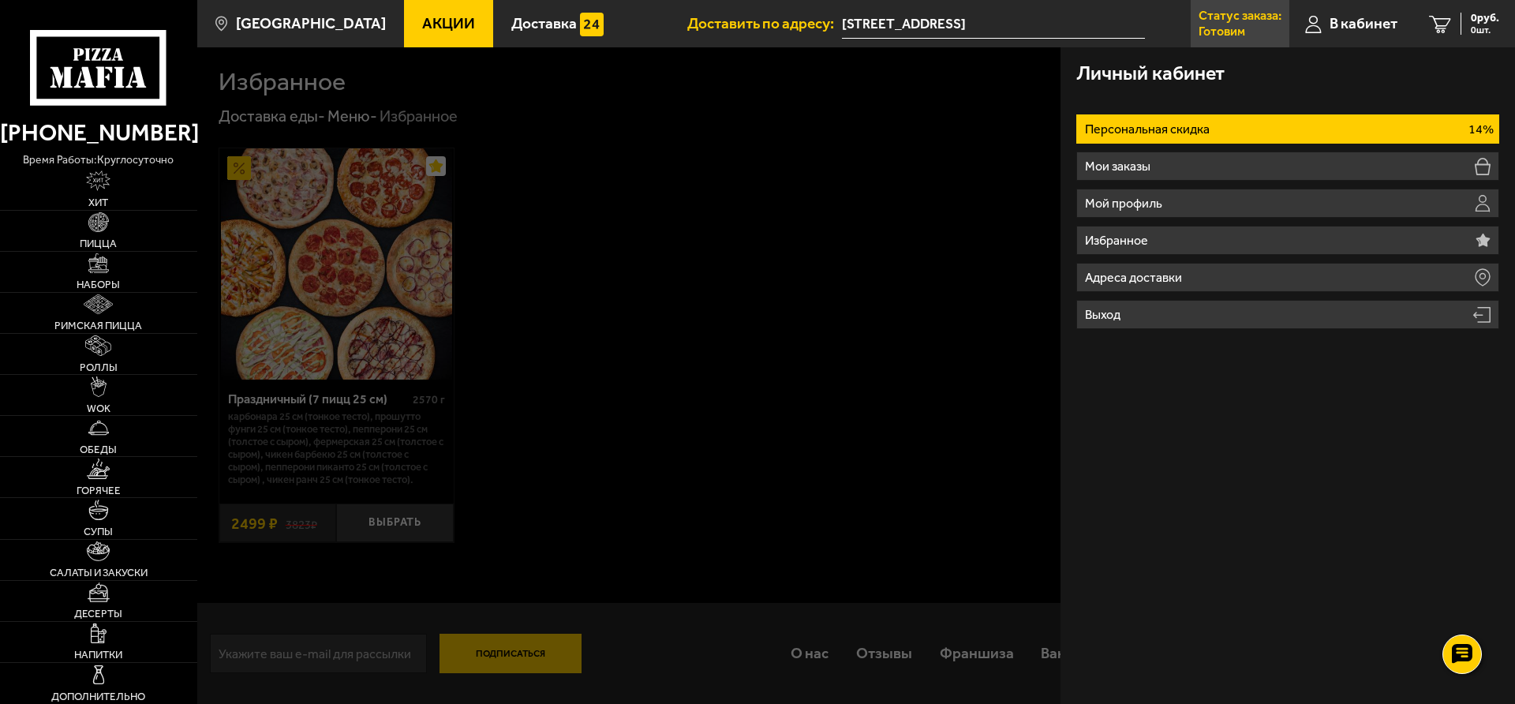
click at [1250, 19] on p "Статус заказа:" at bounding box center [1240, 15] width 83 height 13
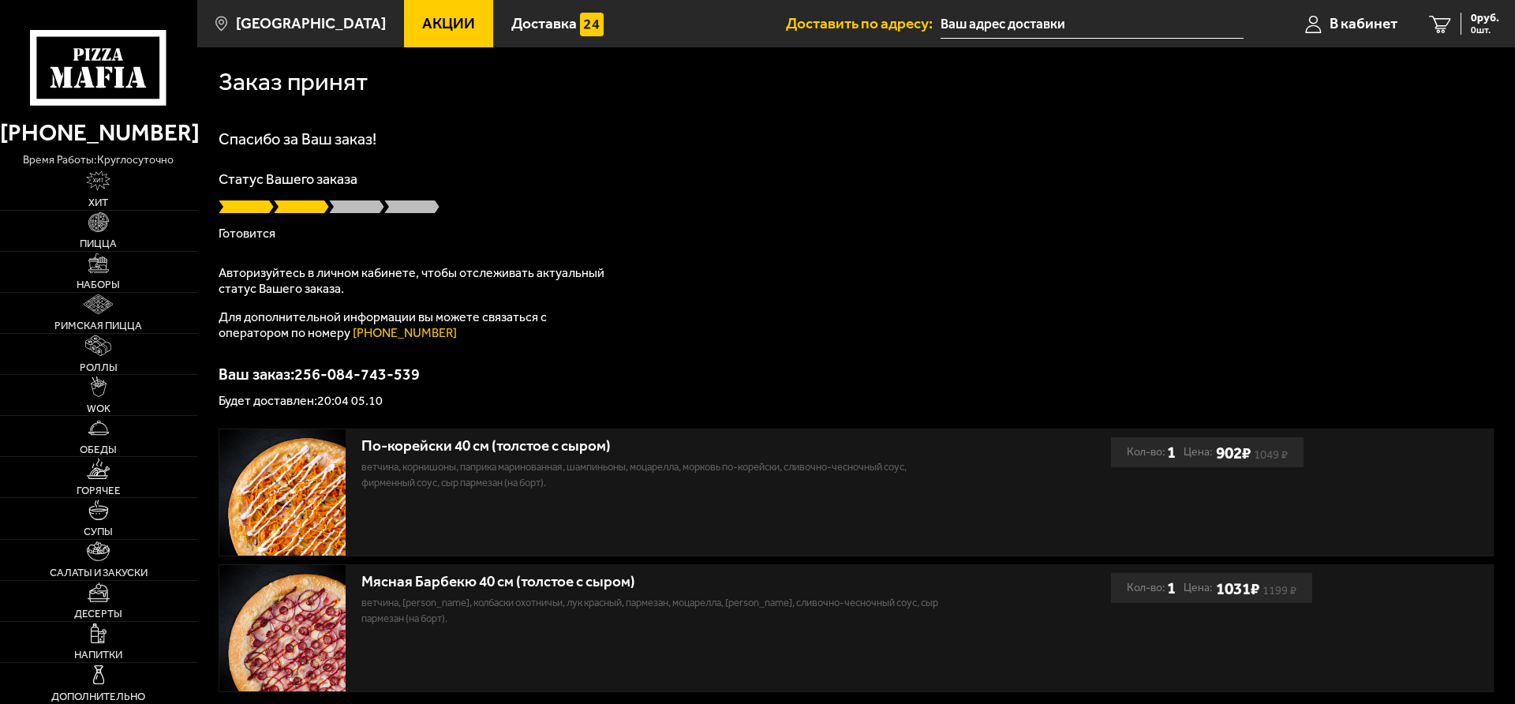
type input "[STREET_ADDRESS]"
drag, startPoint x: 294, startPoint y: 171, endPoint x: 244, endPoint y: 2, distance: 176.8
click at [454, 159] on div "Спасибо за Ваш заказ! Статус Вашего заказа [PERSON_NAME] Авторизуйтесь в личном…" at bounding box center [856, 269] width 1275 height 276
click at [534, 163] on div "Спасибо за Ваш заказ! Статус Вашего заказа [PERSON_NAME] Авторизуйтесь в личном…" at bounding box center [856, 269] width 1275 height 276
type input "[STREET_ADDRESS]"
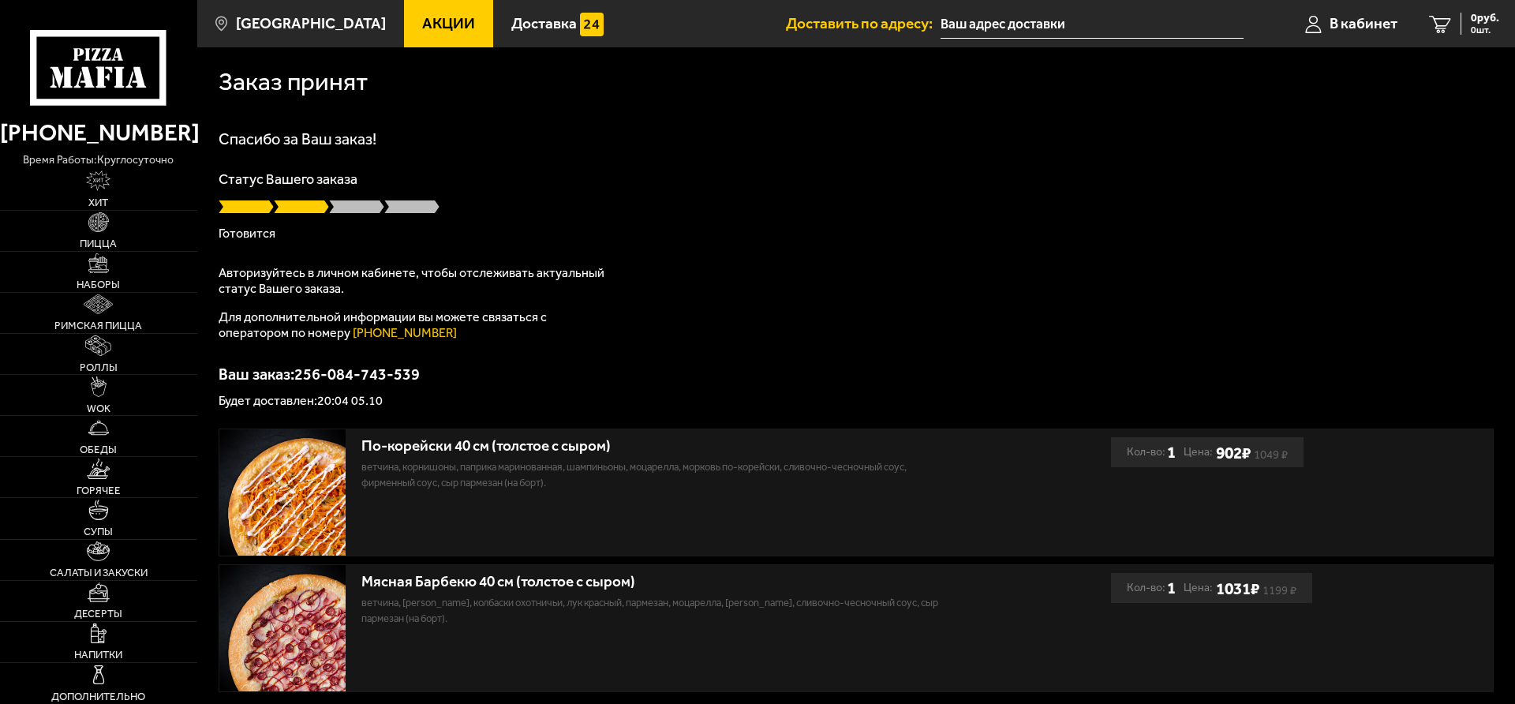
type input "[STREET_ADDRESS]"
